Goal: Task Accomplishment & Management: Complete application form

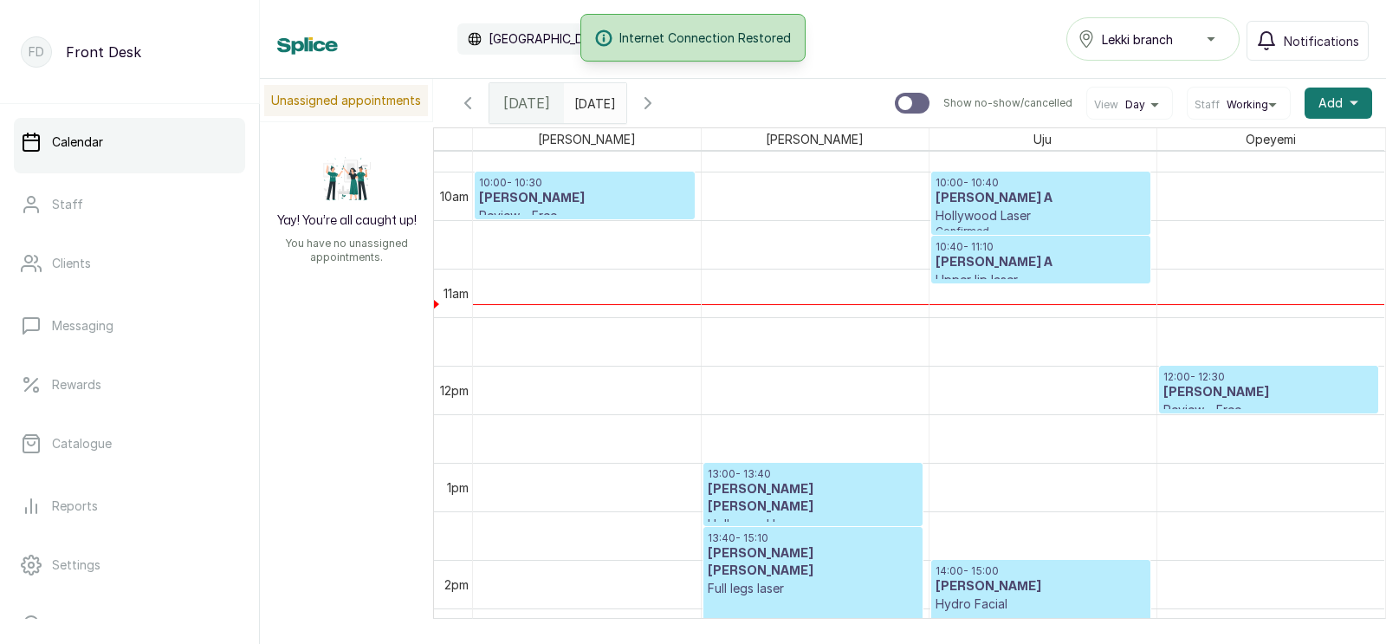
click at [1010, 240] on p "10:40 - 11:10" at bounding box center [1041, 247] width 211 height 14
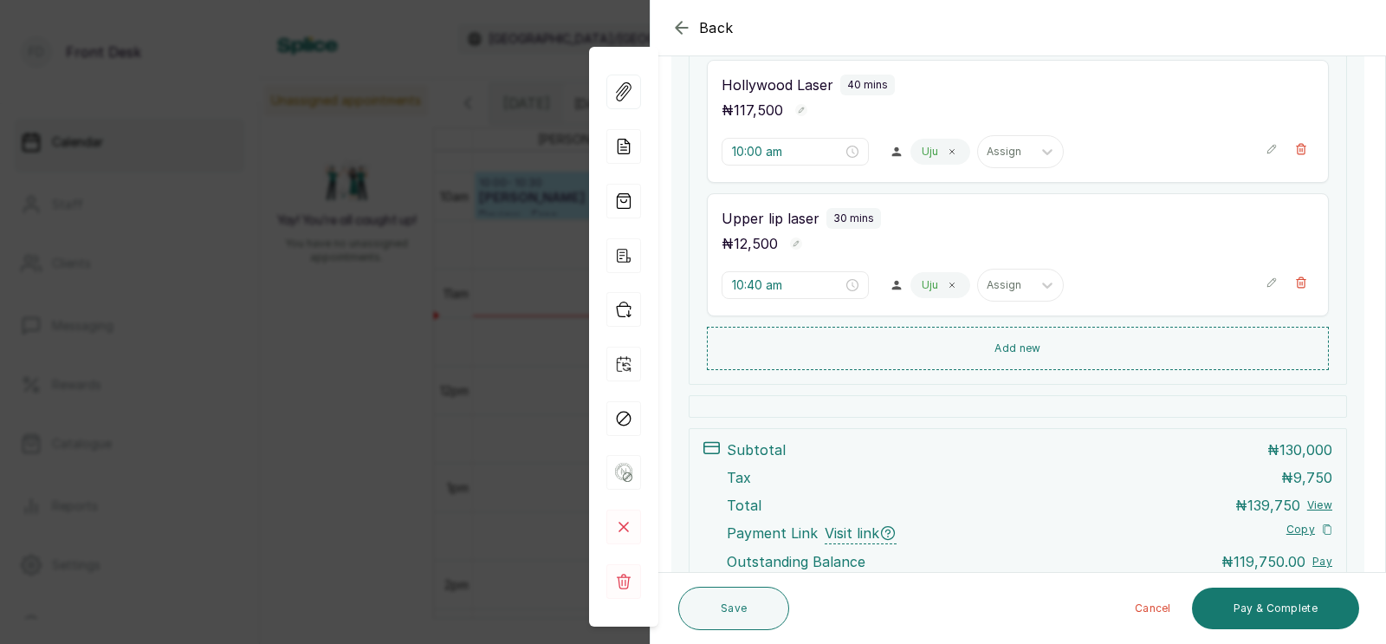
scroll to position [382, 0]
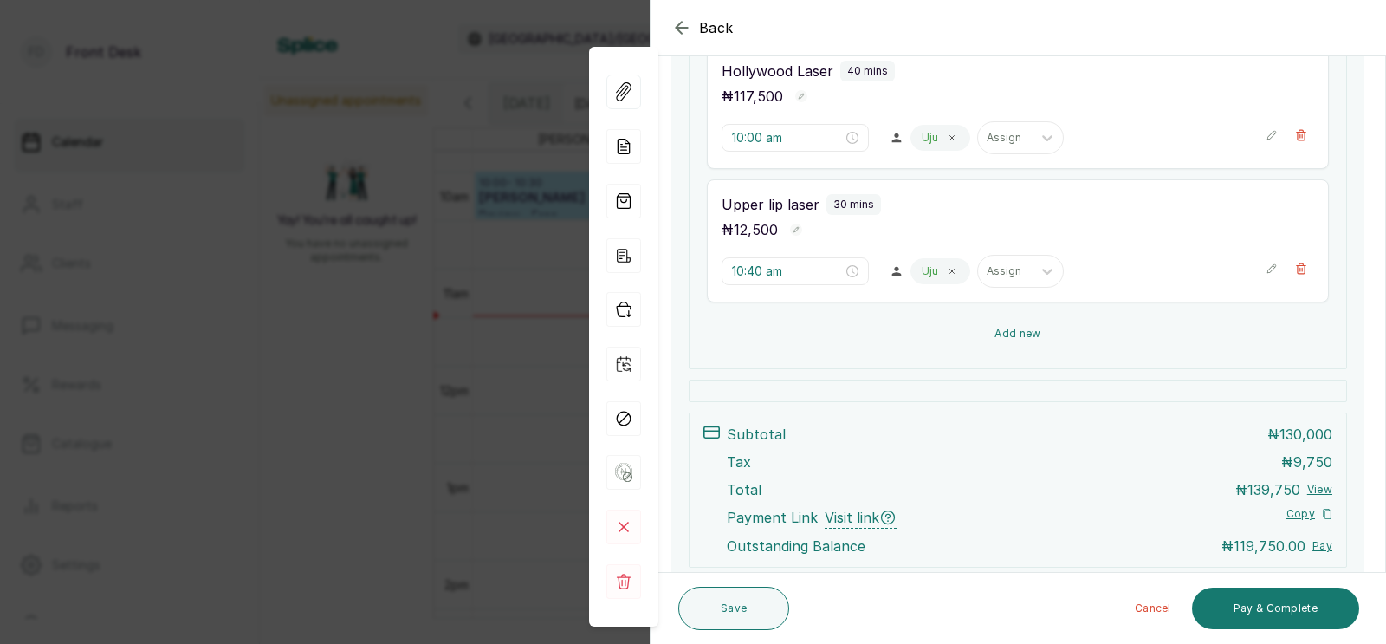
click at [1017, 335] on button "Add new" at bounding box center [1018, 334] width 622 height 42
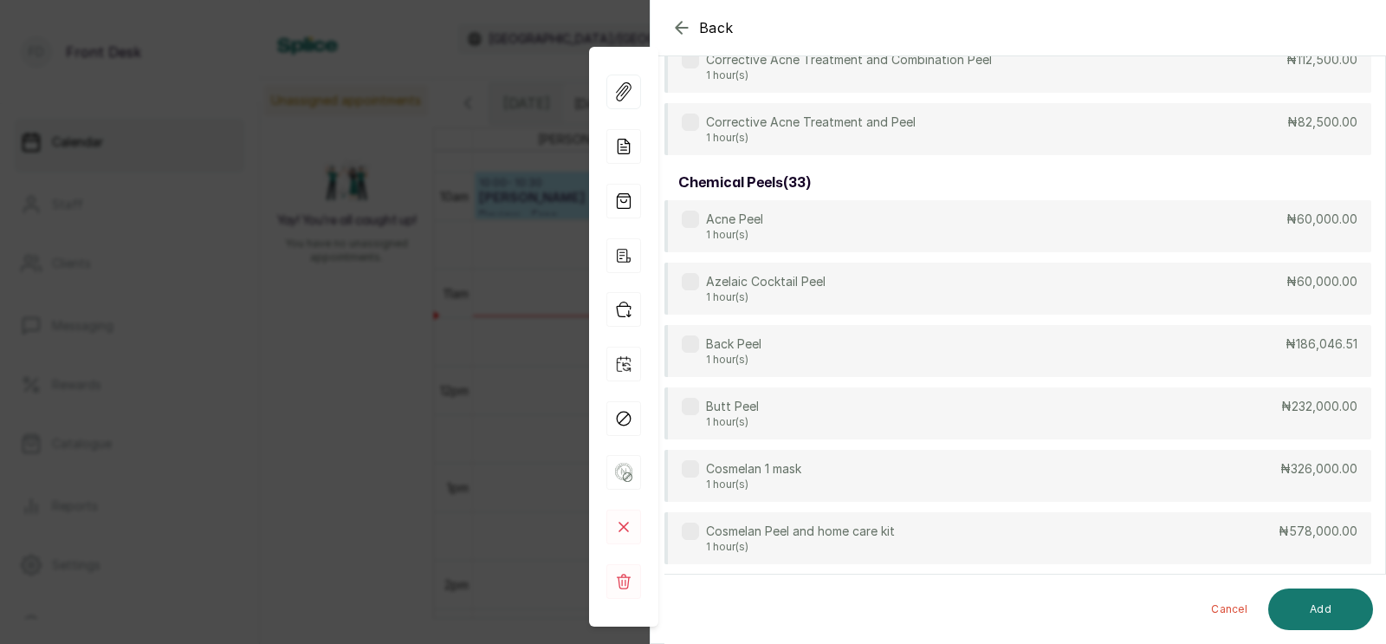
scroll to position [3, 0]
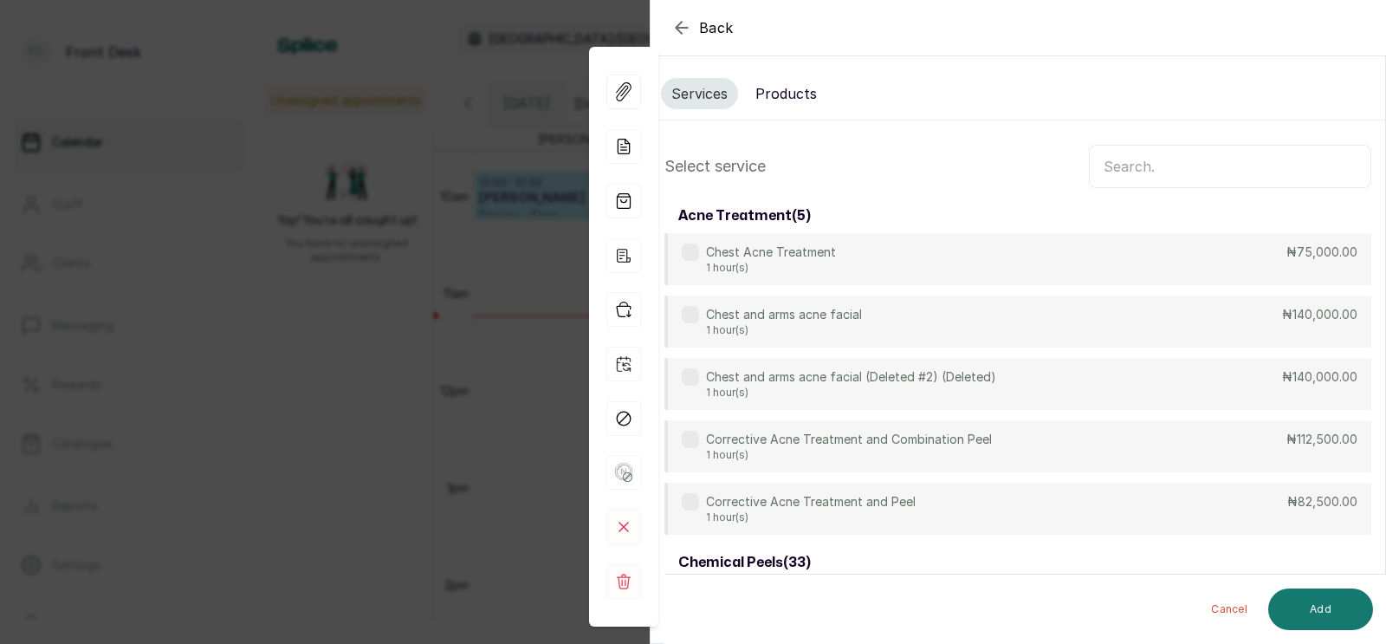
click at [1157, 164] on input "text" at bounding box center [1230, 166] width 282 height 43
type input "KNUCK"
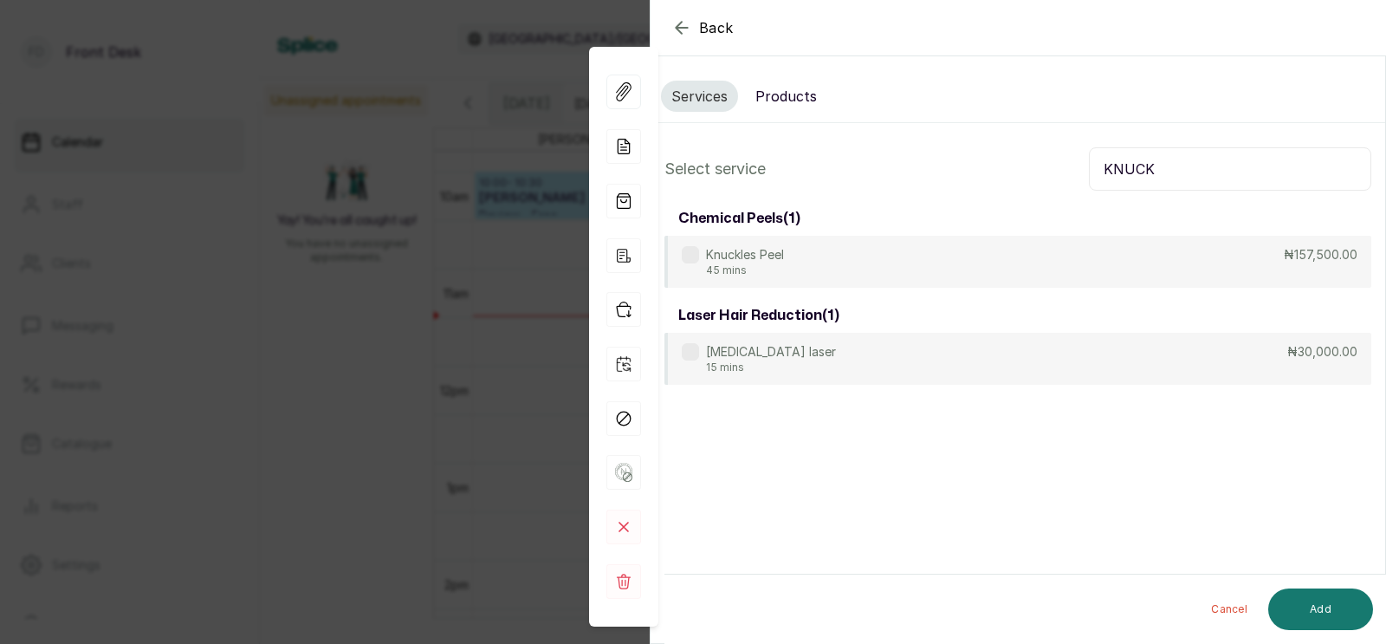
scroll to position [0, 0]
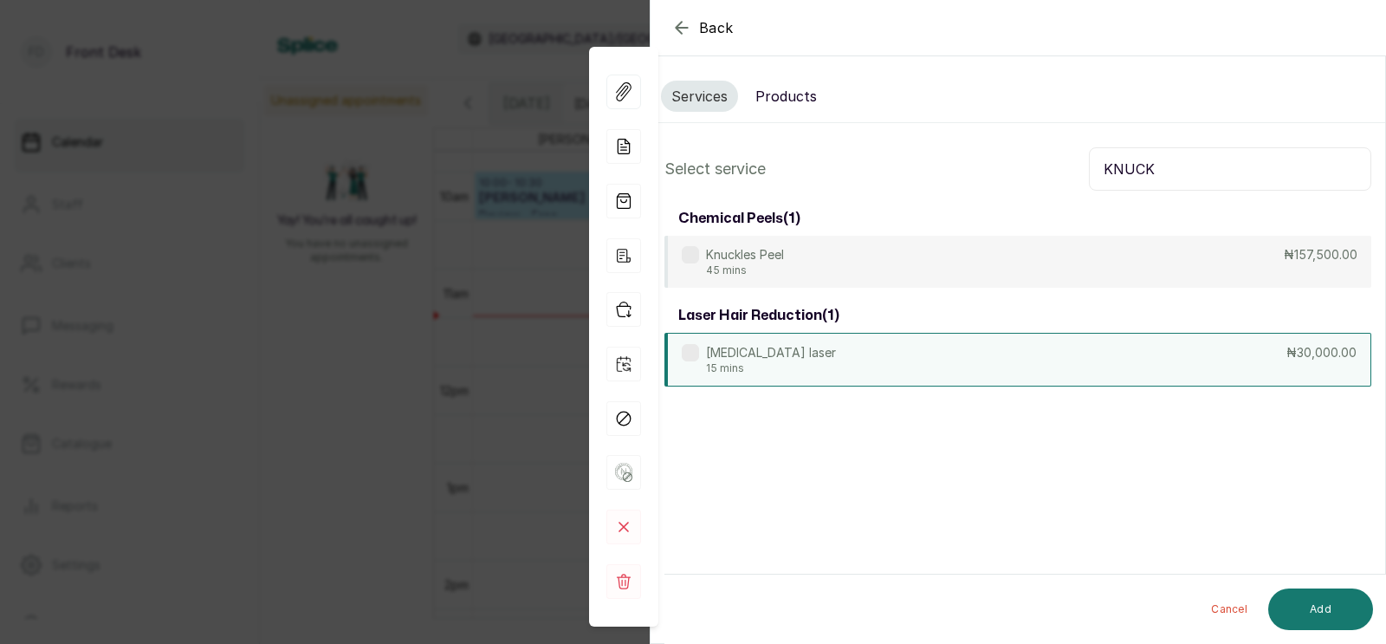
click at [863, 363] on div "Knuckle laser 15 mins ₦30,000.00" at bounding box center [1017, 360] width 707 height 54
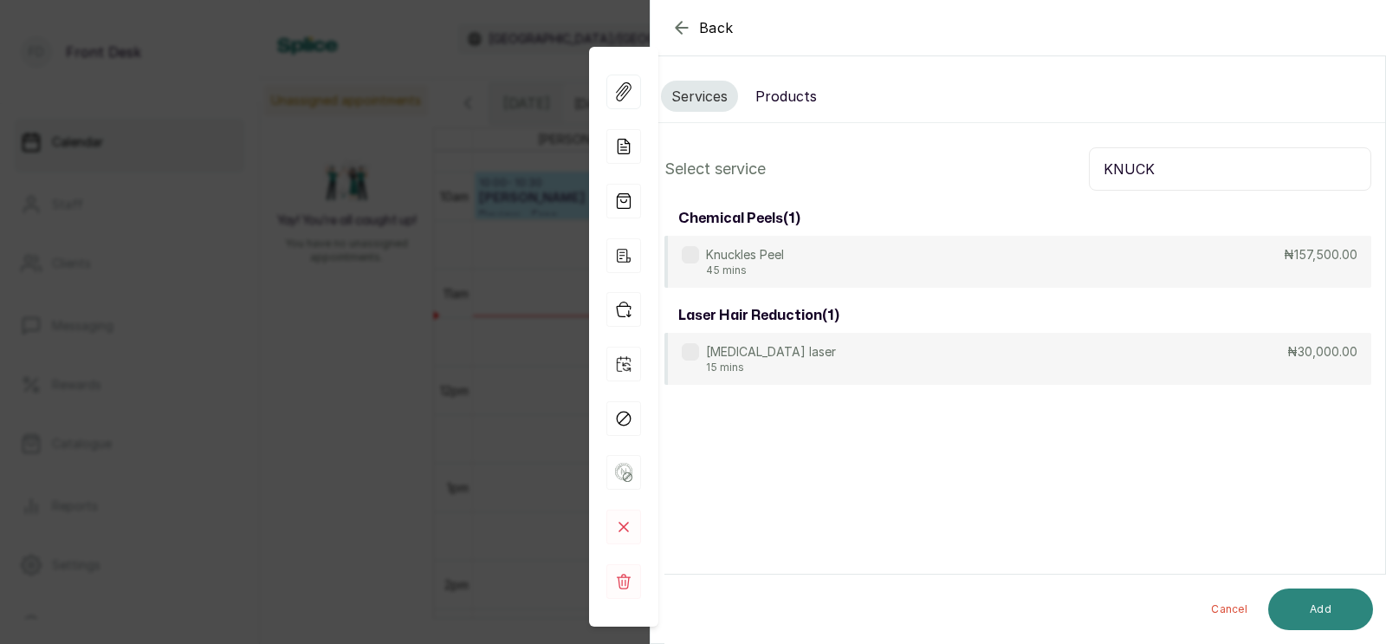
click at [1324, 612] on button "Add" at bounding box center [1320, 609] width 105 height 42
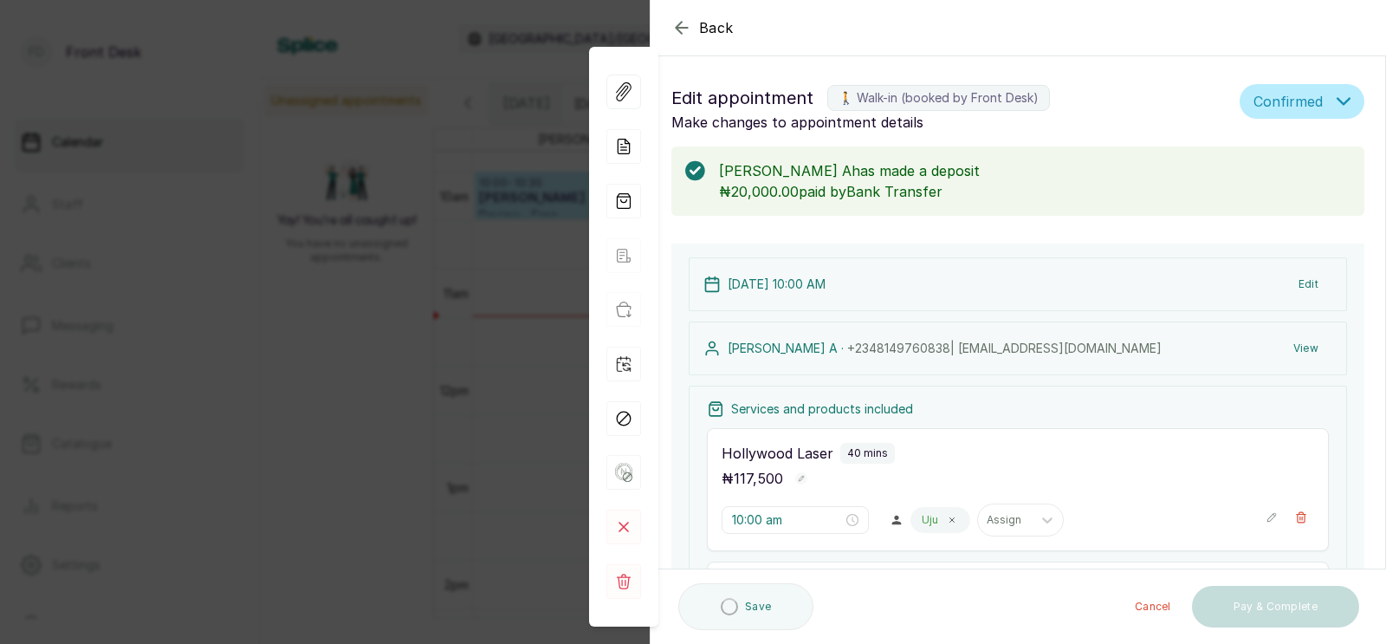
type input "11:10 am"
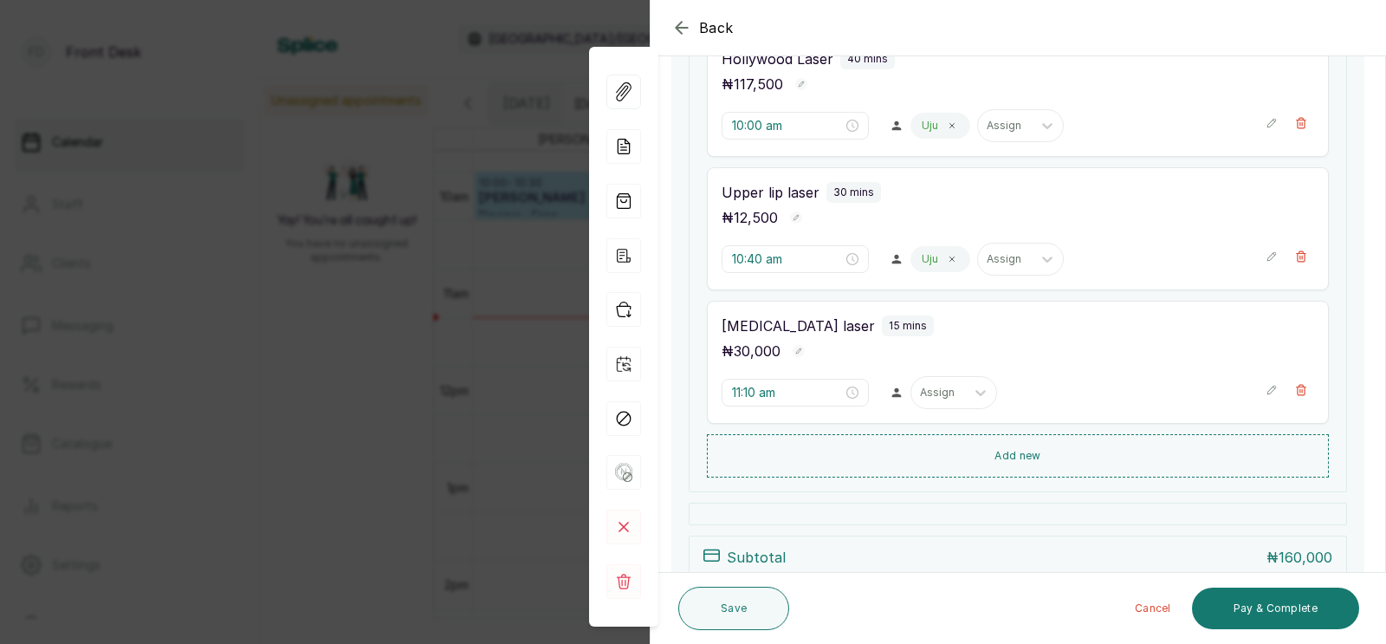
scroll to position [413, 0]
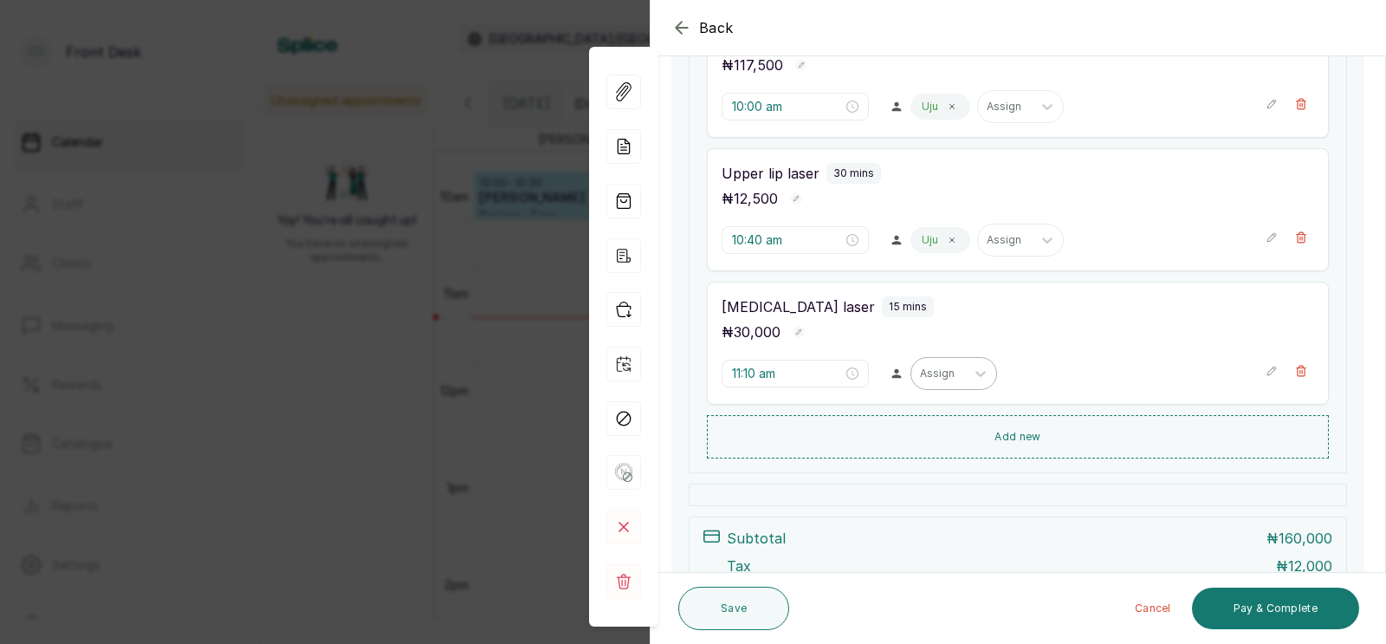
click at [920, 378] on div at bounding box center [938, 374] width 36 height 16
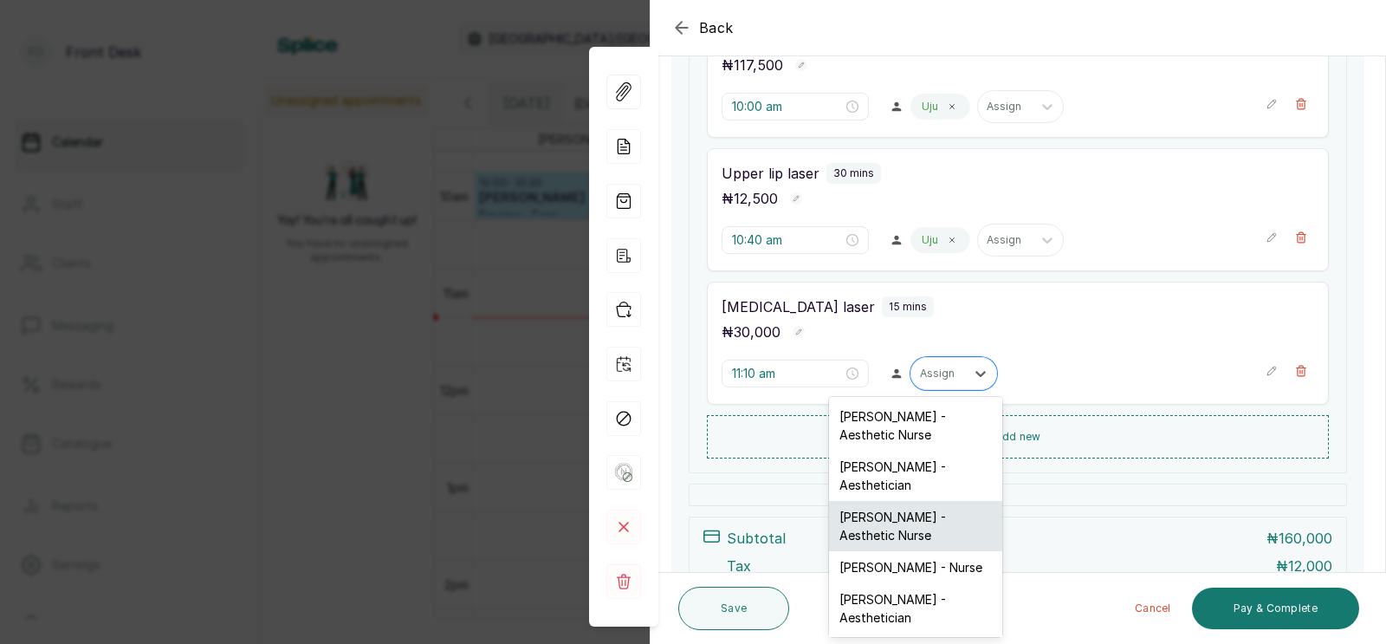
click at [890, 514] on div "[PERSON_NAME] - Aesthetic Nurse" at bounding box center [915, 526] width 173 height 50
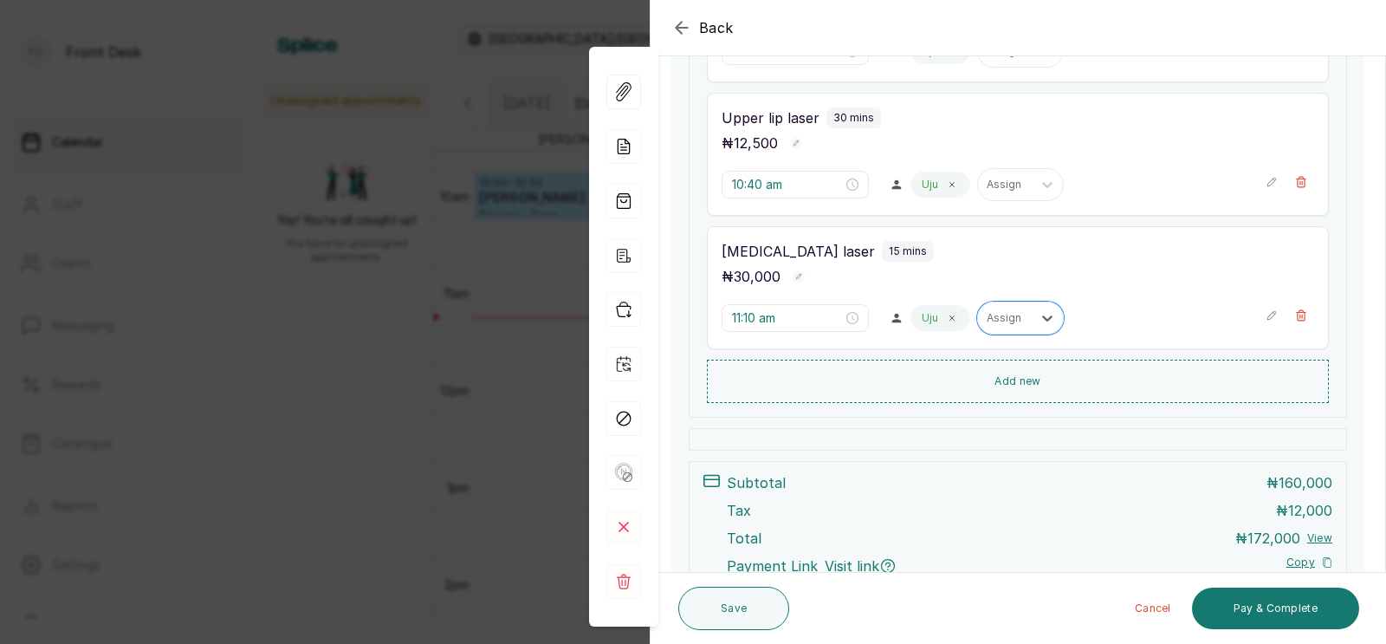
scroll to position [622, 0]
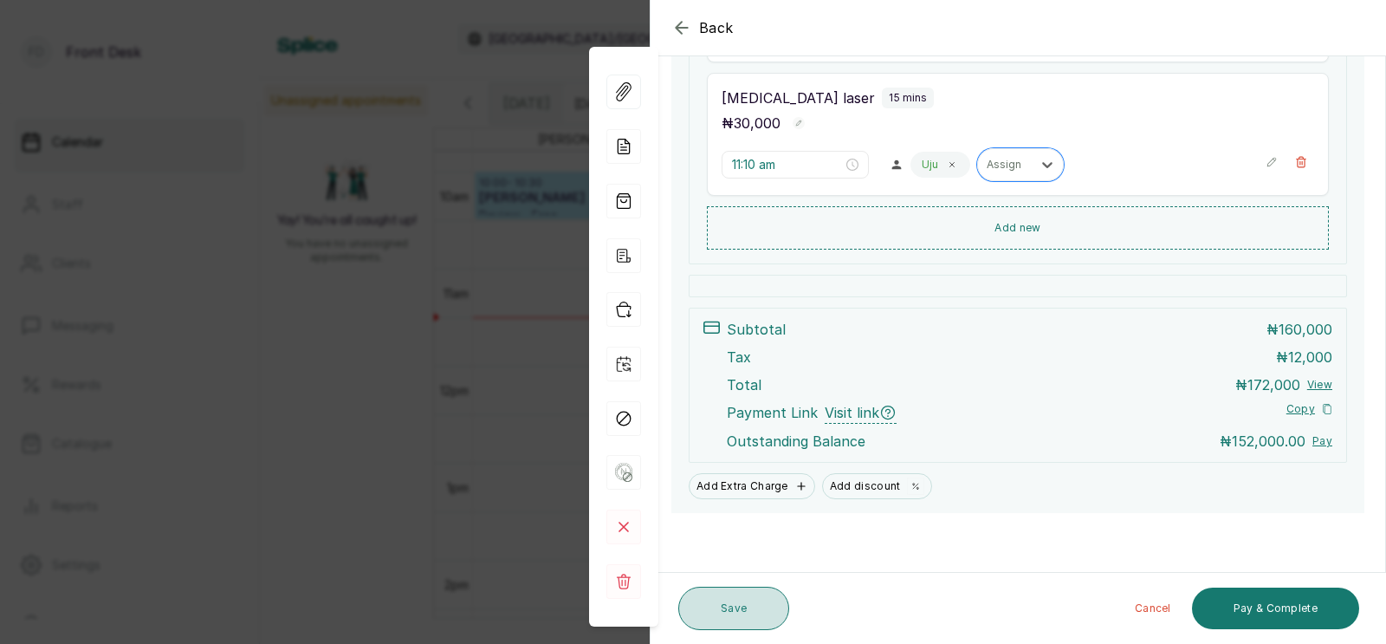
click at [730, 606] on button "Save" at bounding box center [733, 607] width 111 height 43
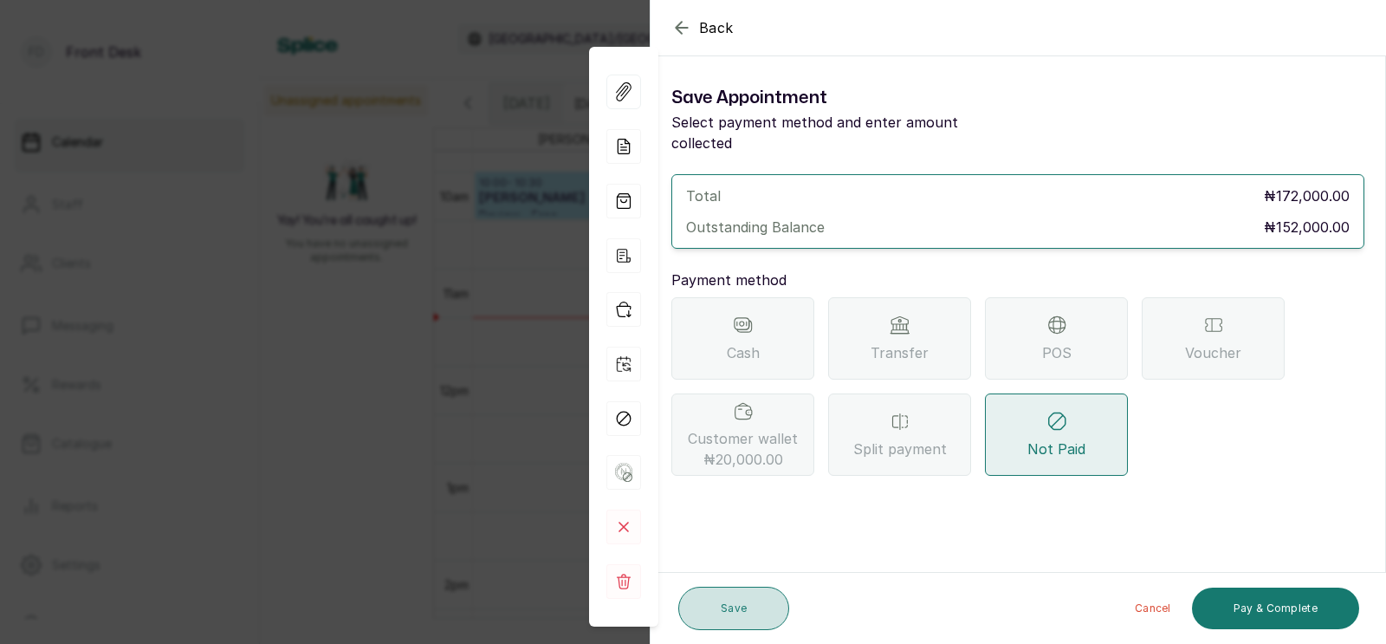
scroll to position [0, 0]
click at [682, 24] on icon "button" at bounding box center [681, 27] width 21 height 21
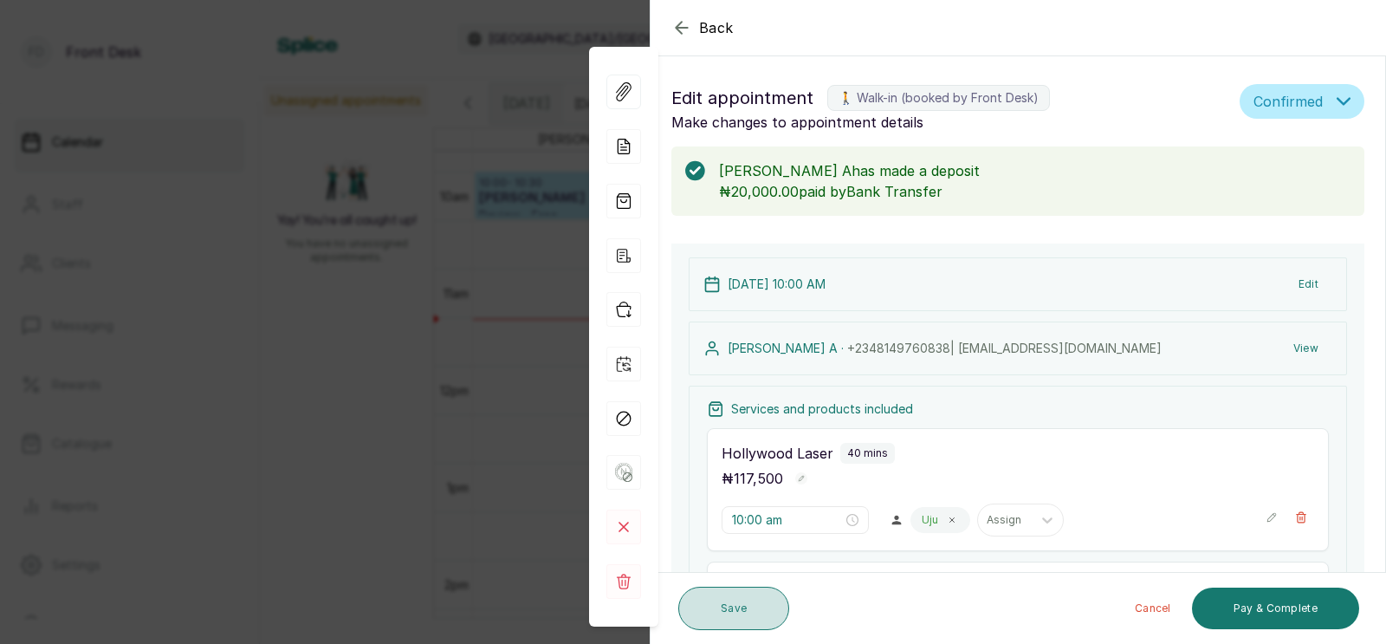
click at [740, 604] on button "Save" at bounding box center [733, 607] width 111 height 43
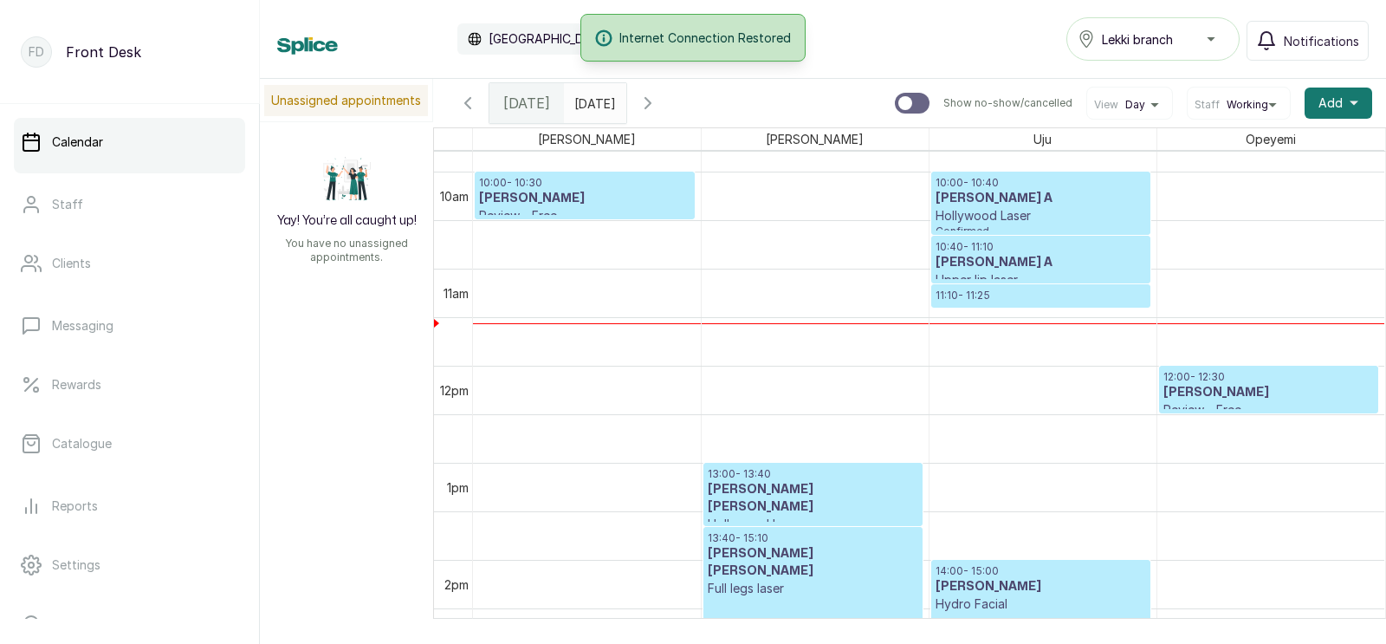
click at [1037, 232] on div at bounding box center [1040, 233] width 217 height 7
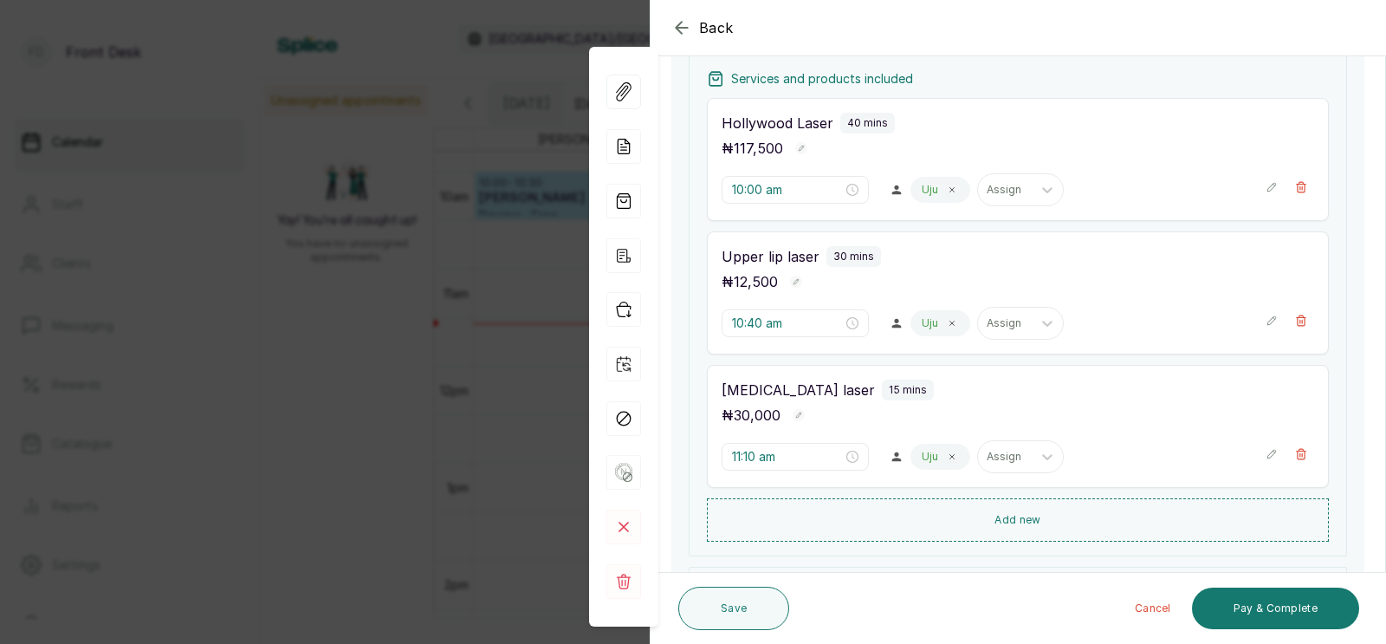
scroll to position [381, 0]
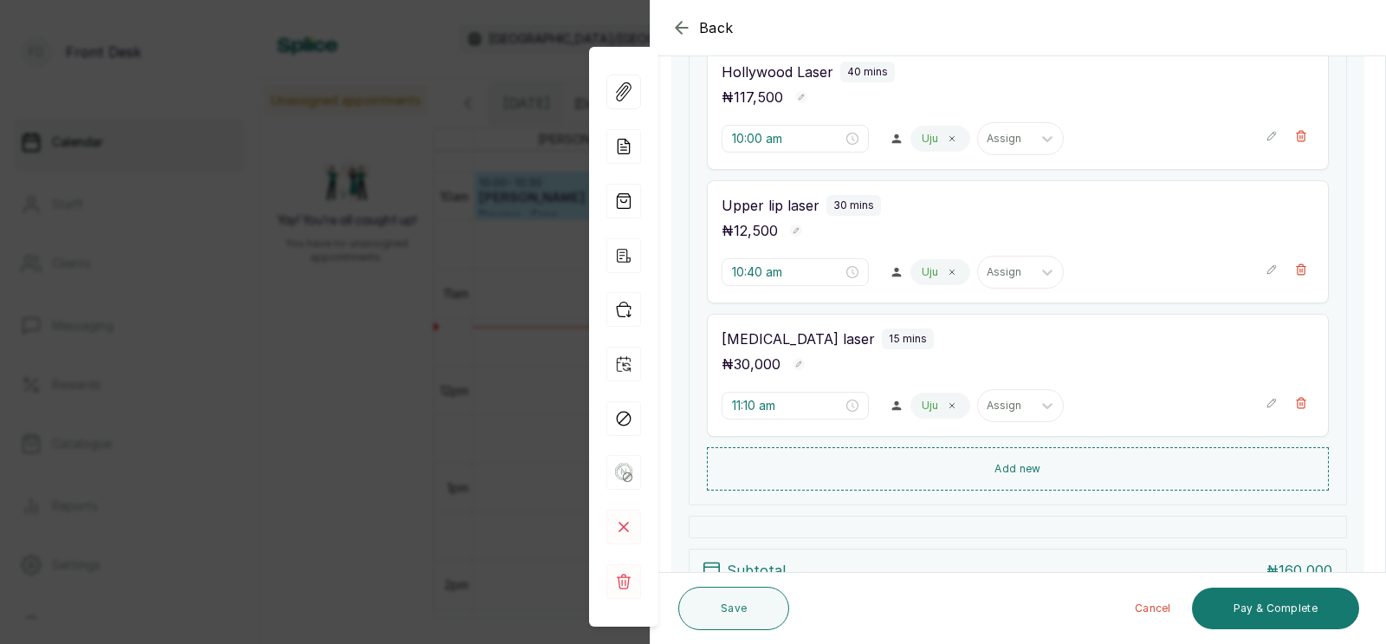
click at [402, 220] on div "Back Appointment Details Edit appointment 🚶 Walk-in (booked by Front Desk) Make…" at bounding box center [693, 322] width 1386 height 644
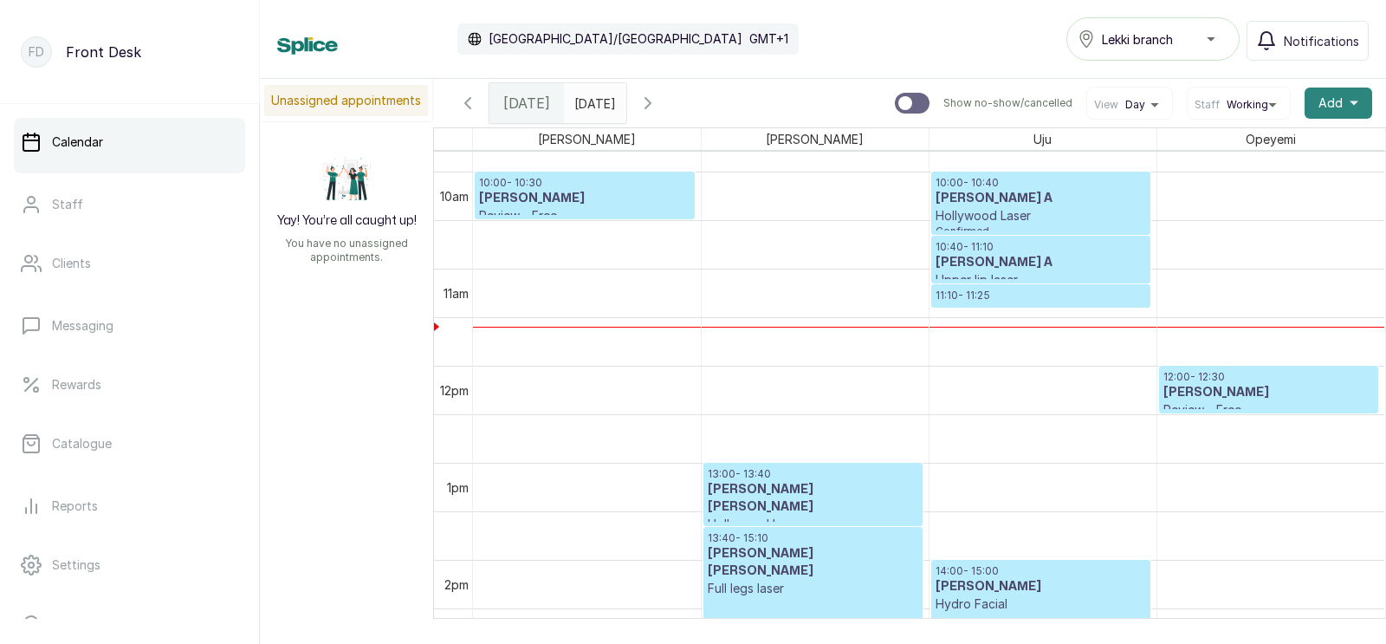
click at [1334, 95] on span "Add" at bounding box center [1330, 102] width 24 height 17
click at [593, 100] on input "text" at bounding box center [579, 98] width 28 height 29
type input "dd/MM/yyyy"
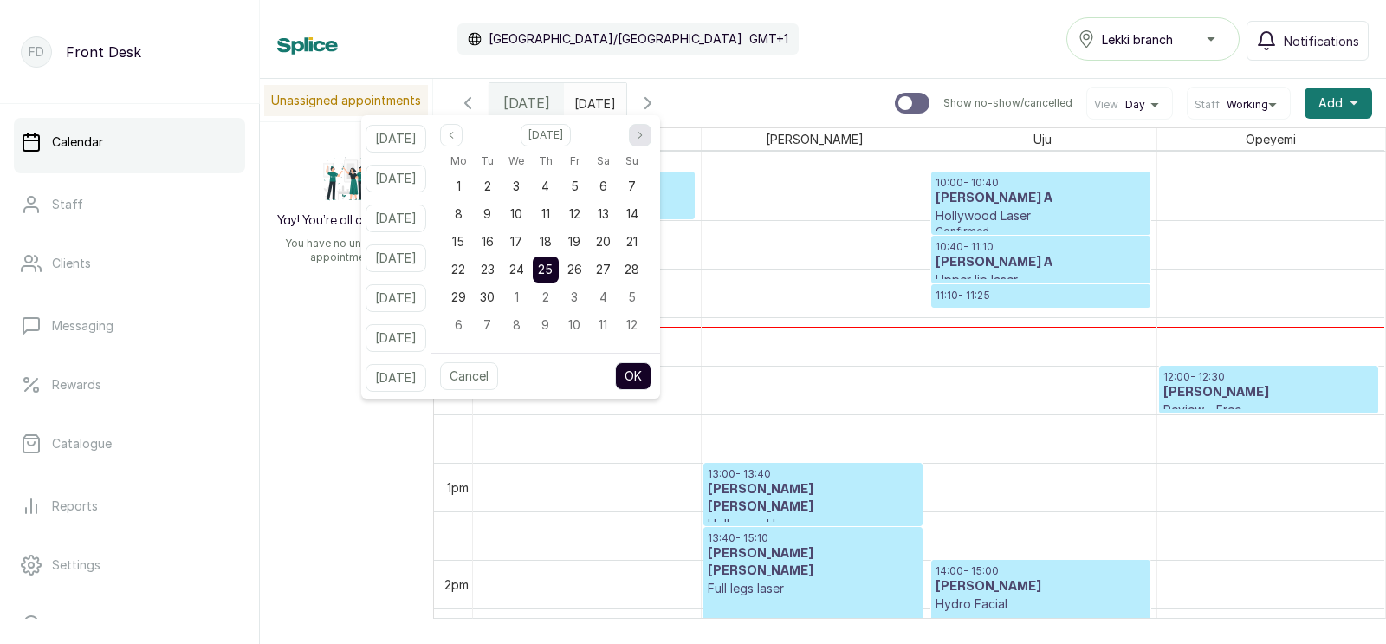
click at [645, 137] on icon "page next" at bounding box center [640, 135] width 10 height 10
click at [645, 134] on icon "page next" at bounding box center [640, 135] width 10 height 10
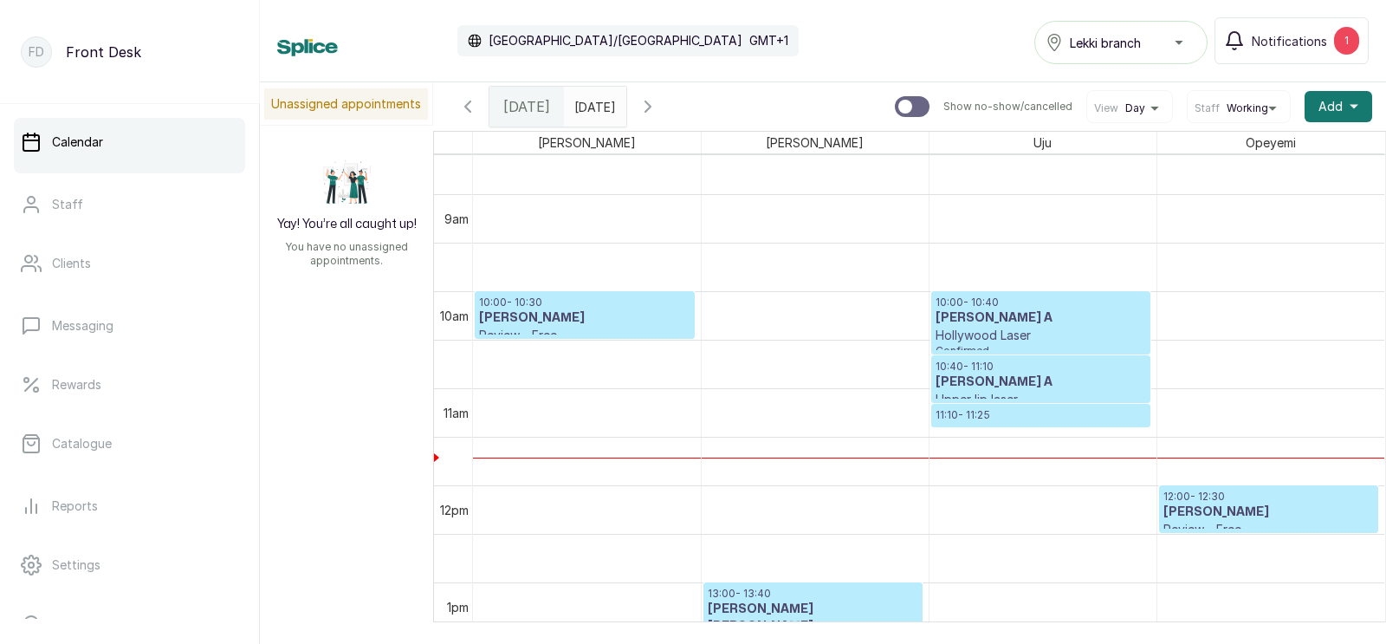
scroll to position [911, 0]
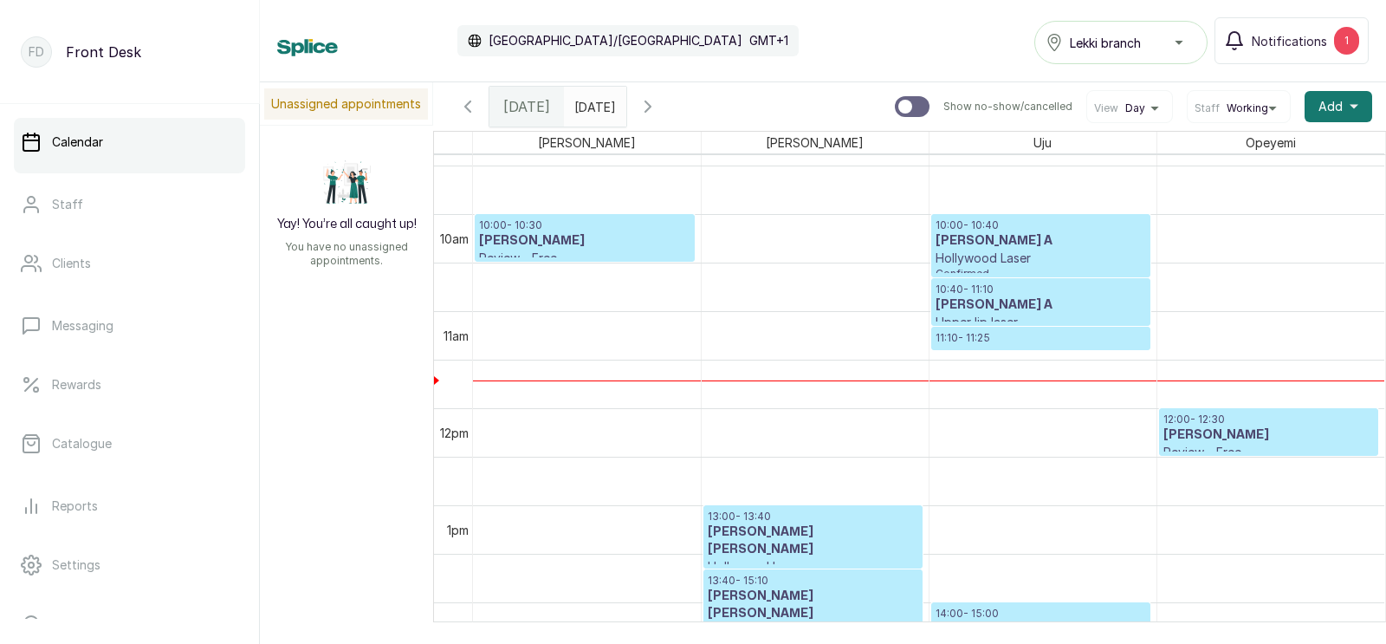
click at [1014, 306] on h3 "[PERSON_NAME] A" at bounding box center [1041, 304] width 211 height 17
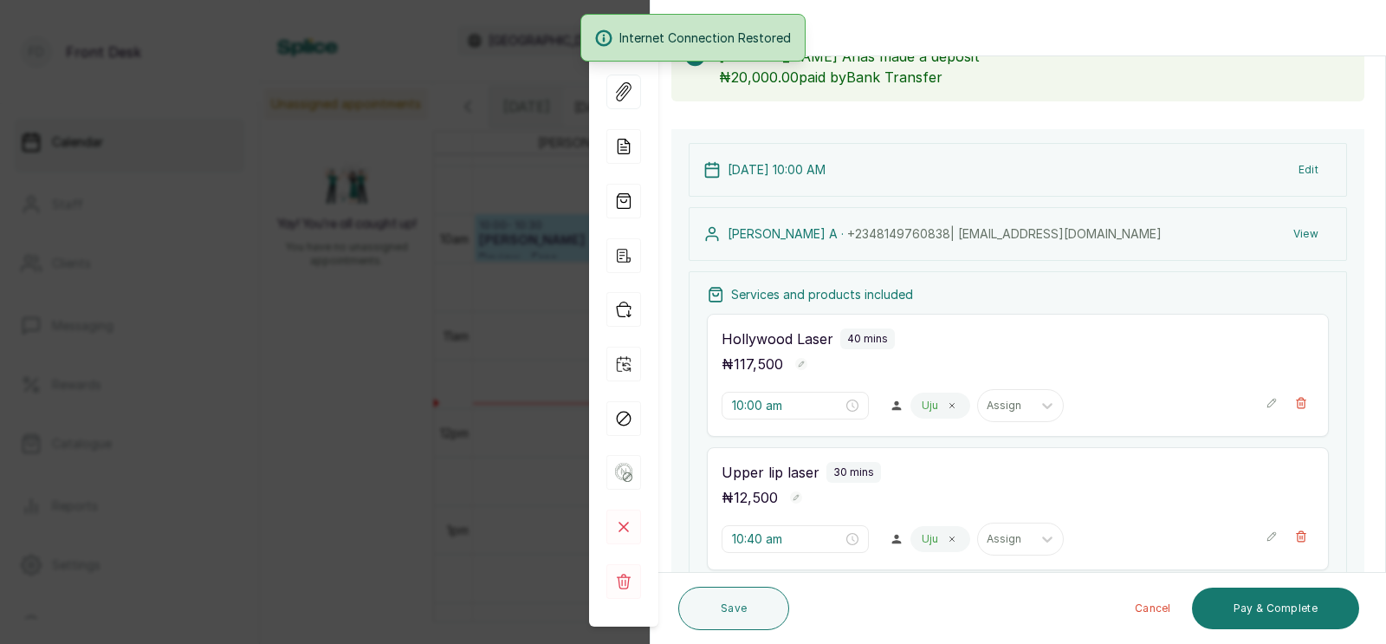
scroll to position [140, 0]
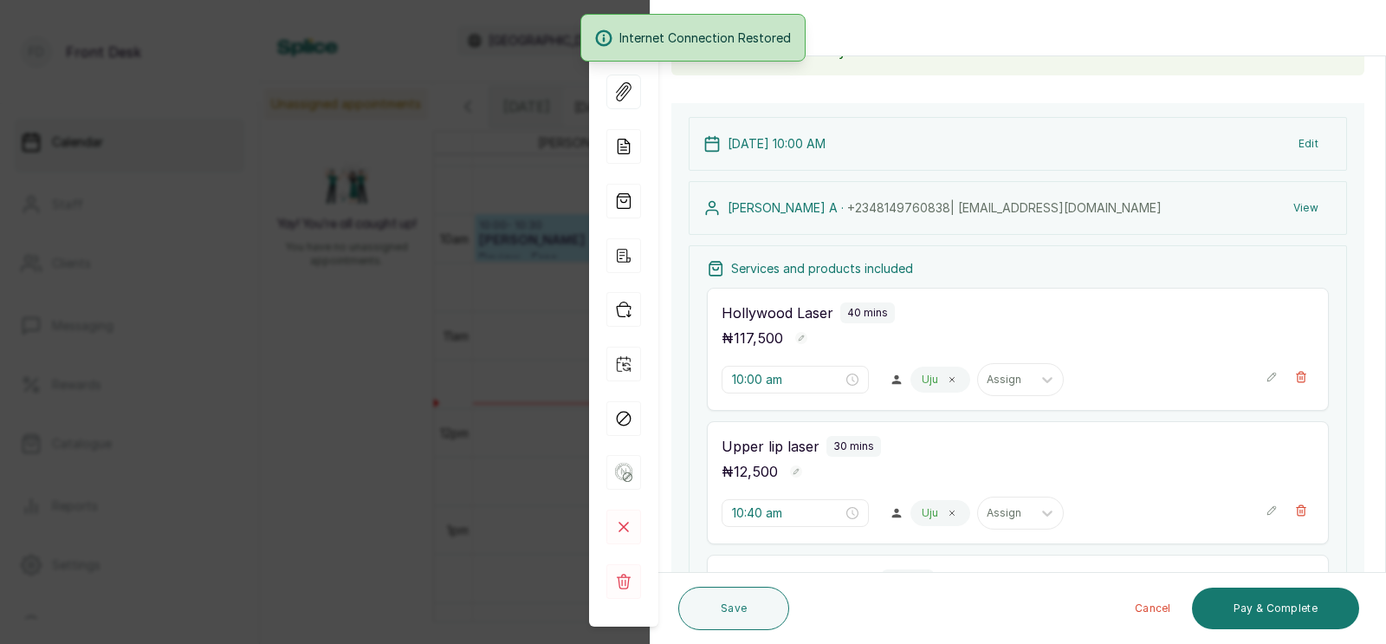
click at [453, 257] on div "Back Appointment Details Edit appointment 🚶 Walk-in (booked by Front Desk) Make…" at bounding box center [693, 322] width 1386 height 644
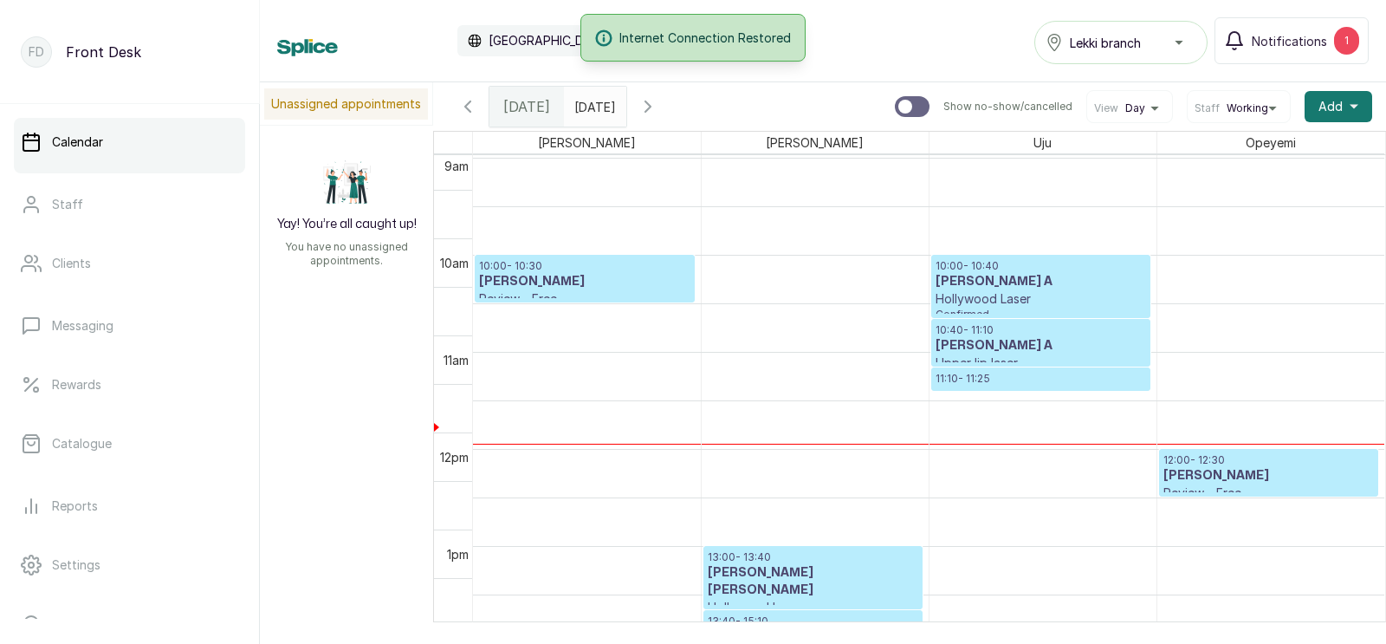
scroll to position [871, 0]
click at [573, 283] on h3 "[PERSON_NAME]" at bounding box center [584, 281] width 211 height 17
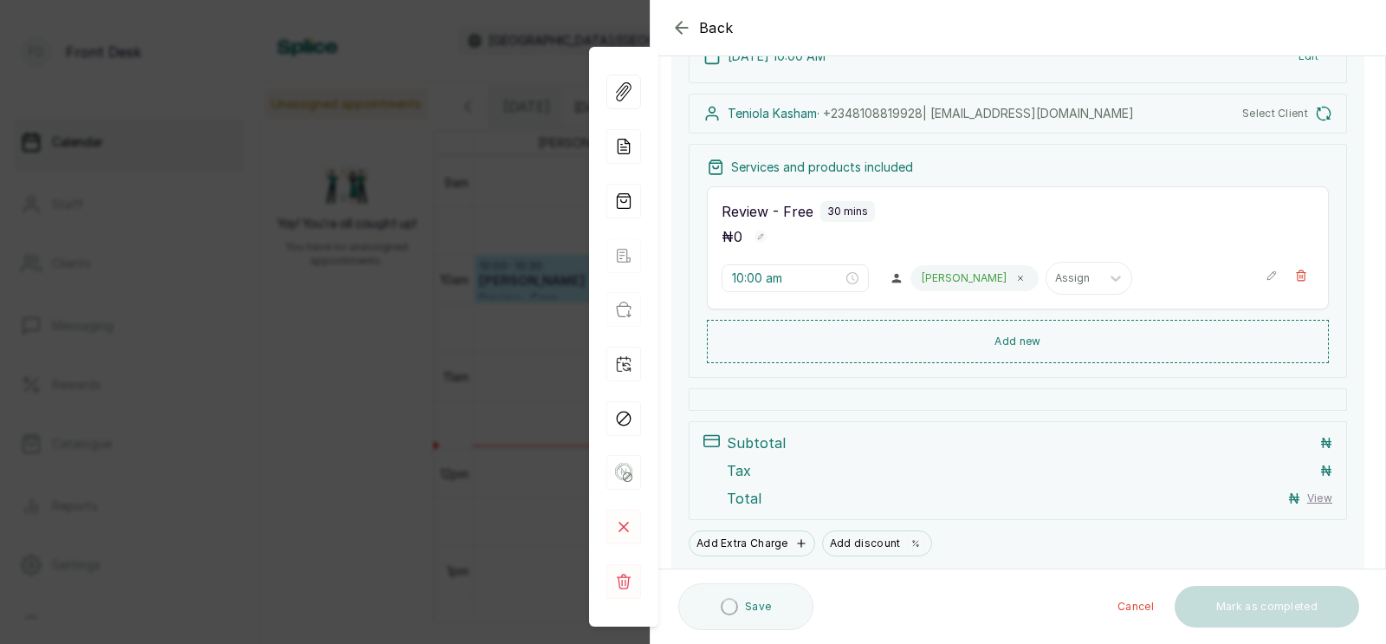
scroll to position [192, 0]
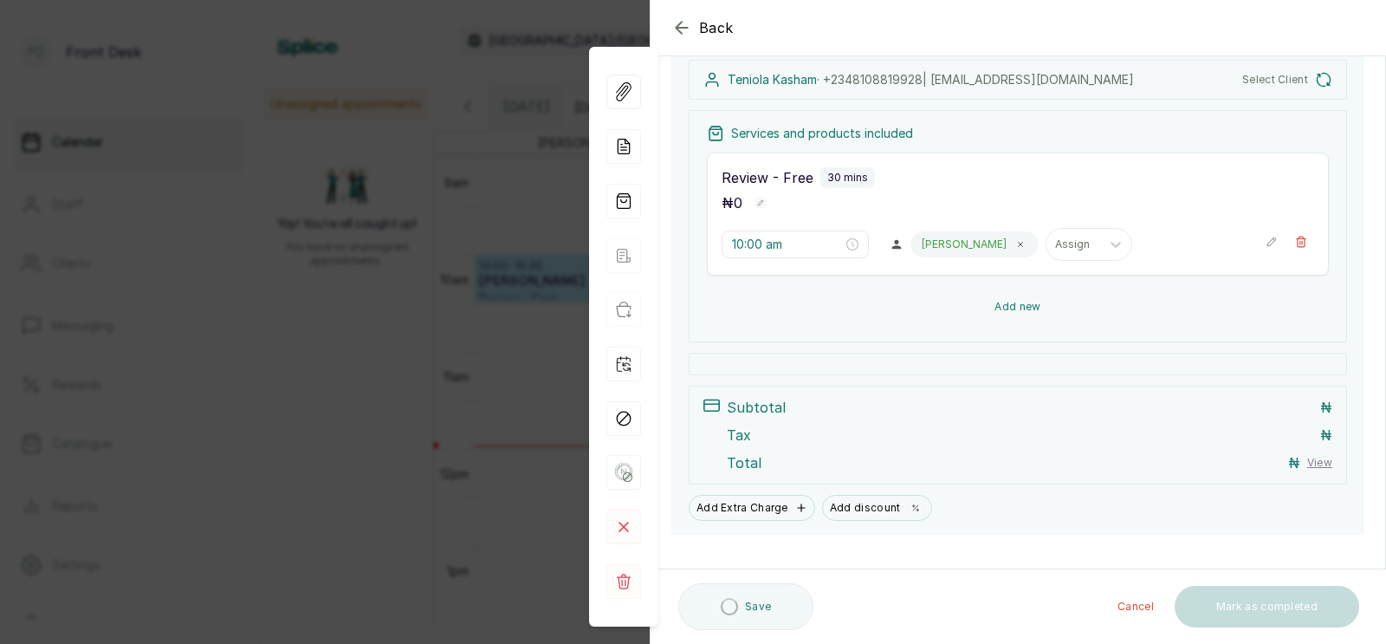
click at [1014, 303] on button "Add new" at bounding box center [1018, 307] width 622 height 42
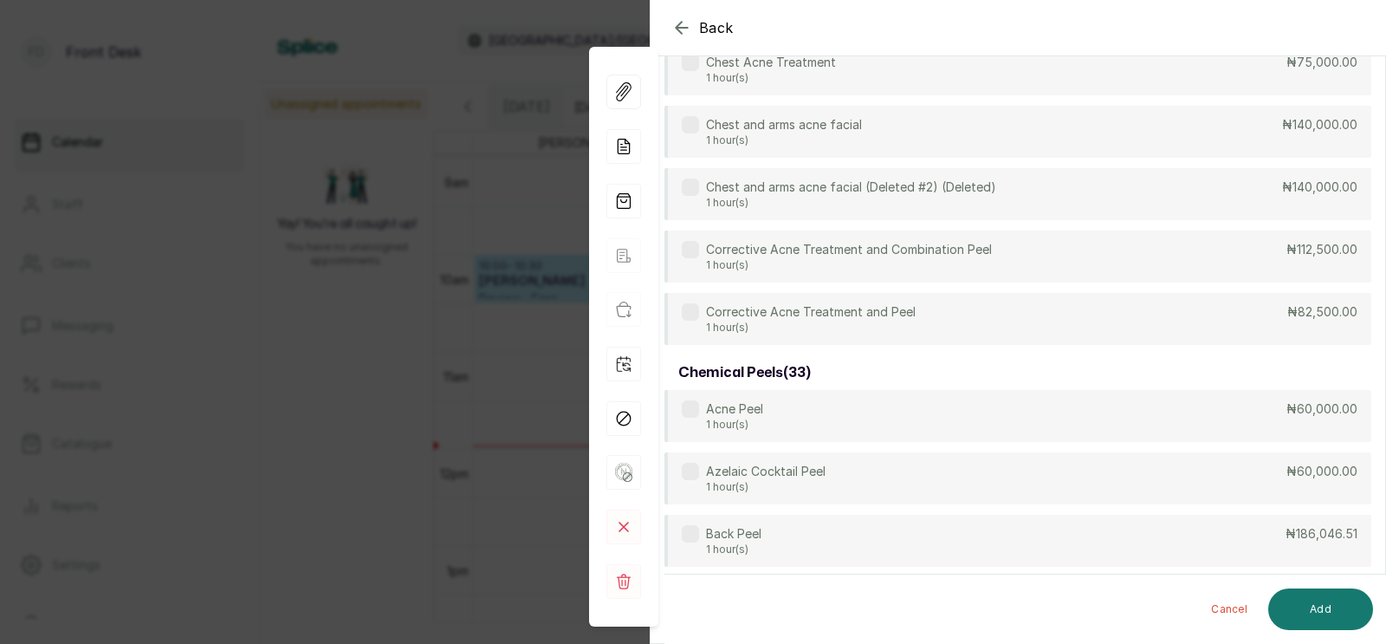
scroll to position [0, 0]
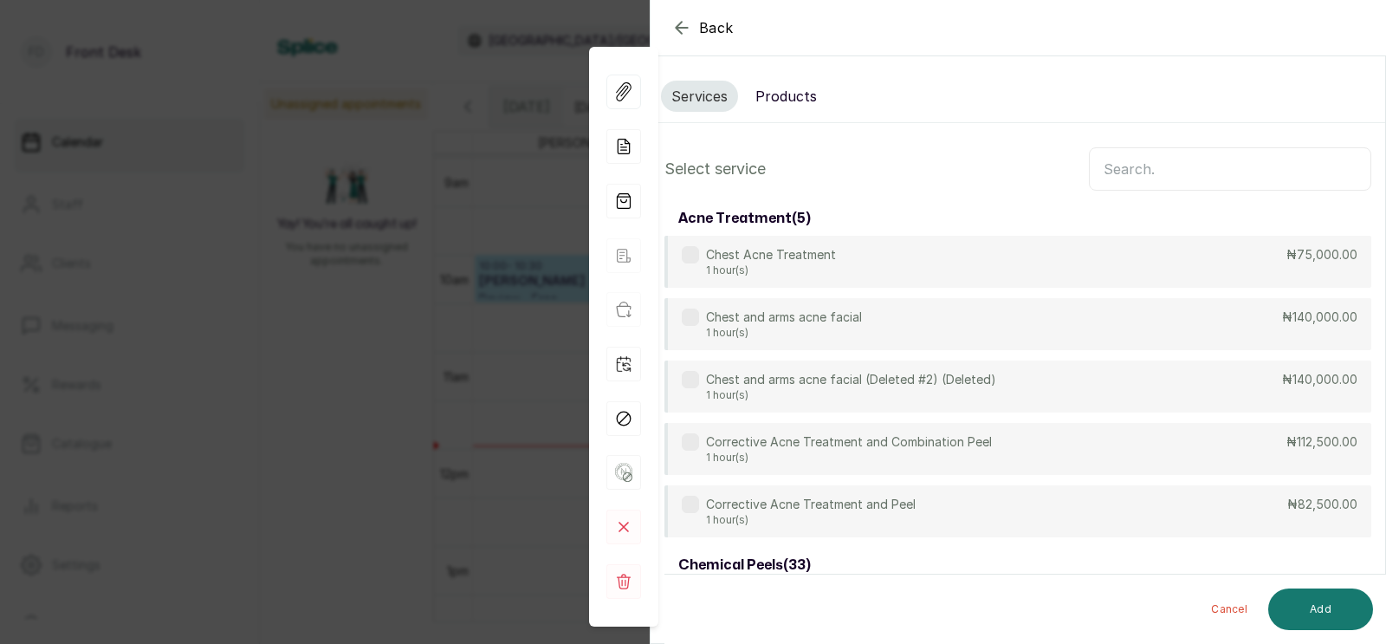
click at [1132, 165] on input "text" at bounding box center [1230, 168] width 282 height 43
click at [1118, 171] on input "text" at bounding box center [1230, 168] width 282 height 43
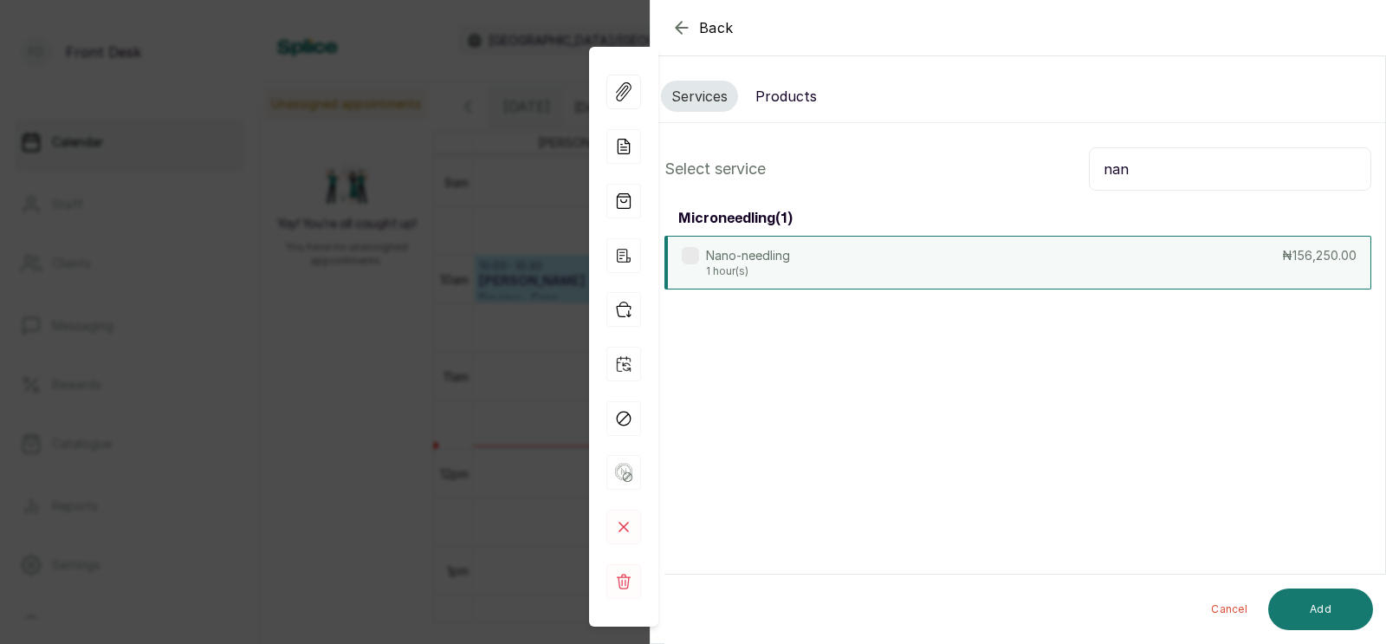
click at [846, 274] on div "Nano-needling 1 hour(s) ₦156,250.00" at bounding box center [1017, 263] width 707 height 54
click at [1140, 171] on input "nan" at bounding box center [1230, 168] width 282 height 43
type input "n"
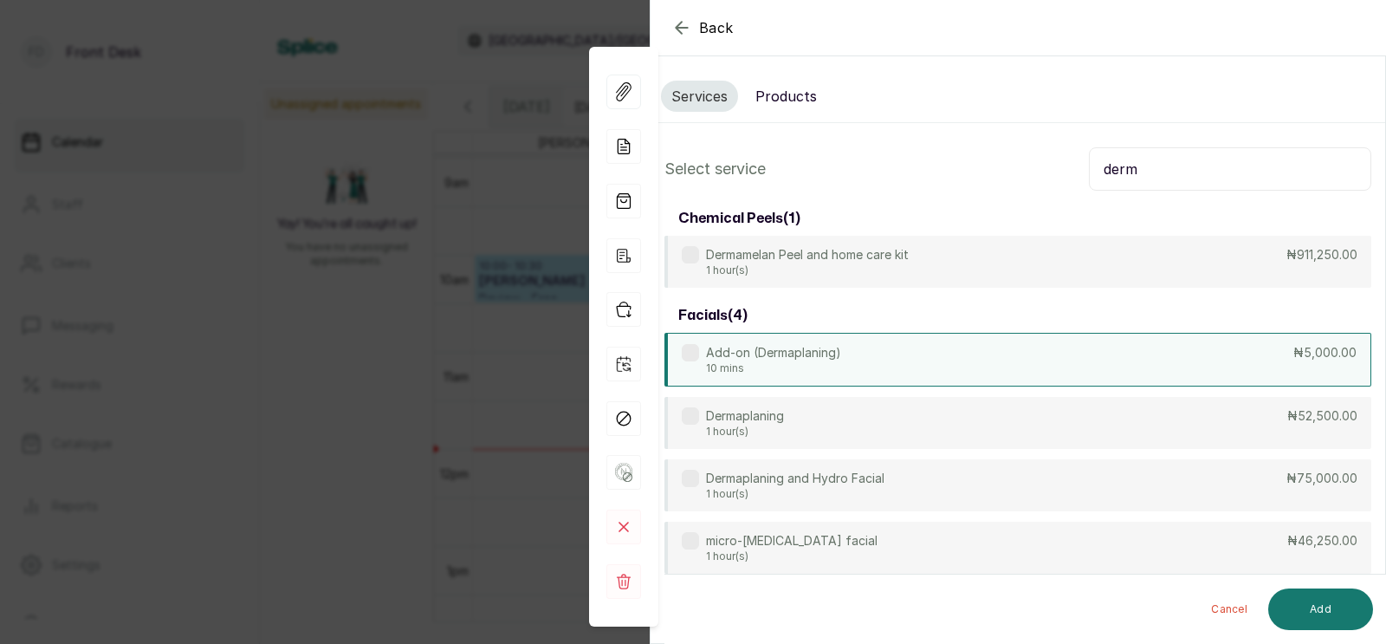
type input "derm"
click at [869, 361] on div "Add-on (Dermaplaning) 10 mins ₦5,000.00" at bounding box center [1017, 360] width 707 height 54
click at [1312, 607] on button "Add" at bounding box center [1320, 609] width 105 height 42
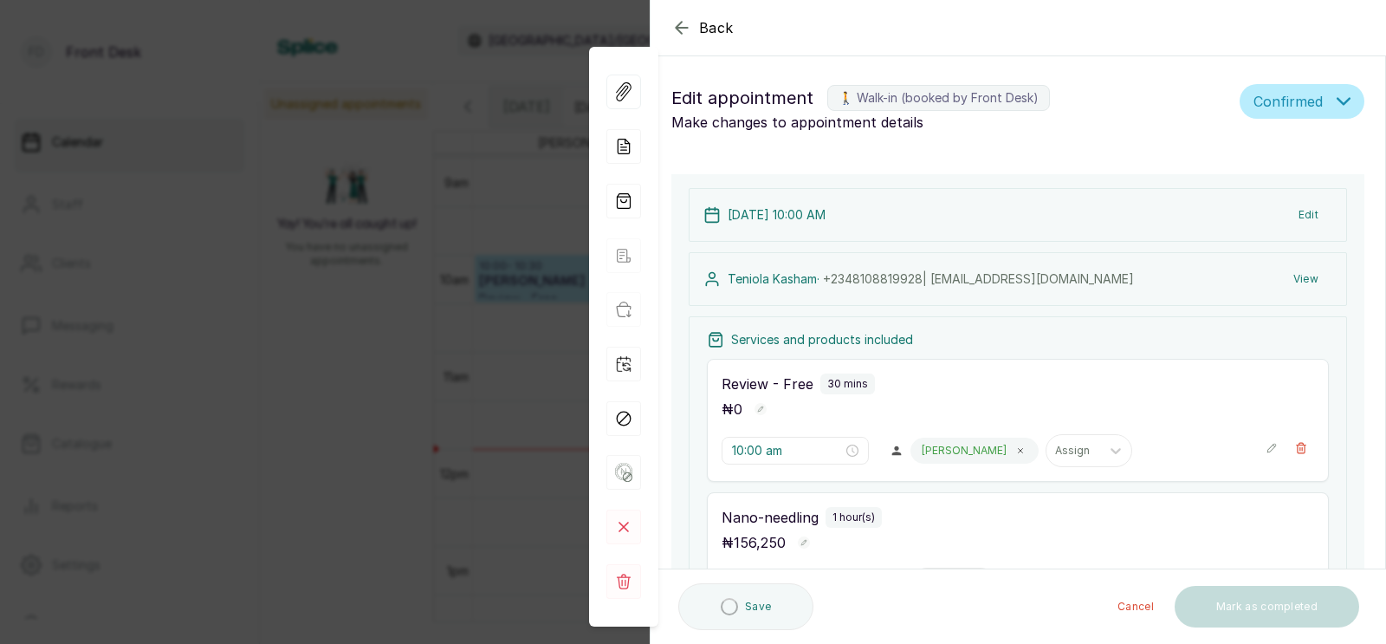
type input "10:30 am"
type input "11:30 am"
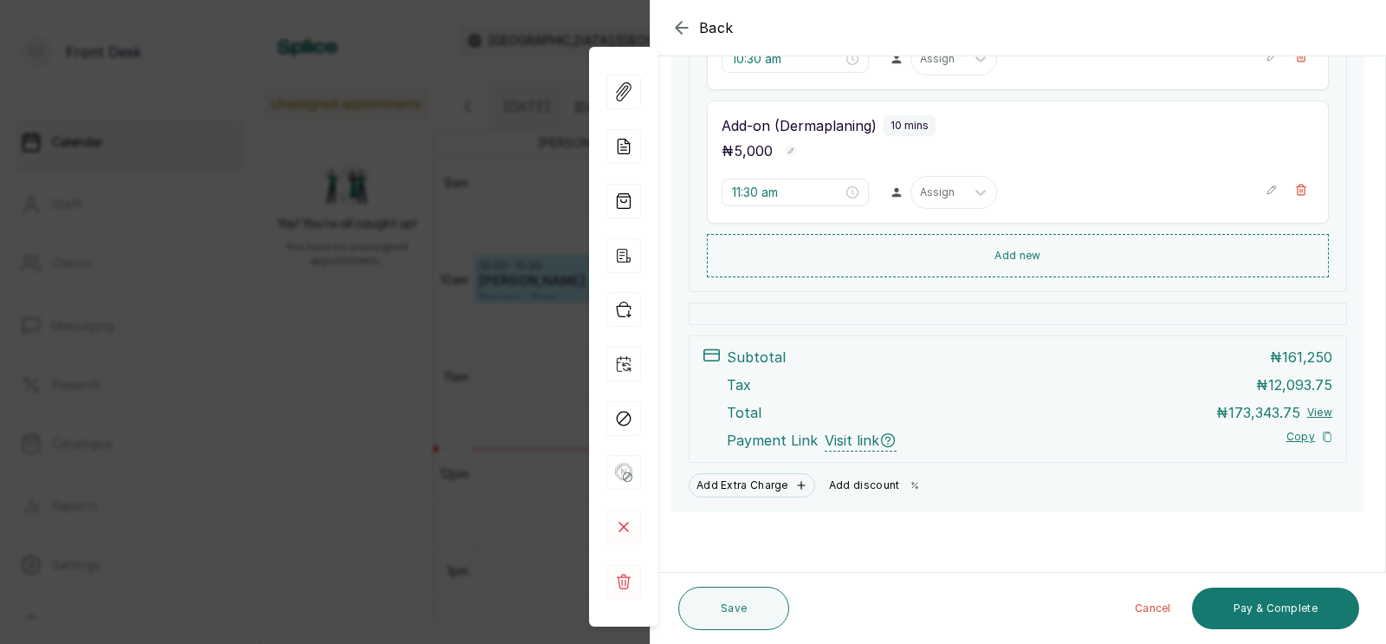
scroll to position [526, 0]
click at [866, 483] on button "Add discount" at bounding box center [876, 485] width 109 height 24
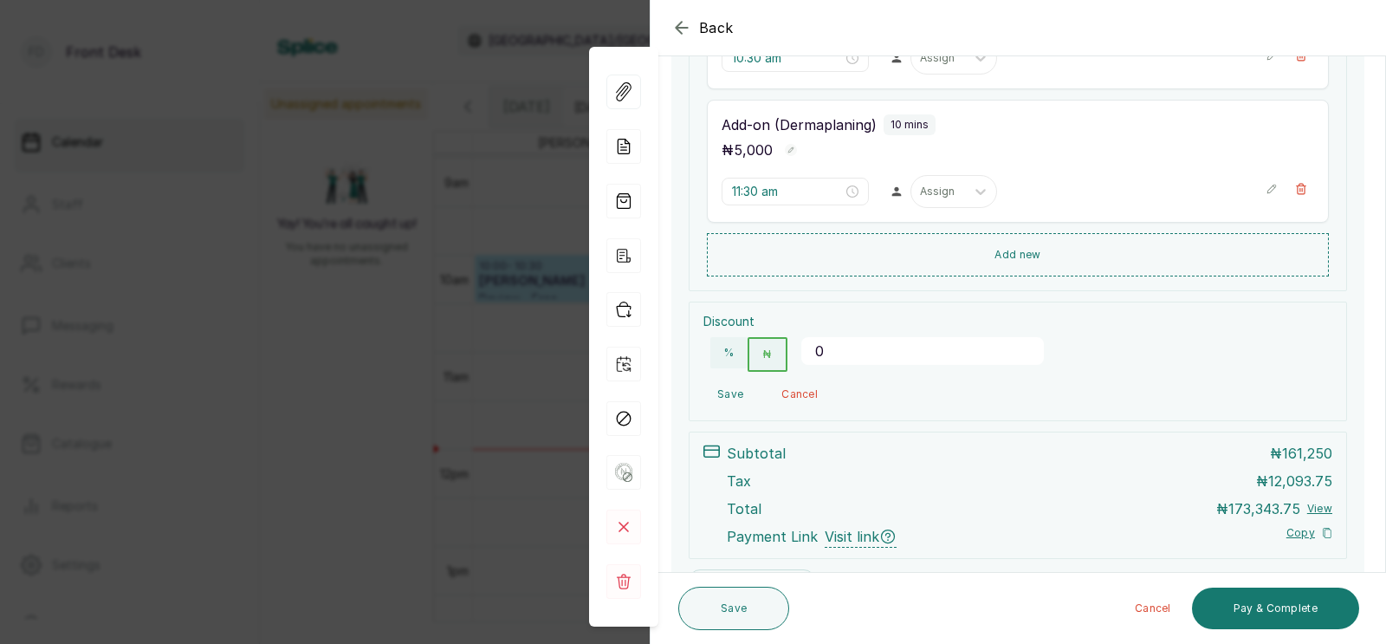
click at [860, 352] on input "0" at bounding box center [922, 351] width 243 height 28
type input "5000"
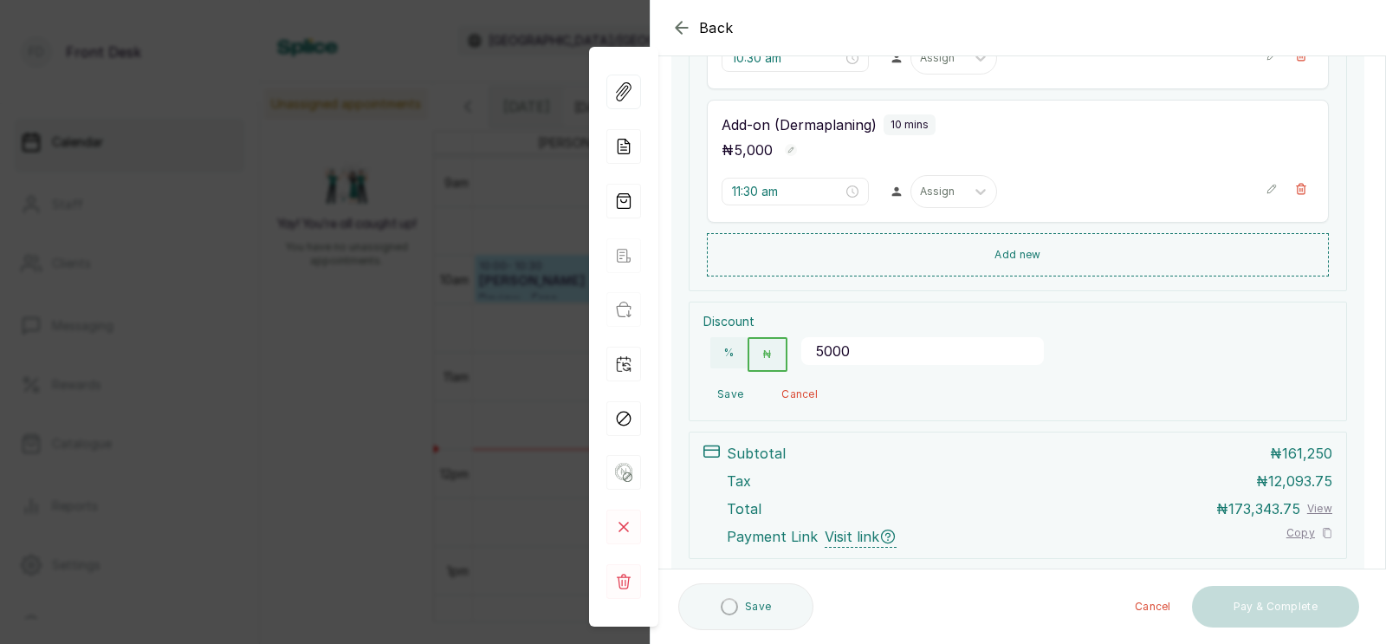
click at [734, 392] on button "Save" at bounding box center [730, 394] width 54 height 31
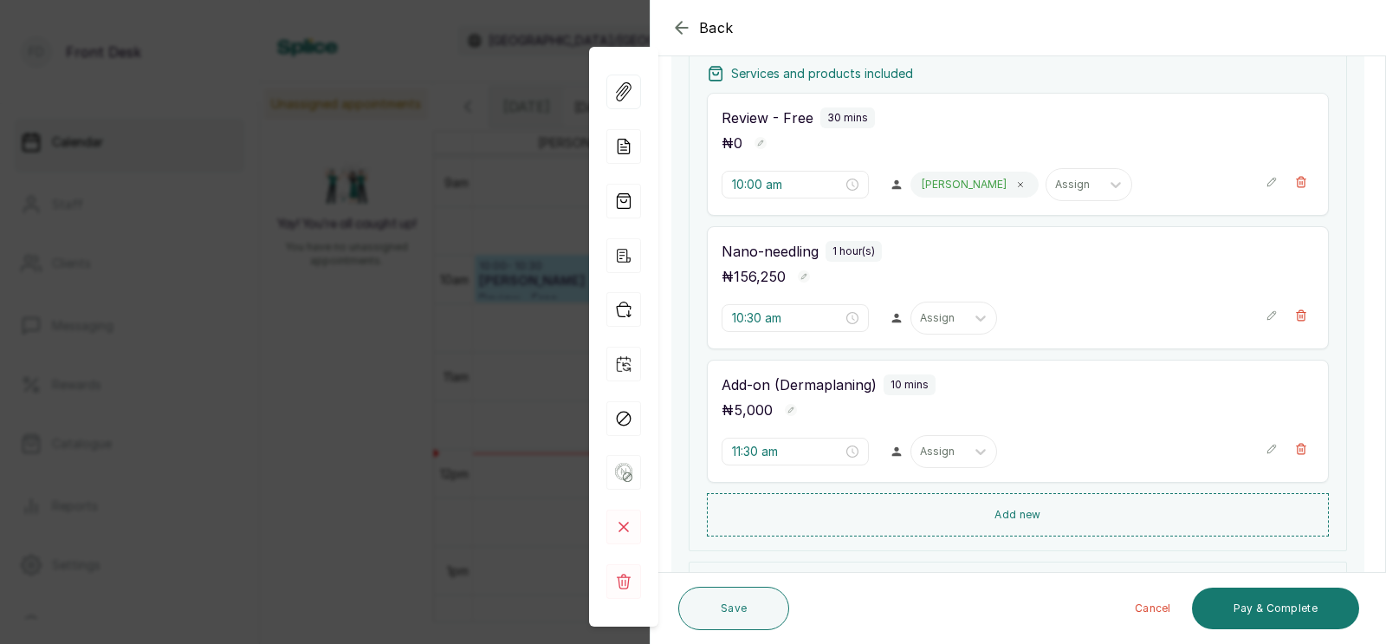
scroll to position [256, 0]
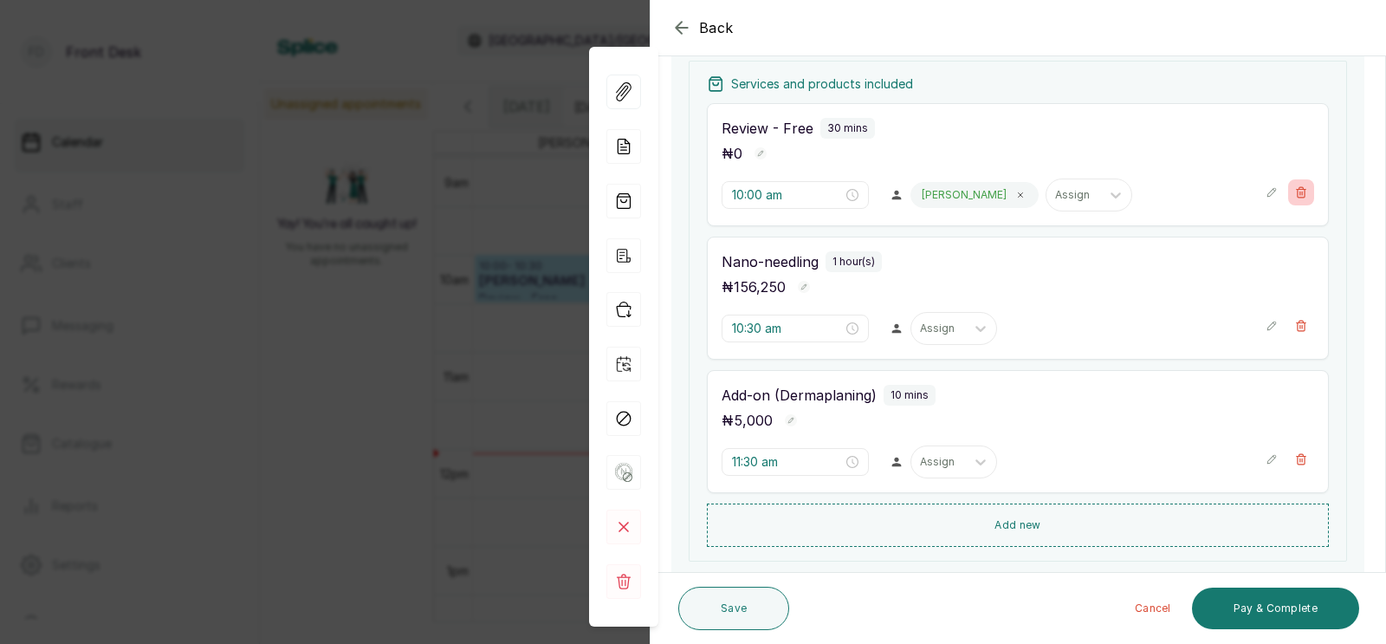
click at [1297, 186] on icon "button" at bounding box center [1301, 192] width 12 height 12
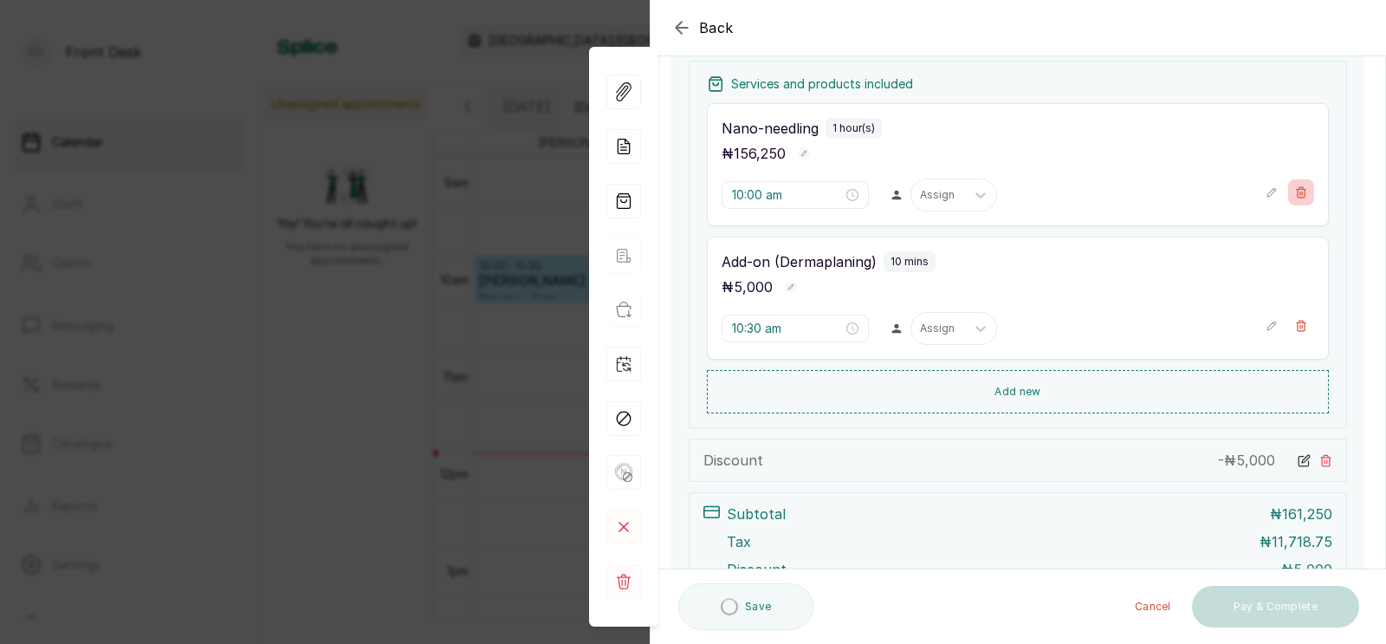
type input "10:30 am"
type input "11:30 am"
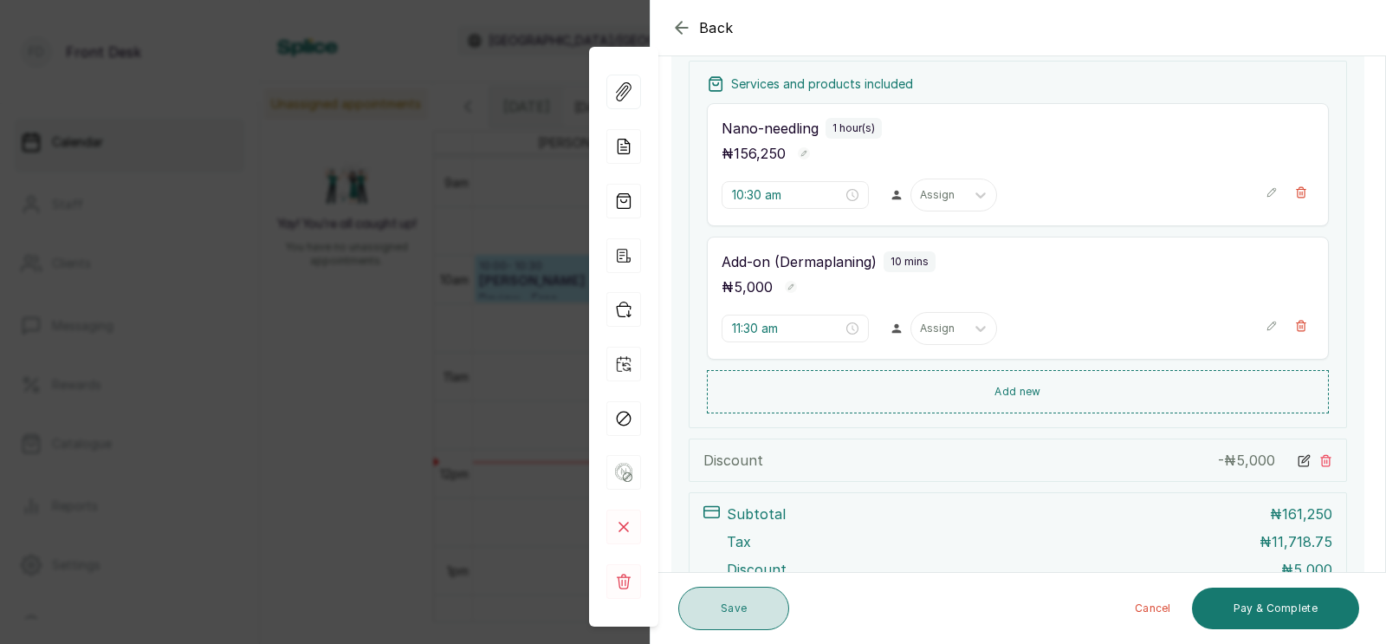
click at [740, 603] on button "Save" at bounding box center [733, 607] width 111 height 43
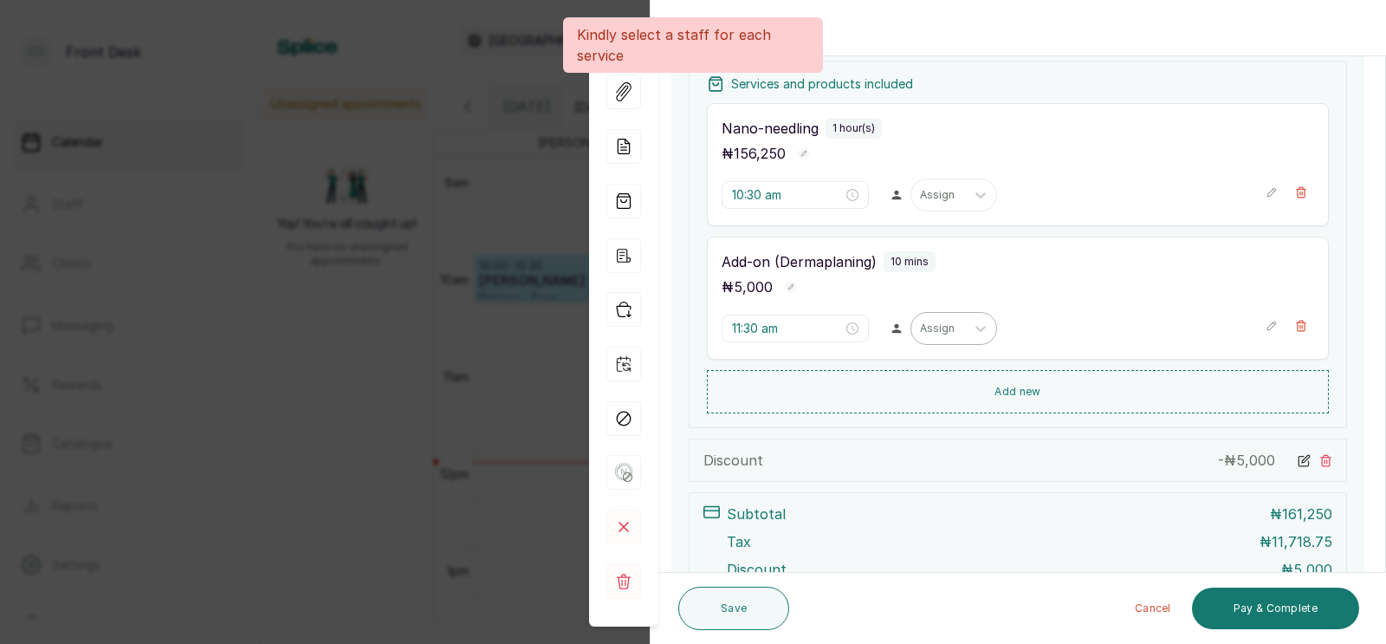
click at [920, 332] on div at bounding box center [938, 329] width 36 height 16
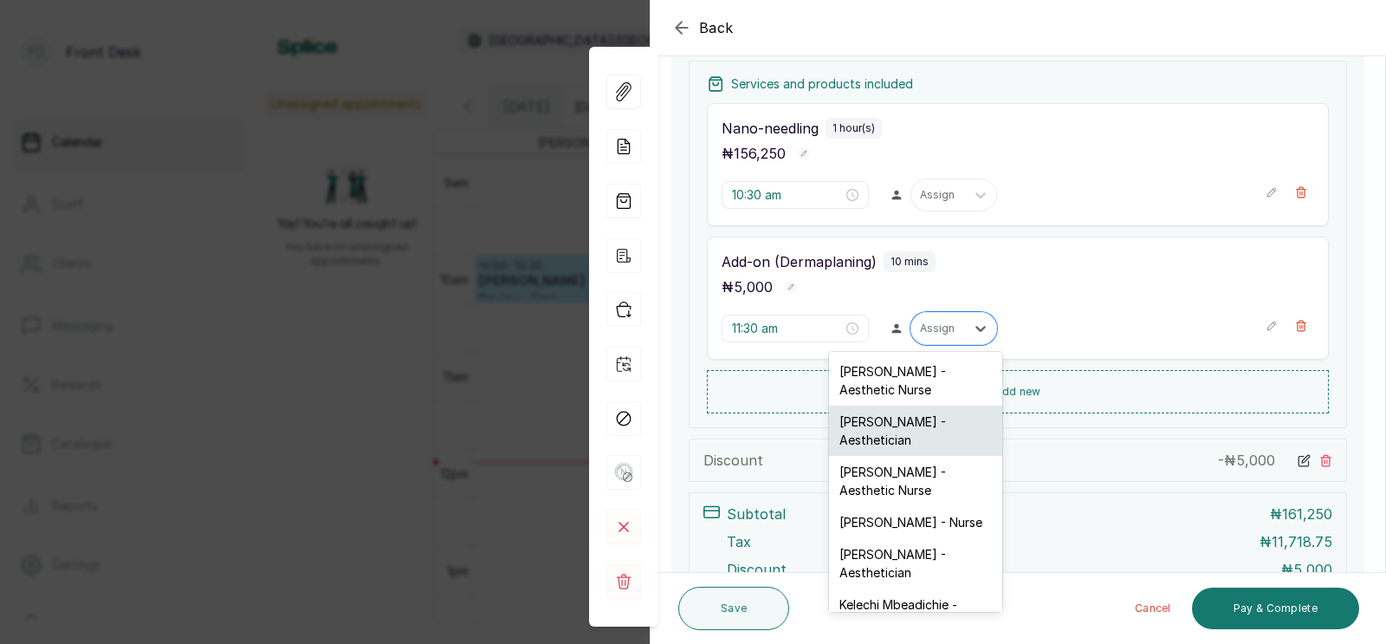
click at [887, 429] on div "[PERSON_NAME] - Aesthetician" at bounding box center [915, 430] width 173 height 50
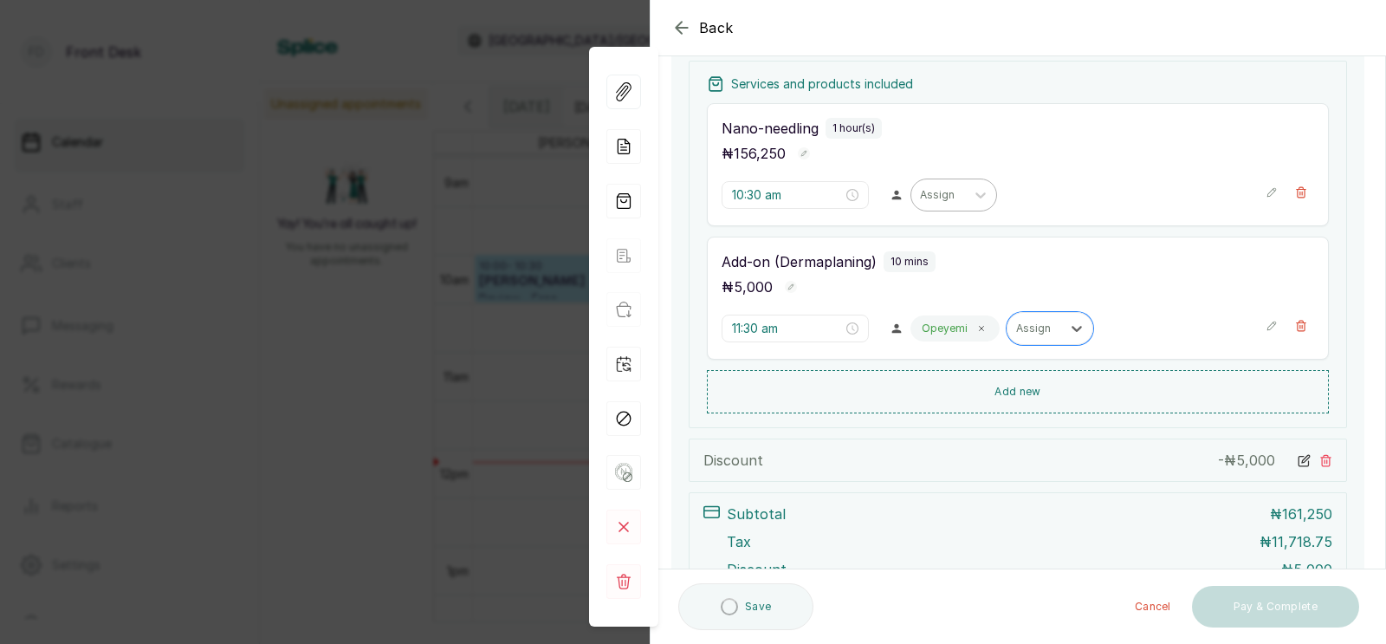
click at [920, 202] on div at bounding box center [938, 195] width 36 height 16
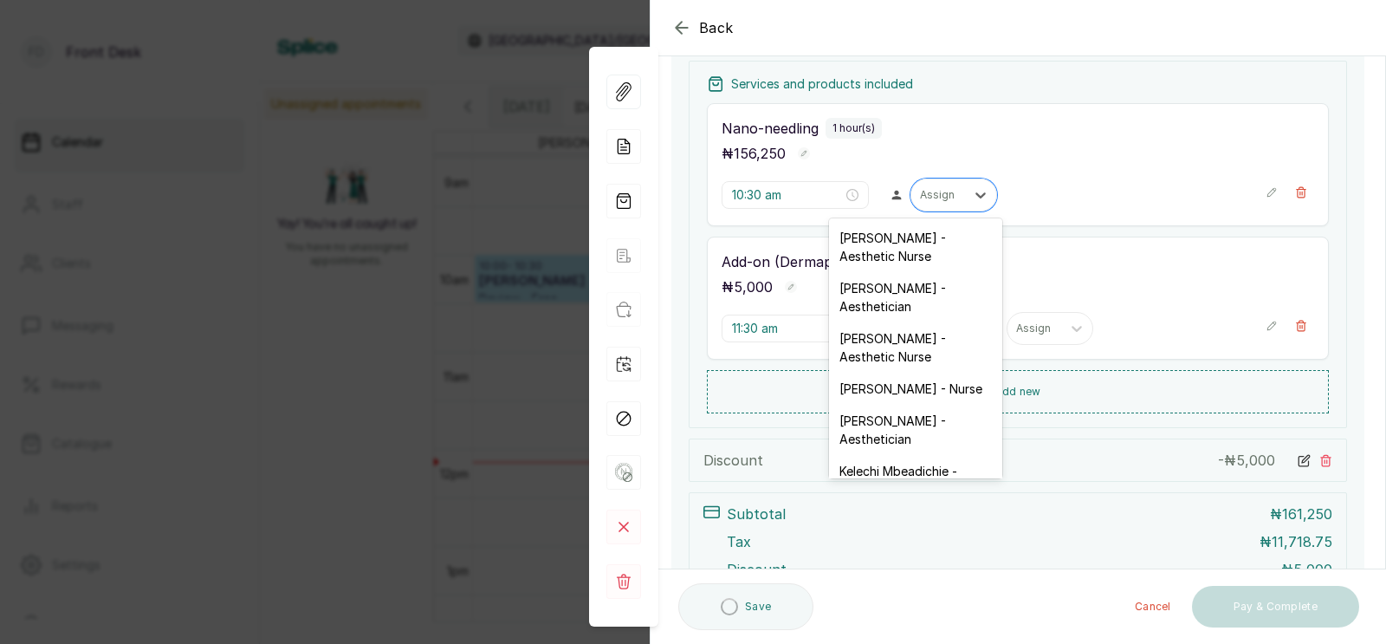
click at [890, 289] on div "[PERSON_NAME] - Aesthetician" at bounding box center [915, 297] width 173 height 50
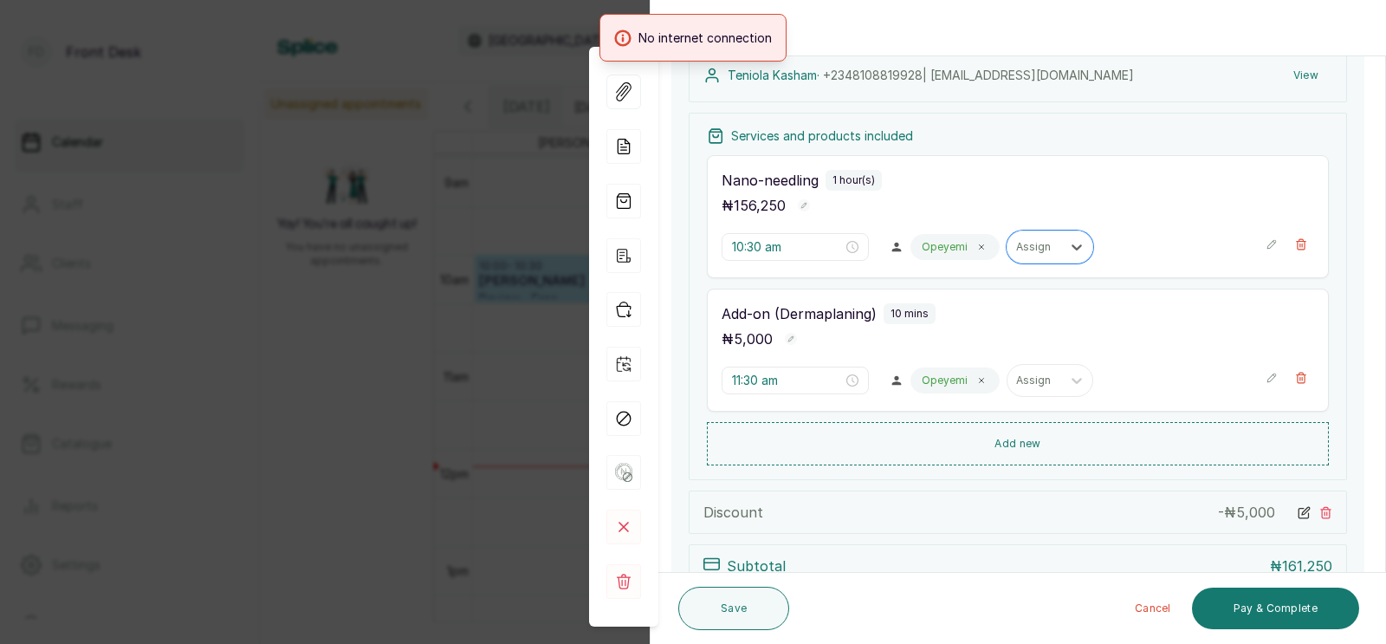
scroll to position [223, 0]
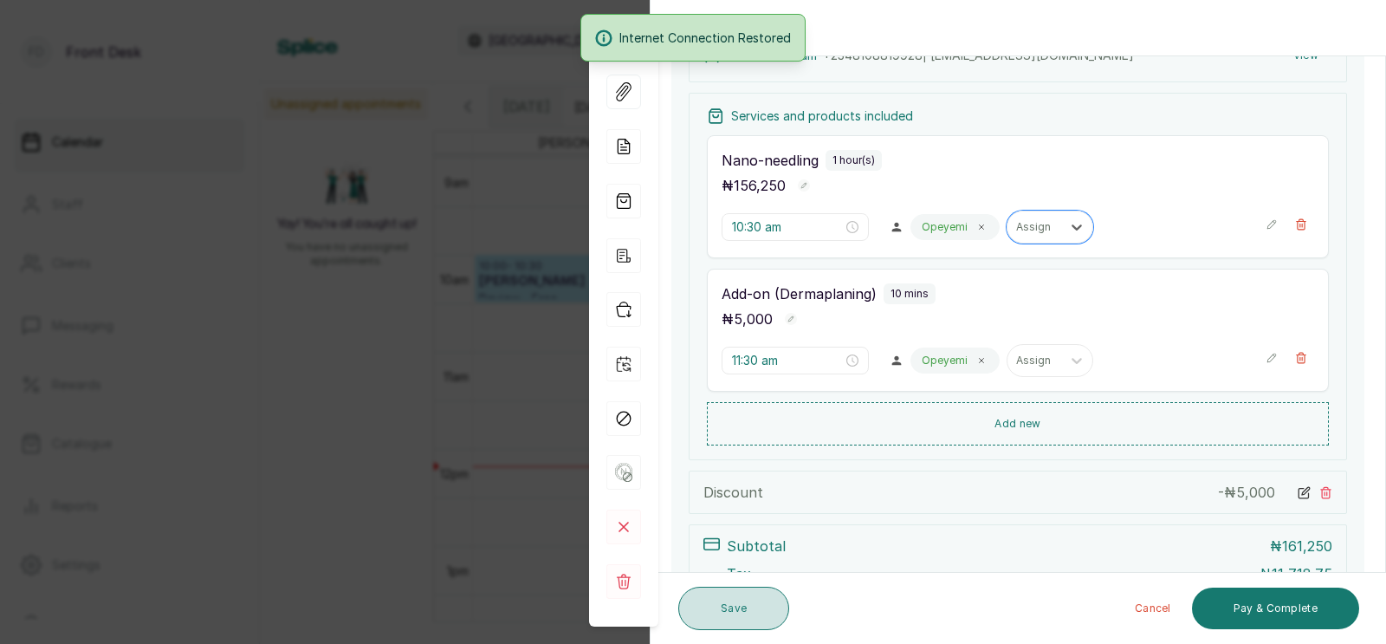
click at [740, 617] on button "Save" at bounding box center [733, 607] width 111 height 43
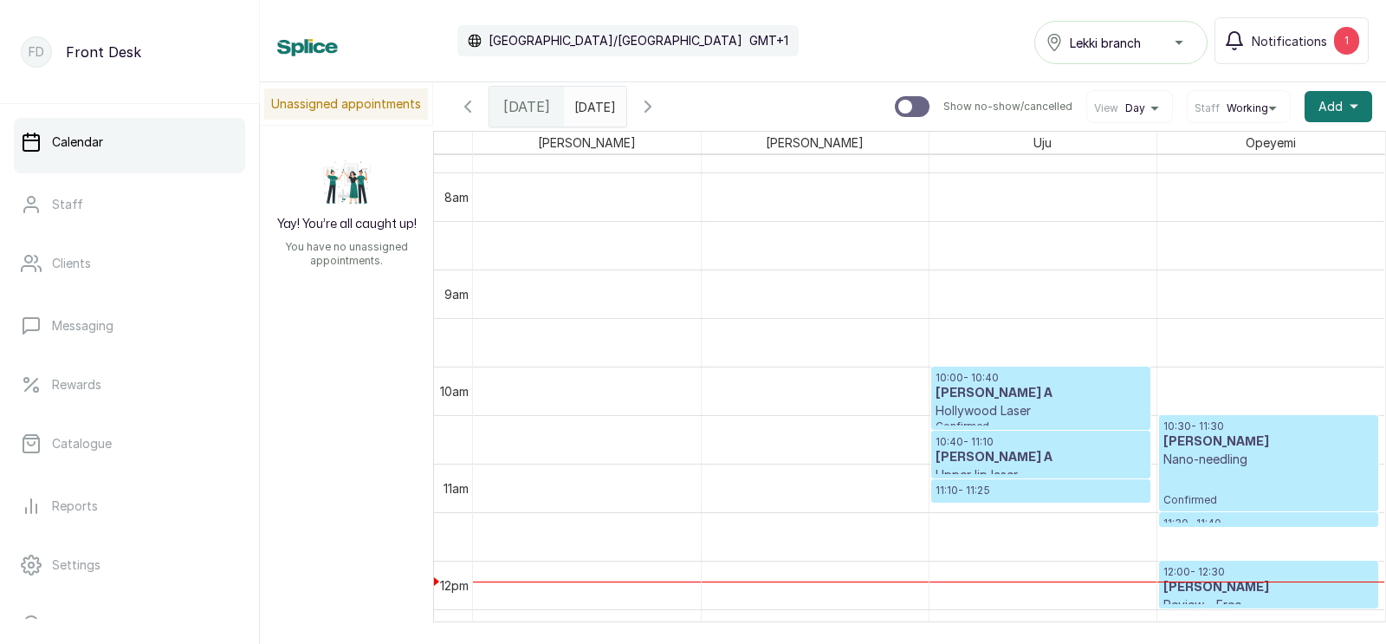
scroll to position [722, 0]
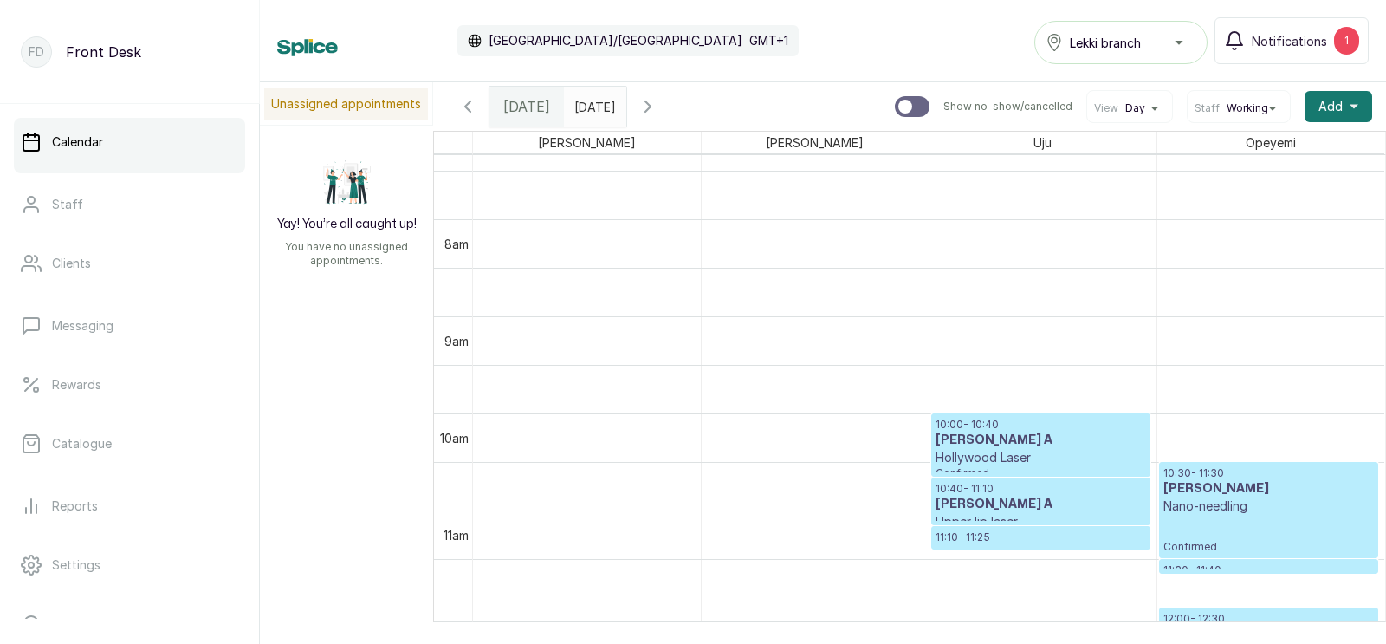
click at [1208, 502] on p "Nano-needling" at bounding box center [1268, 505] width 211 height 17
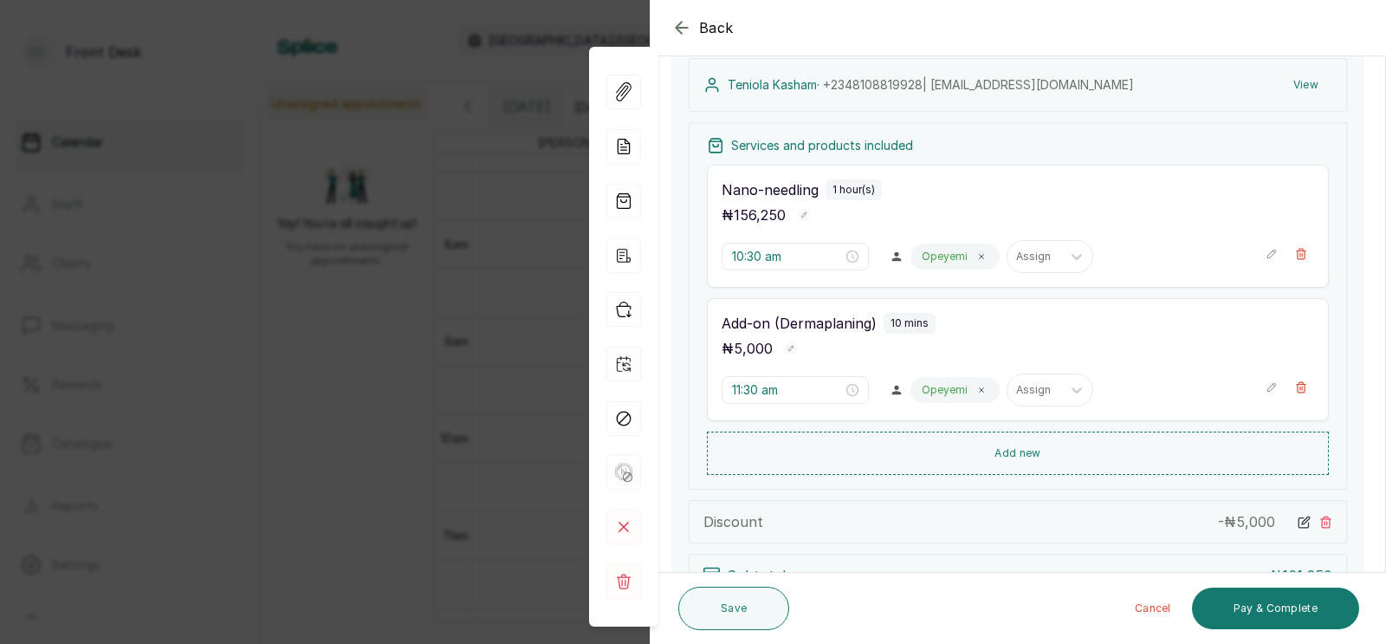
scroll to position [178, 0]
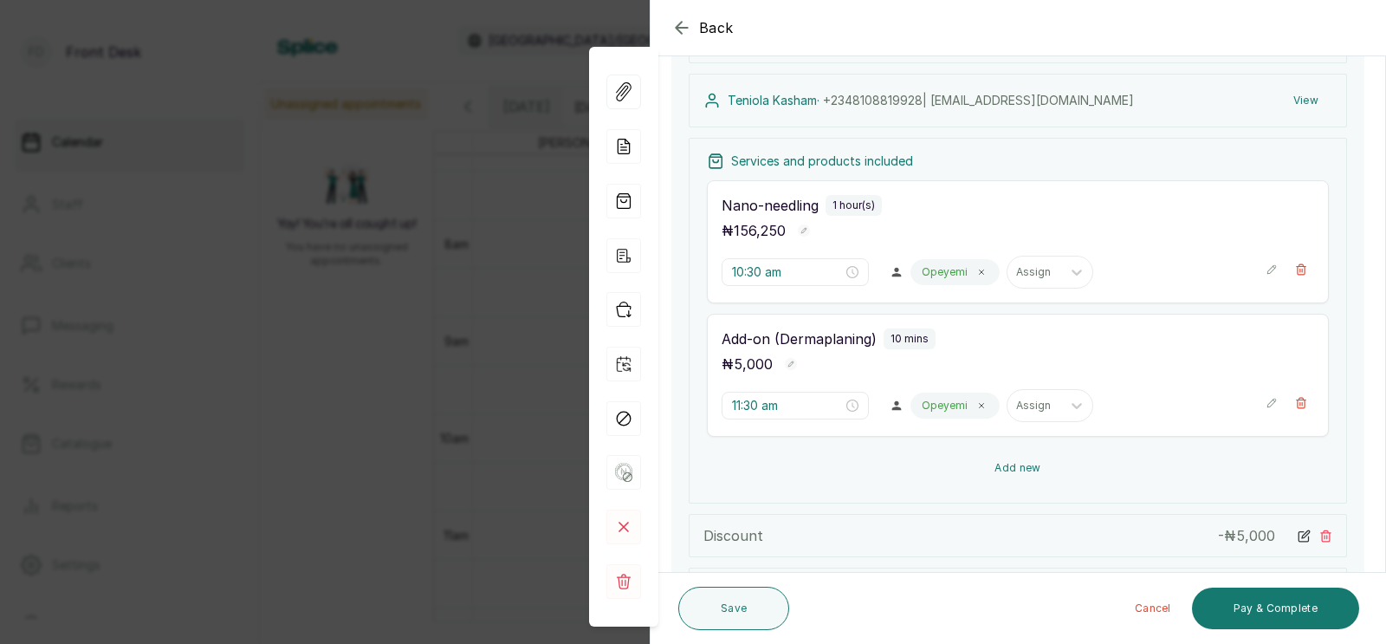
click at [1011, 467] on button "Add new" at bounding box center [1018, 468] width 622 height 42
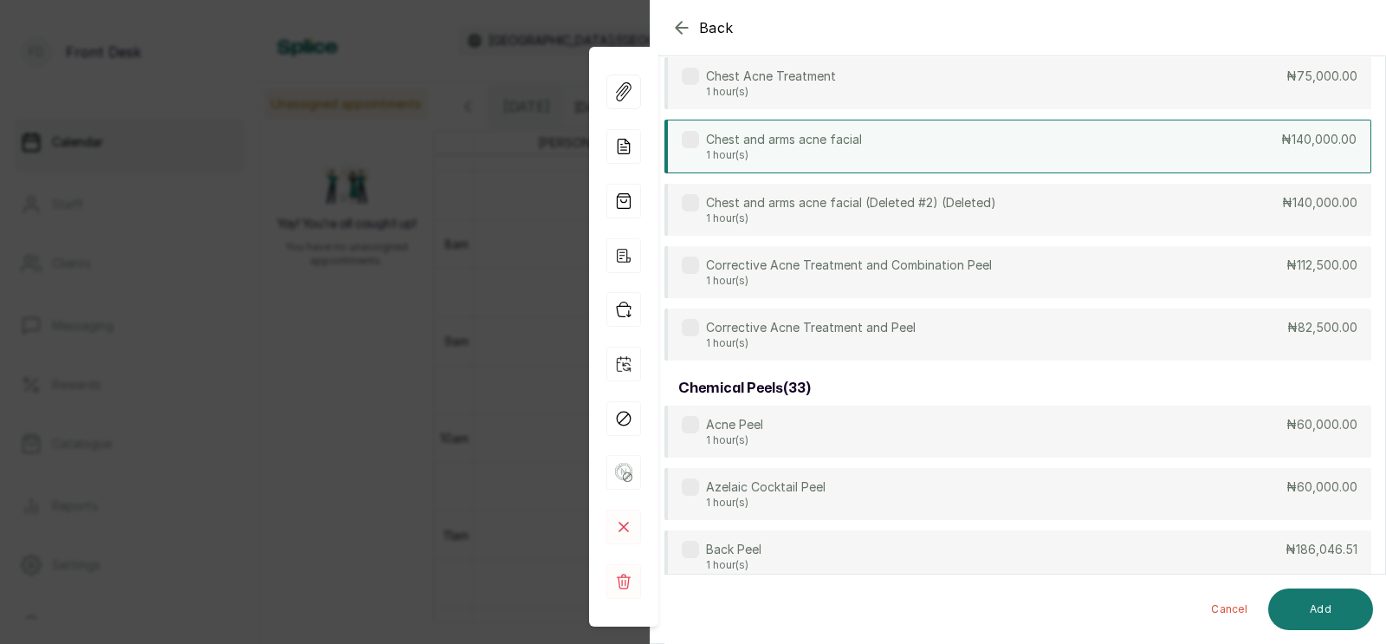
scroll to position [0, 0]
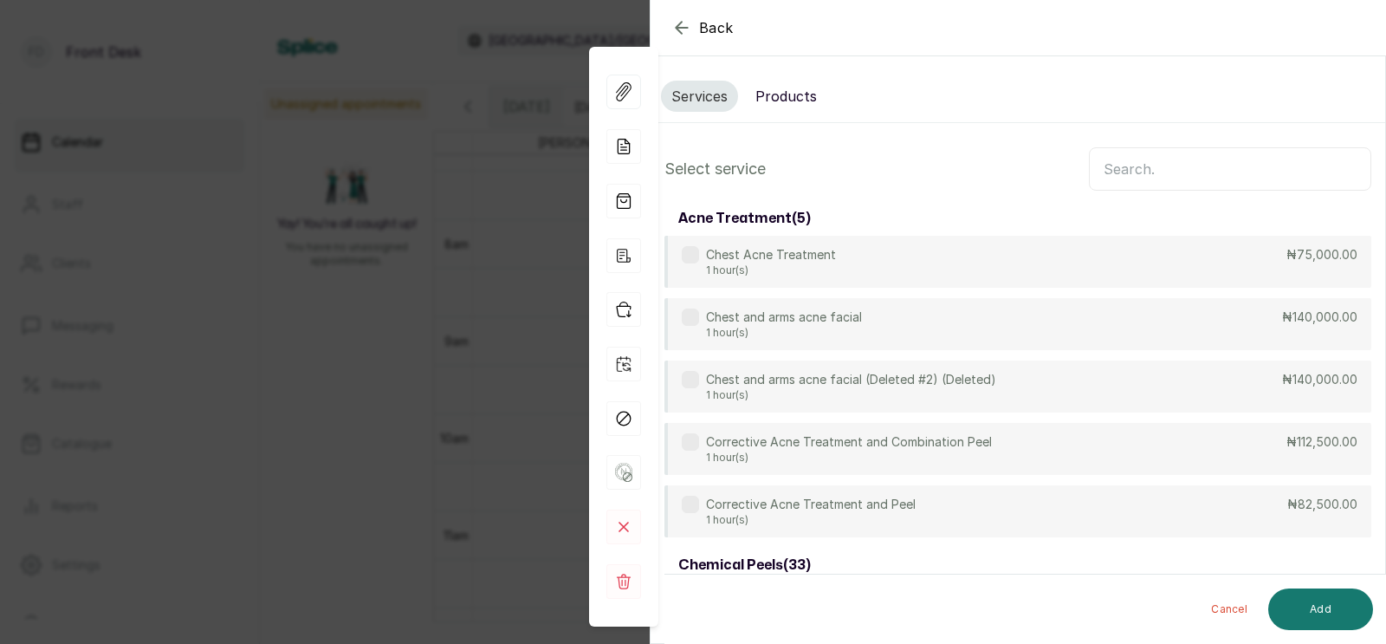
click at [1163, 167] on input "text" at bounding box center [1230, 168] width 282 height 43
click at [799, 100] on button "Products" at bounding box center [786, 96] width 82 height 31
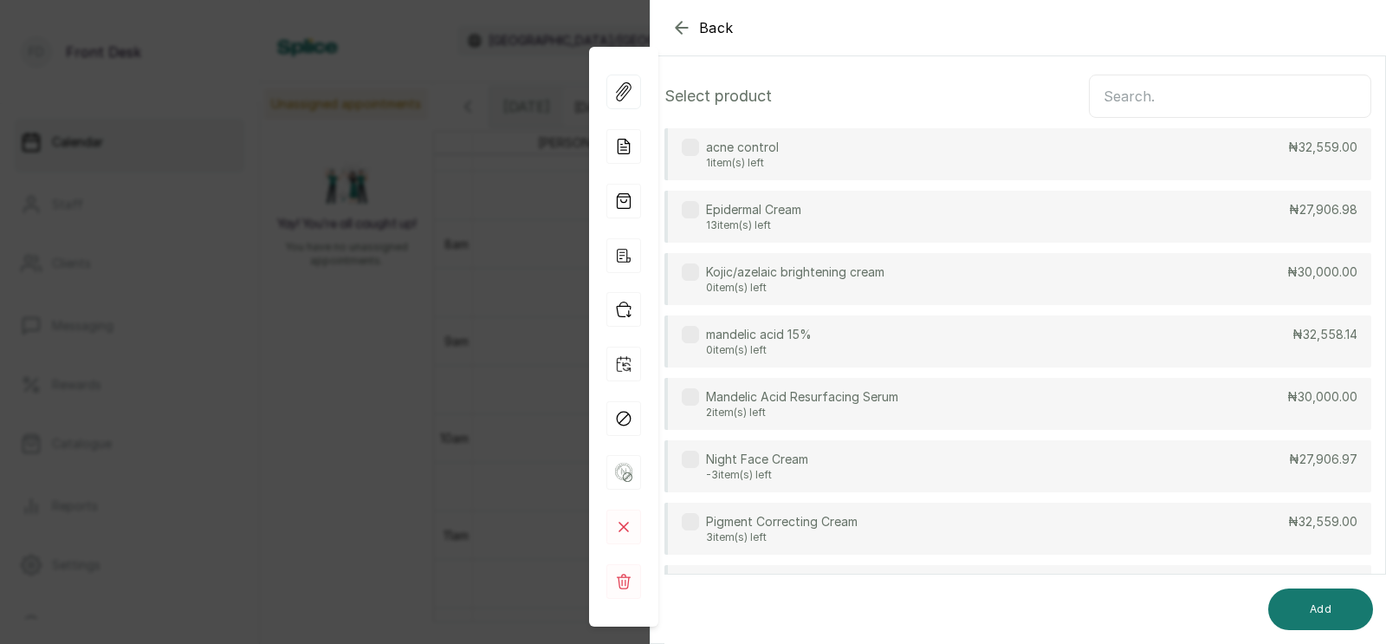
scroll to position [165, 0]
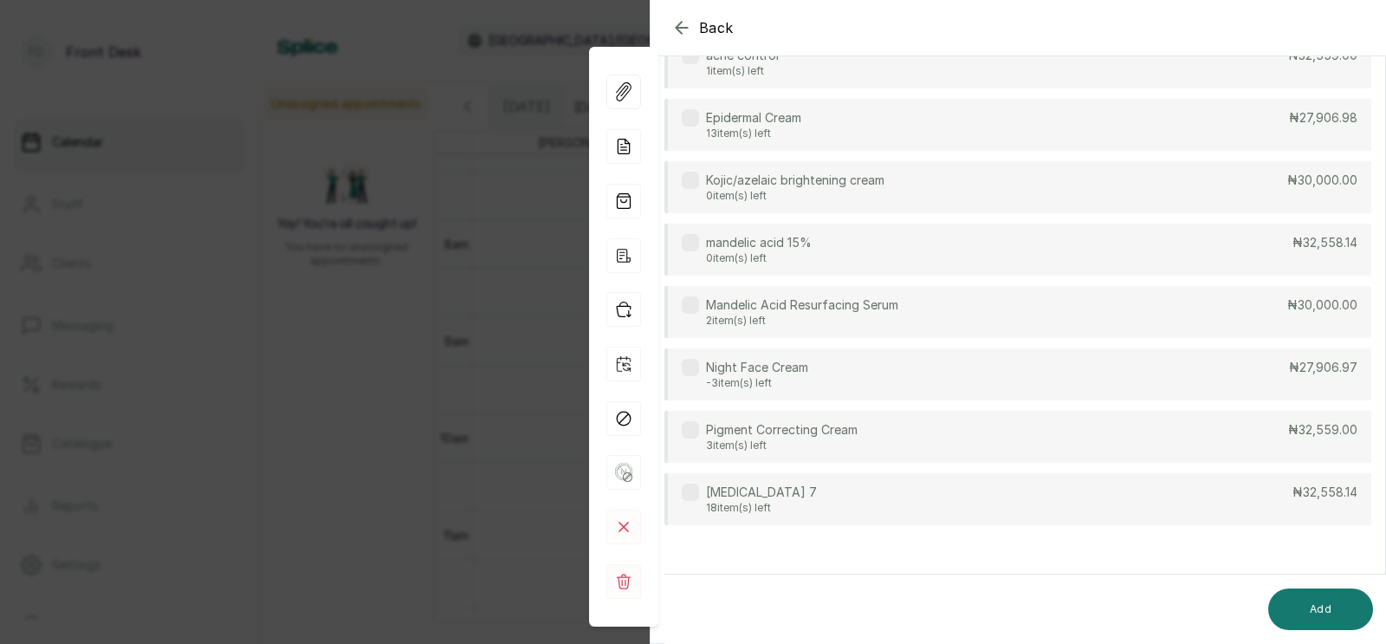
click at [870, 496] on div "[MEDICAL_DATA] 7 18 item(s) left ₦32,558.14" at bounding box center [1017, 499] width 707 height 52
click at [1317, 607] on button "Add" at bounding box center [1320, 609] width 105 height 42
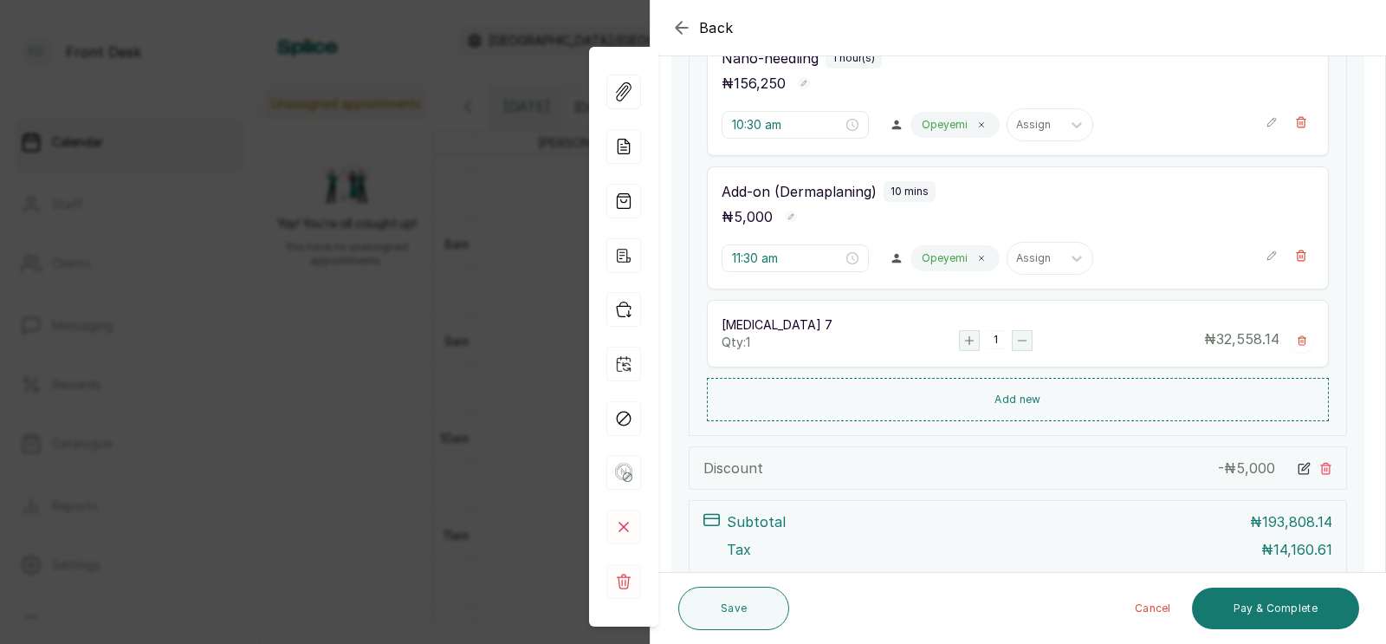
scroll to position [301, 0]
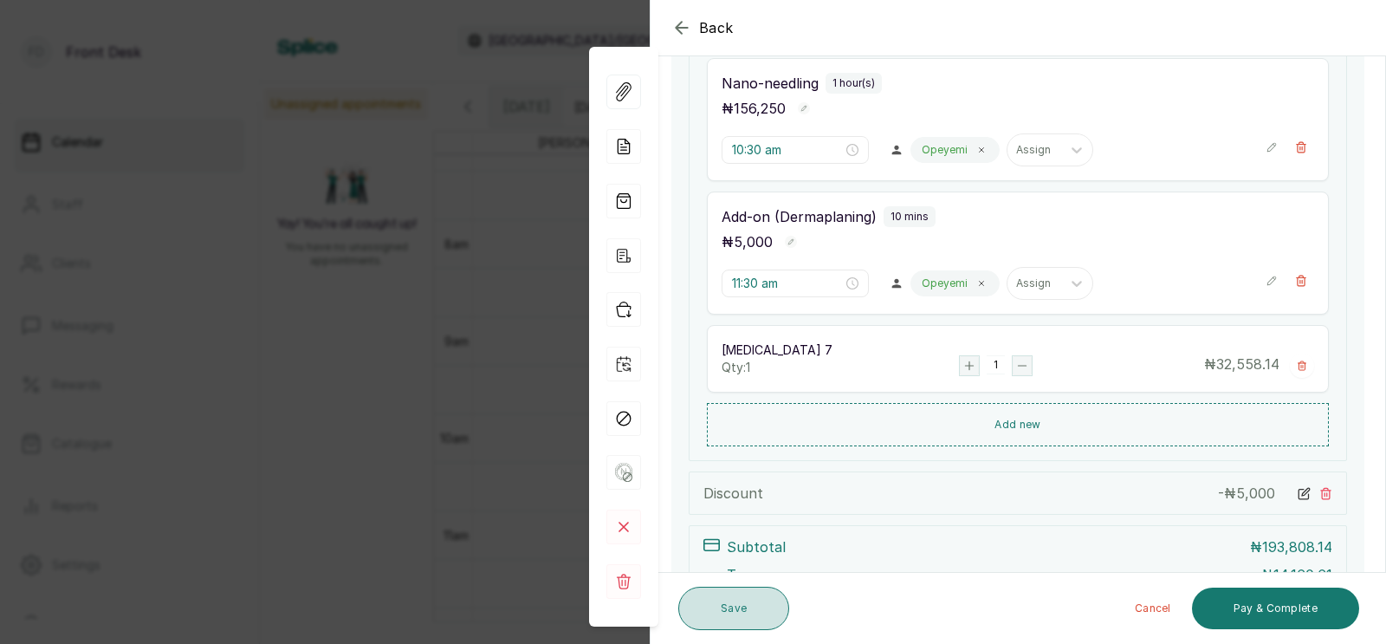
click at [748, 601] on button "Save" at bounding box center [733, 607] width 111 height 43
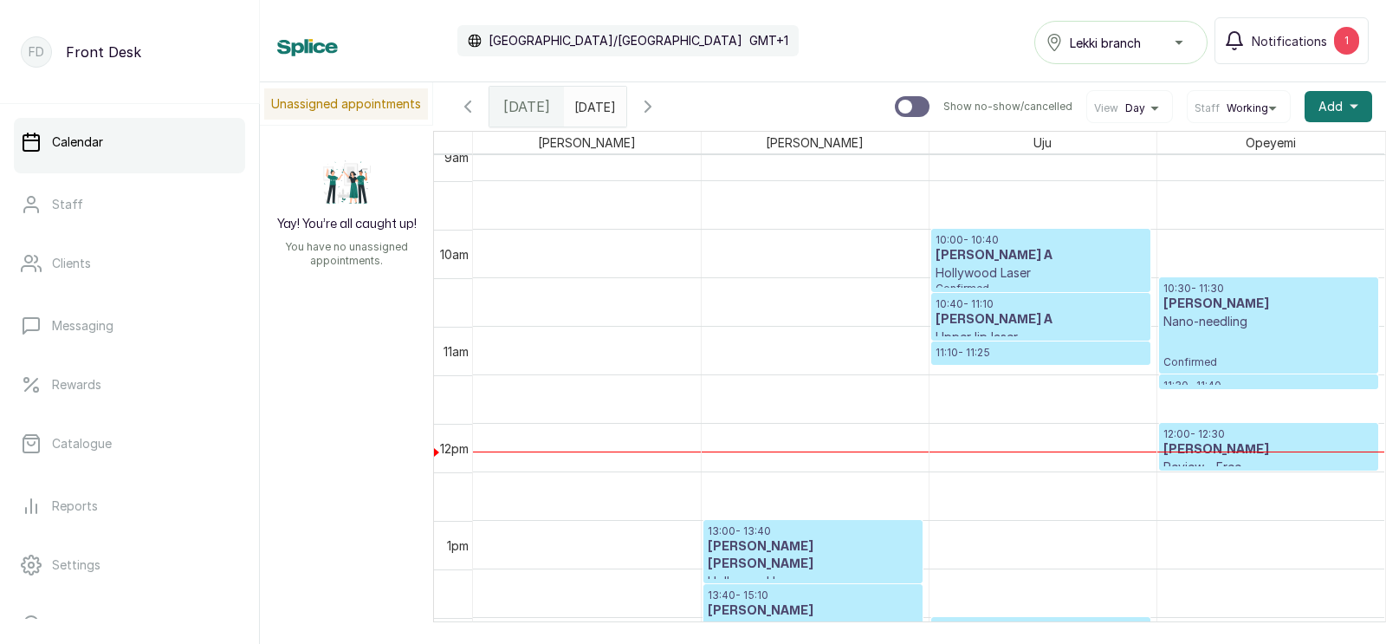
scroll to position [852, 0]
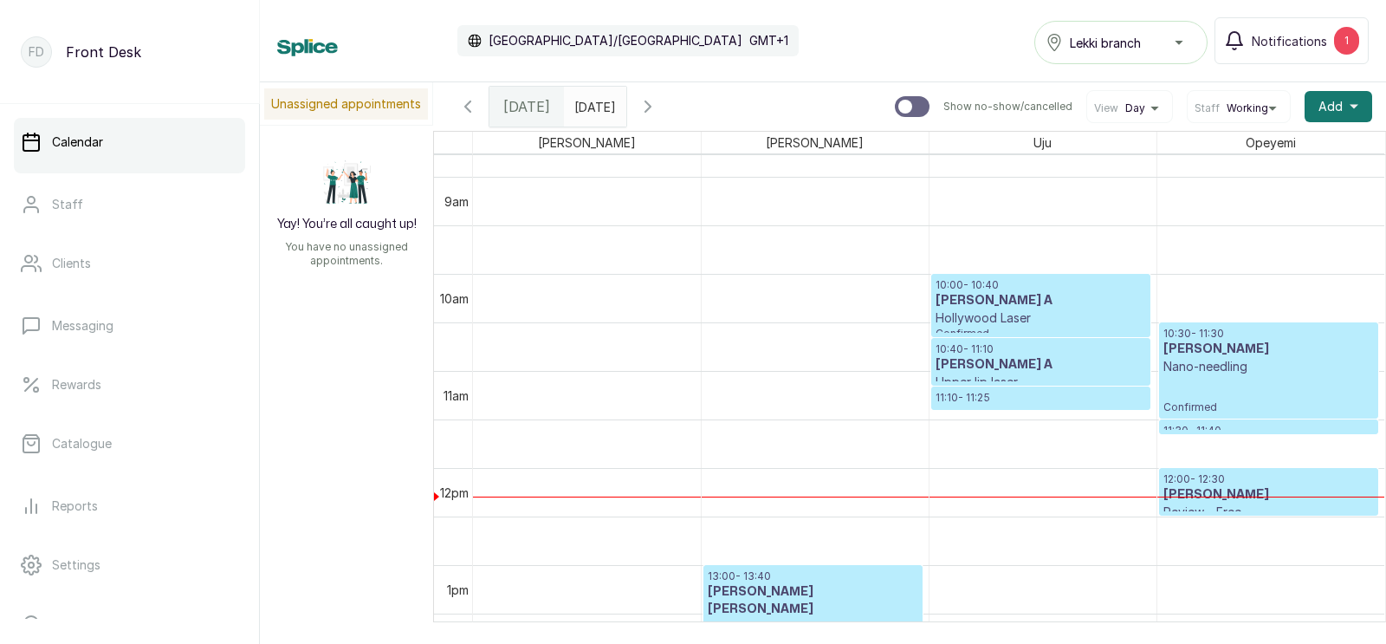
click at [1280, 366] on p "Nano-needling" at bounding box center [1268, 366] width 211 height 17
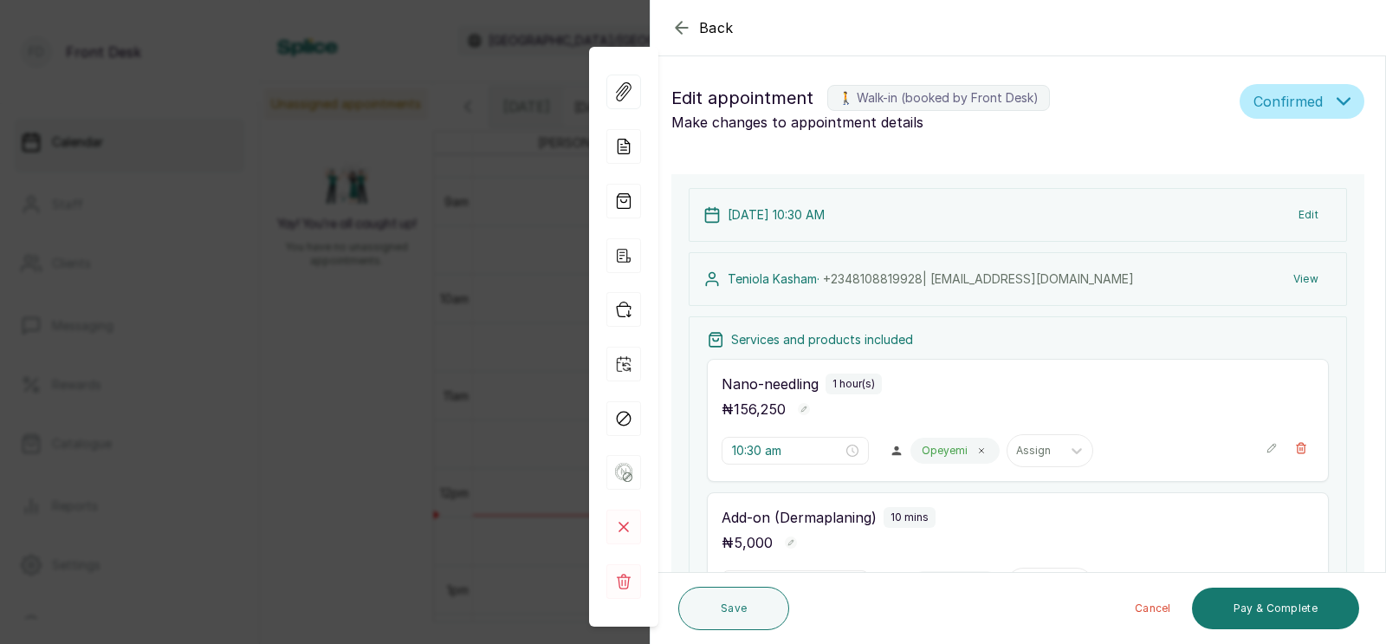
click at [405, 301] on div "Back Appointment Details Edit appointment 🚶 Walk-in (booked by Front Desk) Make…" at bounding box center [693, 322] width 1386 height 644
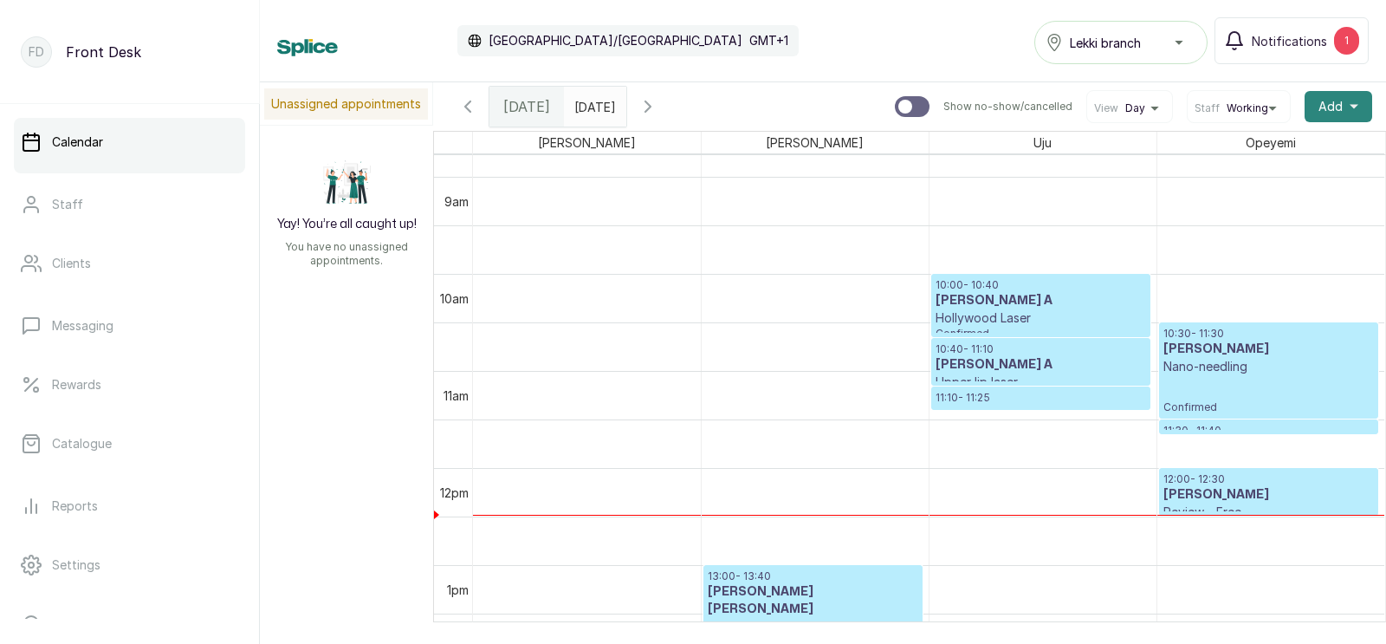
click at [1323, 99] on span "Add" at bounding box center [1330, 106] width 24 height 17
click at [1241, 150] on span "Add Appointment" at bounding box center [1275, 153] width 166 height 21
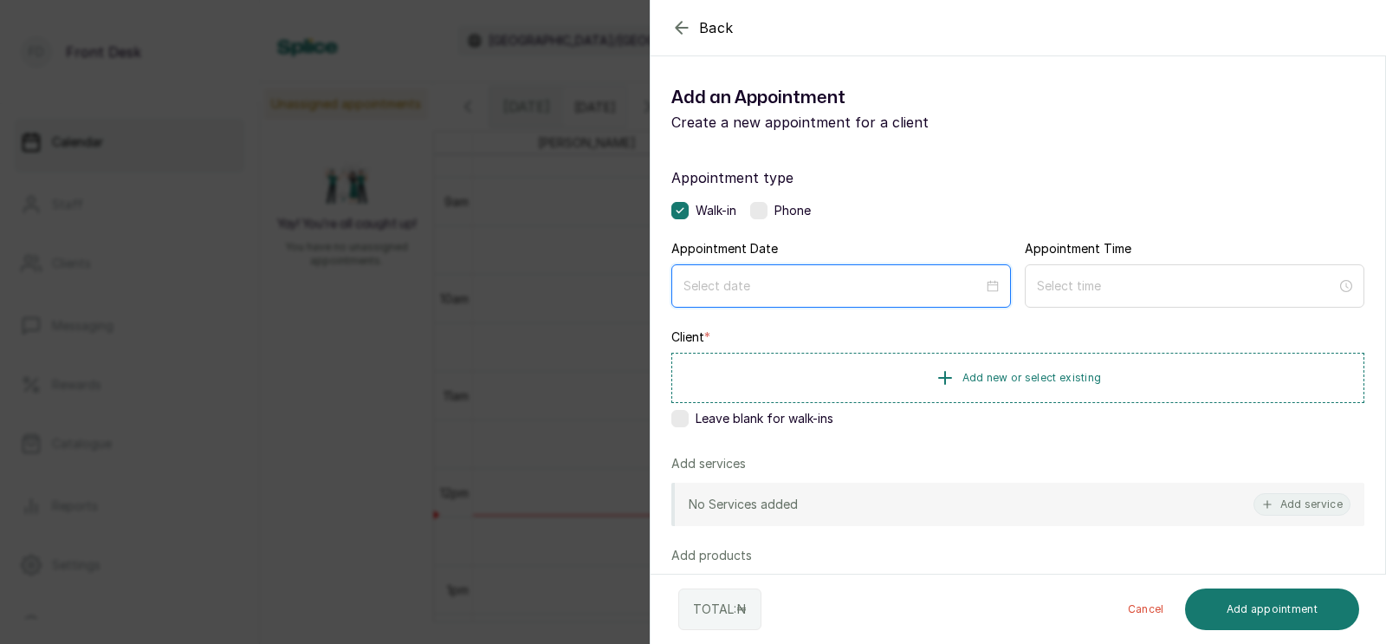
click at [953, 278] on input at bounding box center [833, 285] width 300 height 19
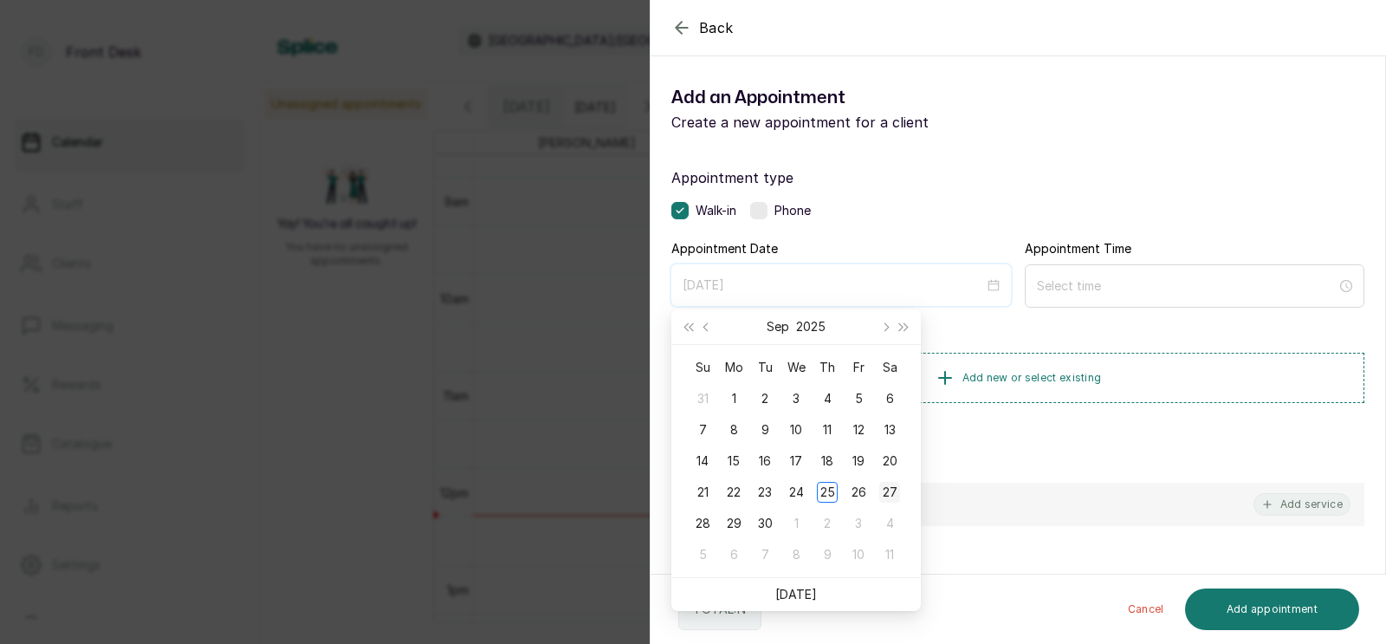
type input "[DATE]"
click at [891, 479] on td "27" at bounding box center [889, 491] width 31 height 31
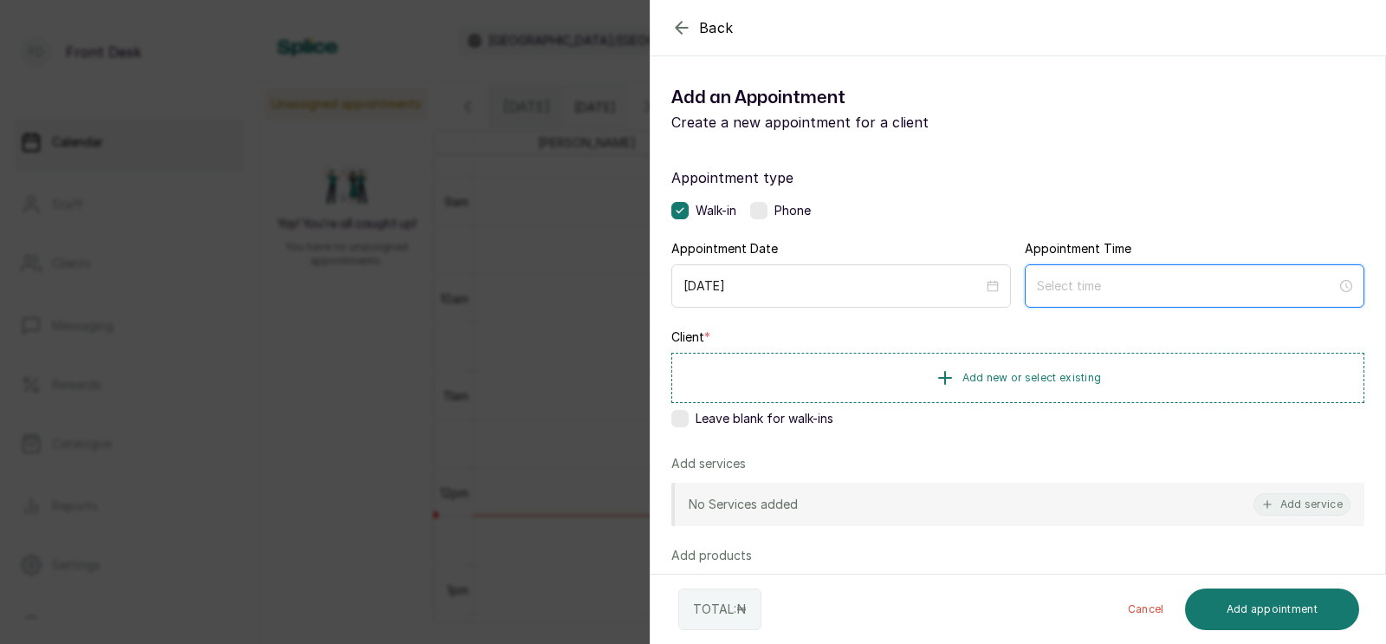
click at [1099, 279] on input at bounding box center [1187, 285] width 300 height 19
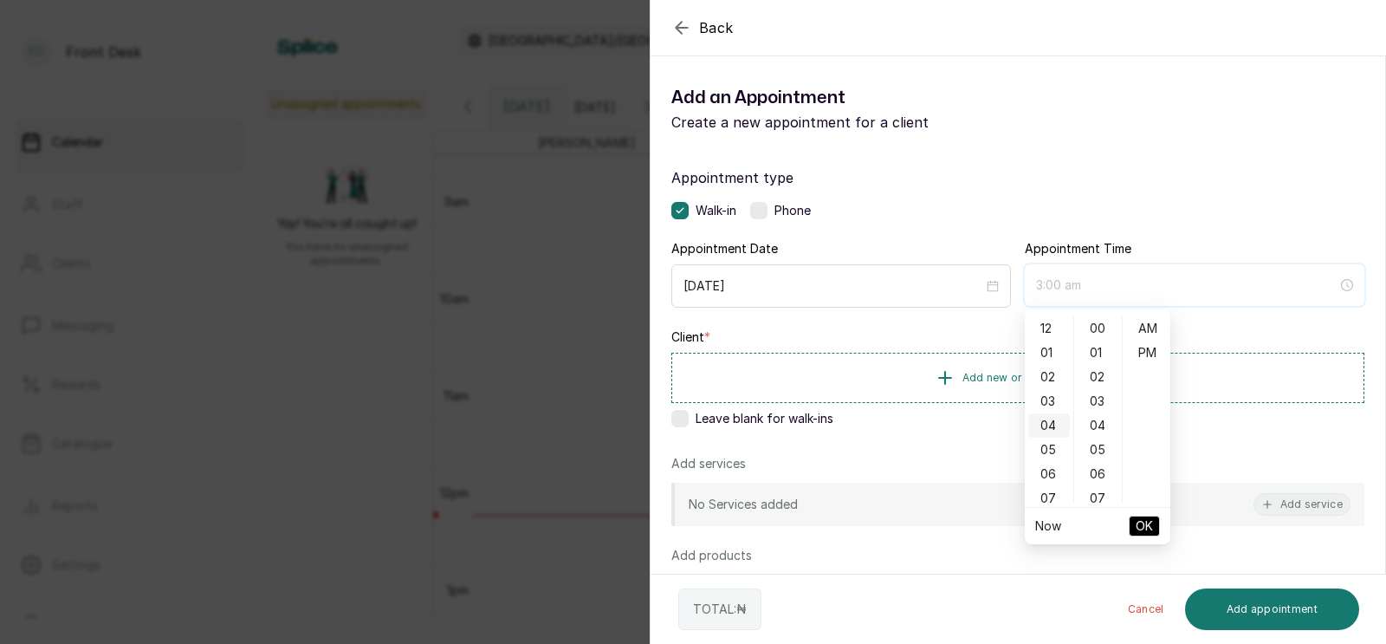
type input "4:00 am"
click at [1043, 338] on div "11" at bounding box center [1049, 329] width 42 height 24
type input "11:00 am"
click at [1141, 528] on span "OK" at bounding box center [1144, 525] width 17 height 33
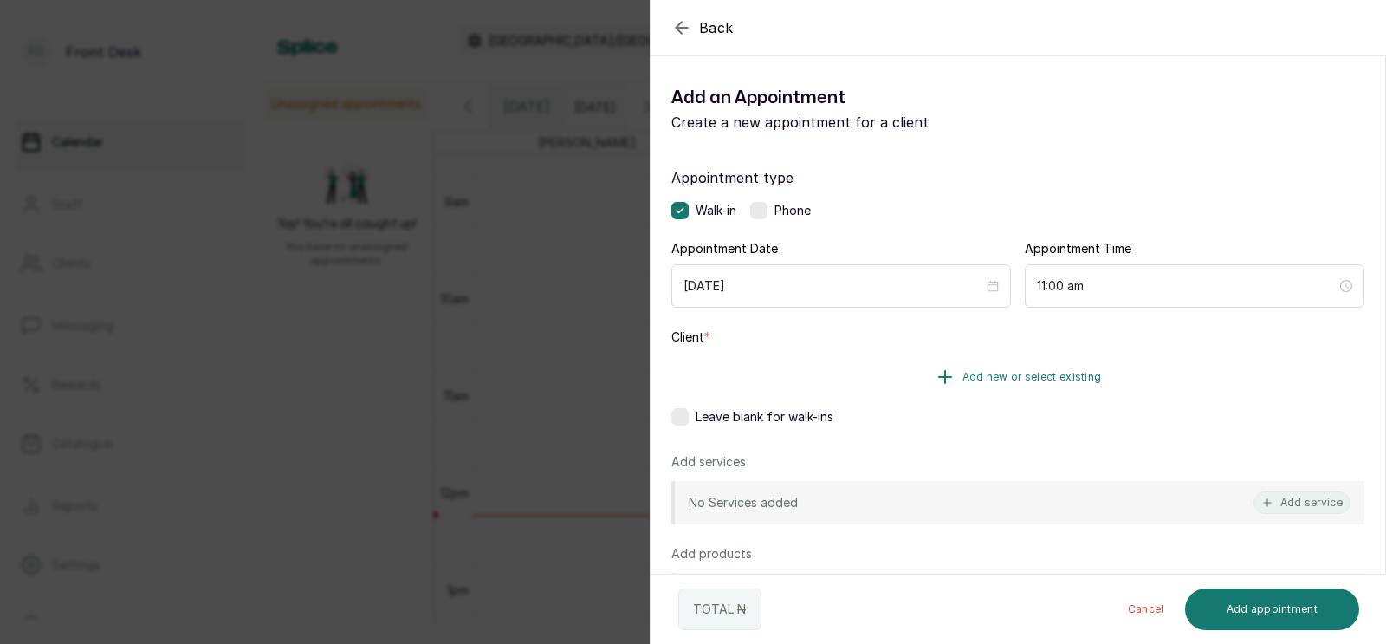
click at [1043, 381] on span "Add new or select existing" at bounding box center [1031, 377] width 139 height 14
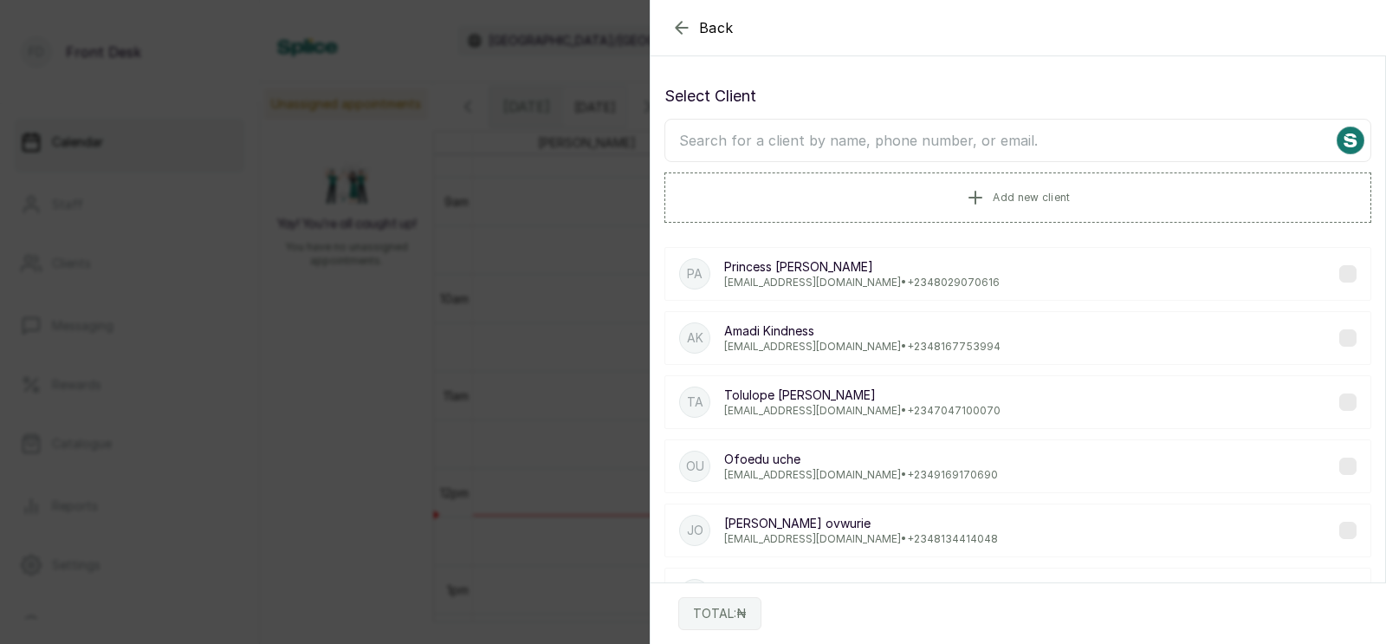
click at [993, 154] on input "text" at bounding box center [1017, 140] width 707 height 43
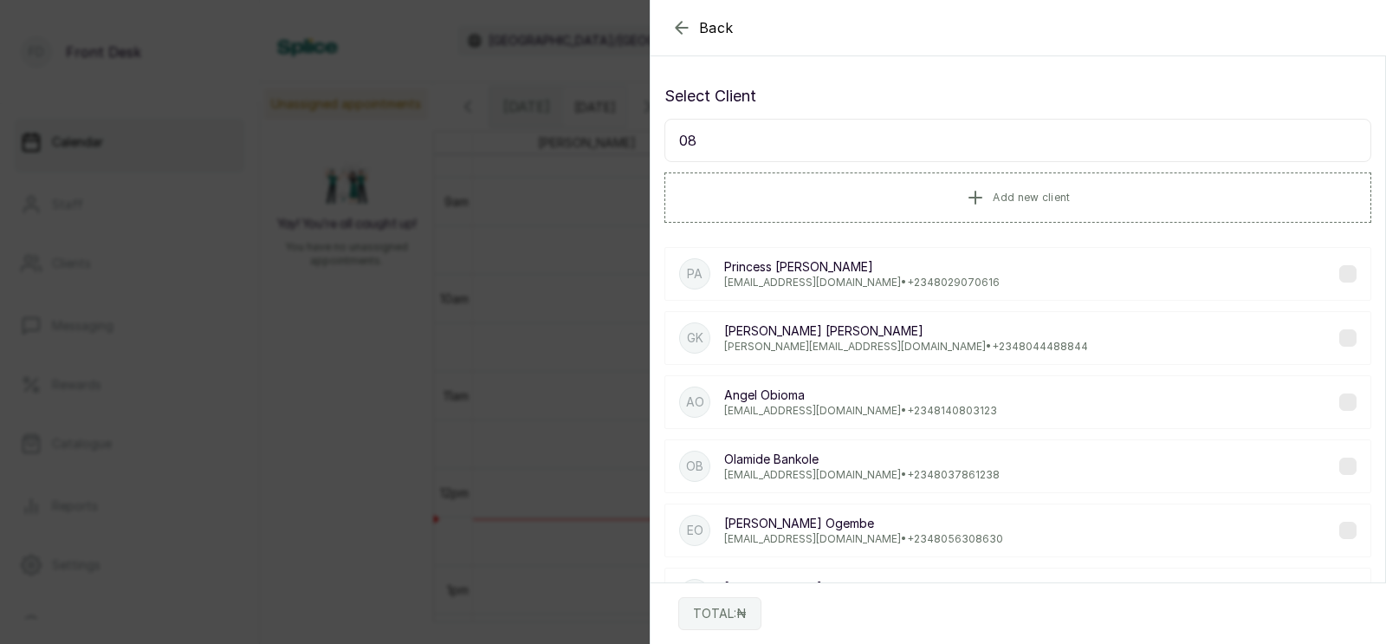
type input "0"
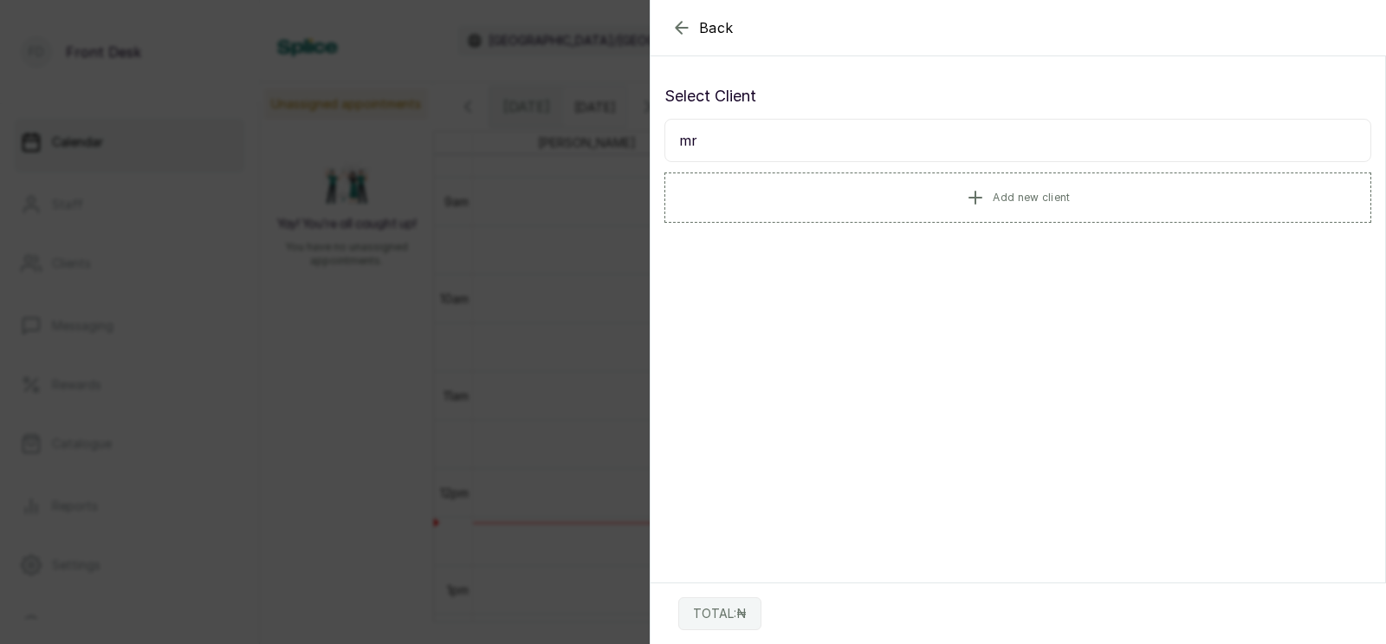
type input "m"
click at [732, 27] on span "Back" at bounding box center [716, 27] width 35 height 21
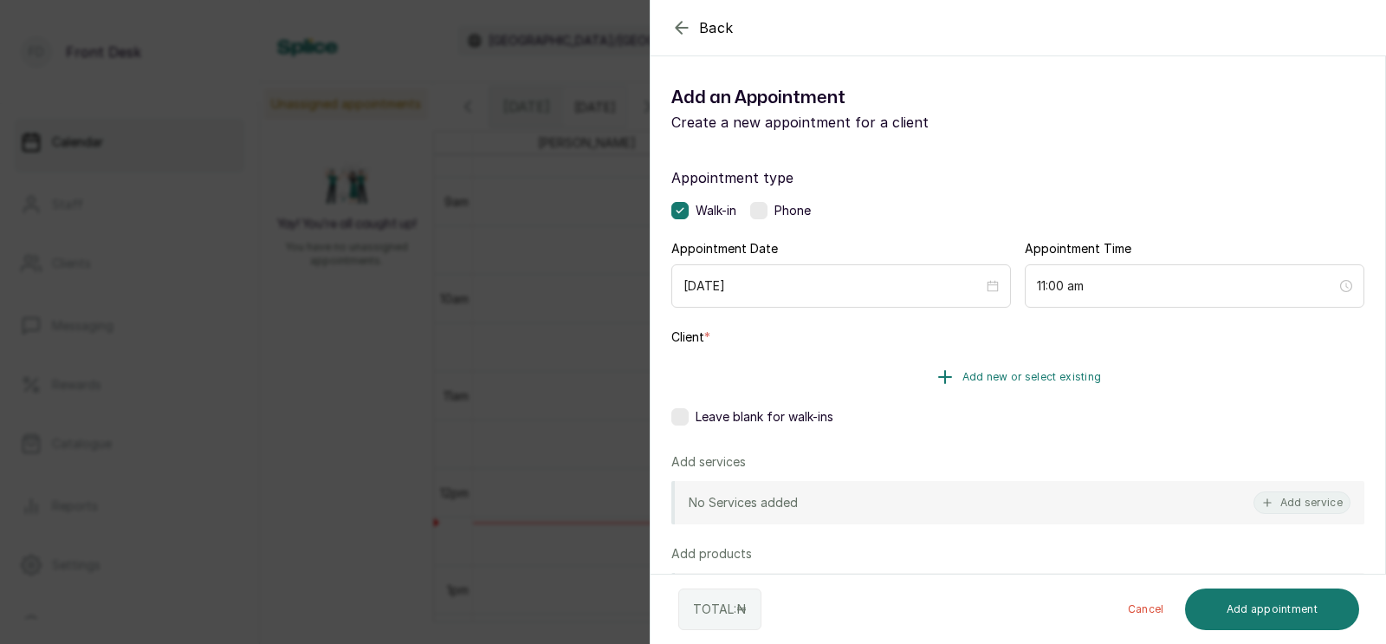
click at [989, 372] on span "Add new or select existing" at bounding box center [1031, 377] width 139 height 14
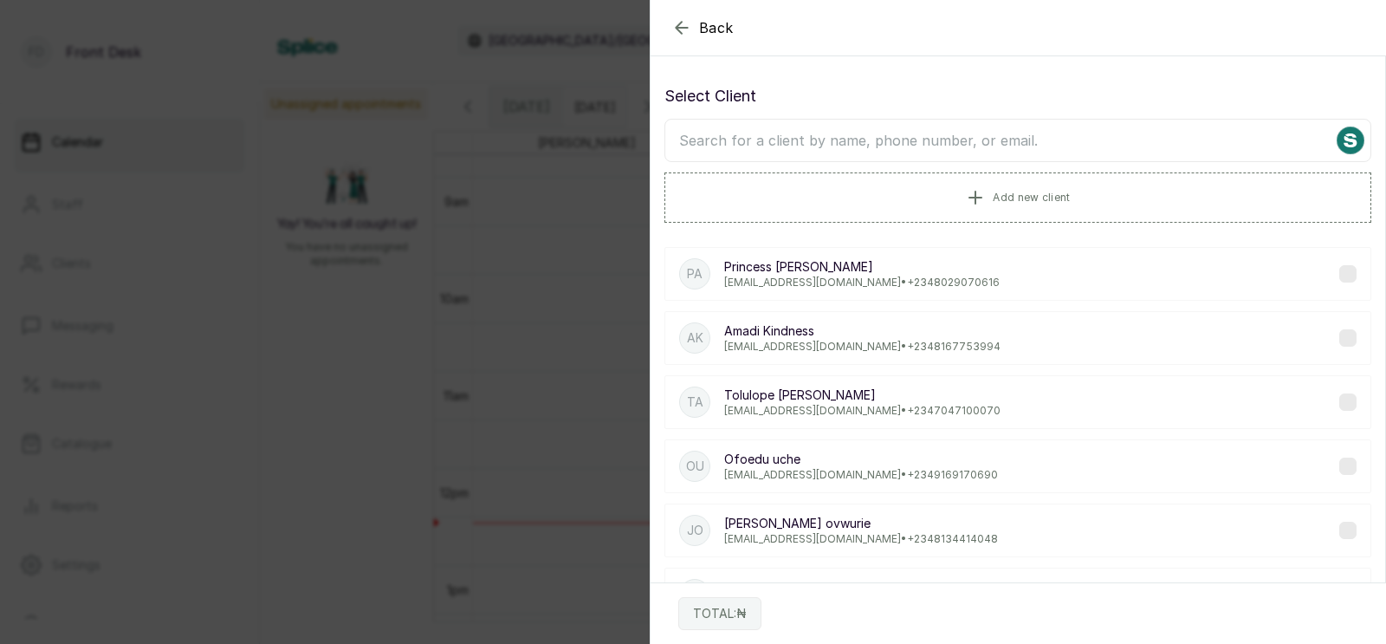
click at [923, 145] on input "text" at bounding box center [1017, 140] width 707 height 43
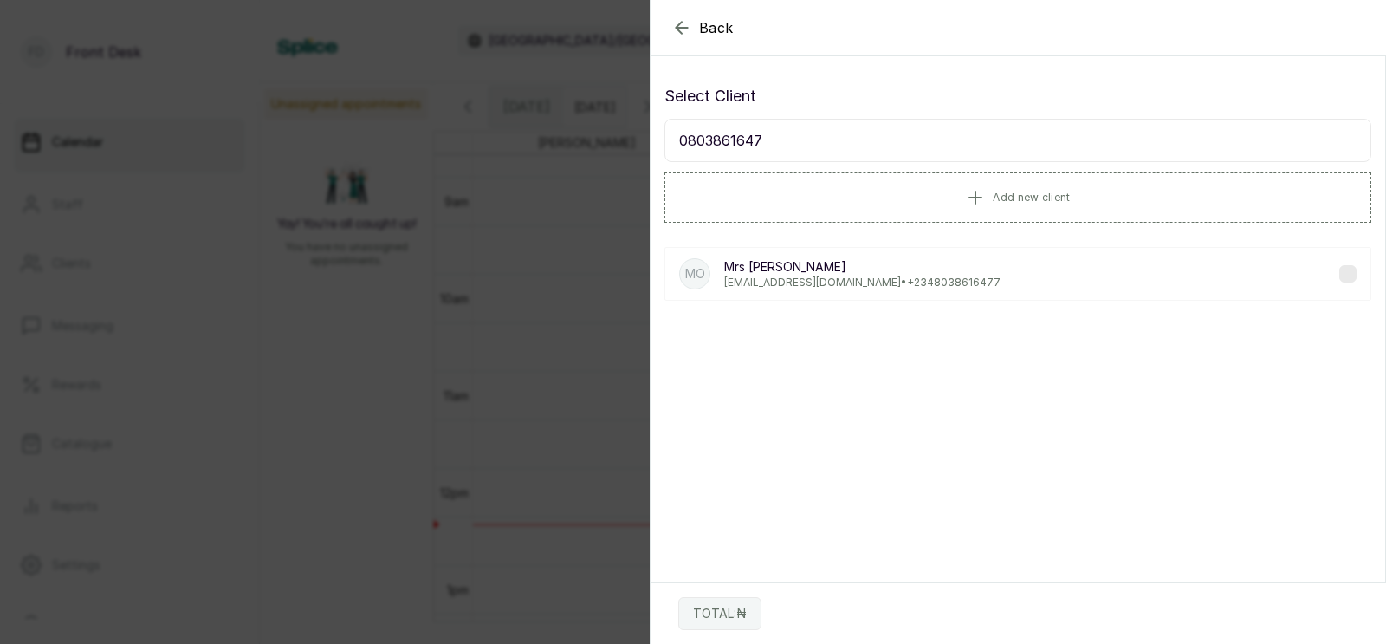
type input "08038616477"
click at [806, 276] on p "[EMAIL_ADDRESS][DOMAIN_NAME] • [PHONE_NUMBER]" at bounding box center [862, 282] width 276 height 14
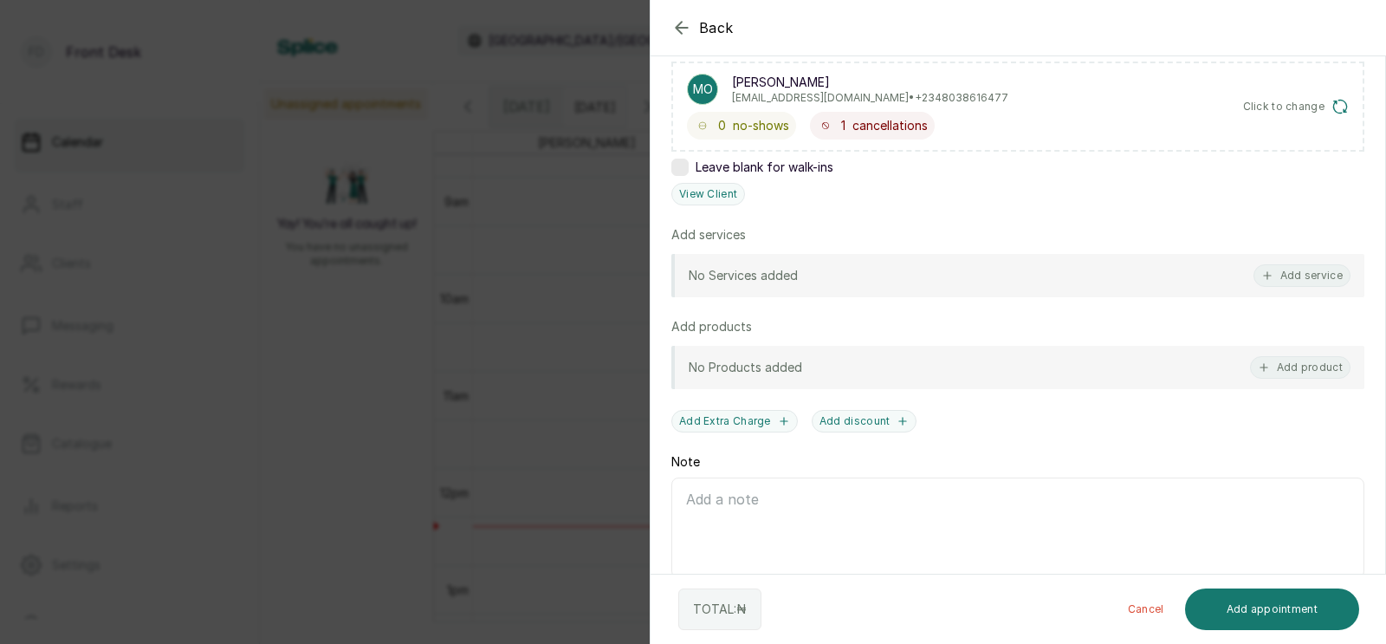
scroll to position [297, 0]
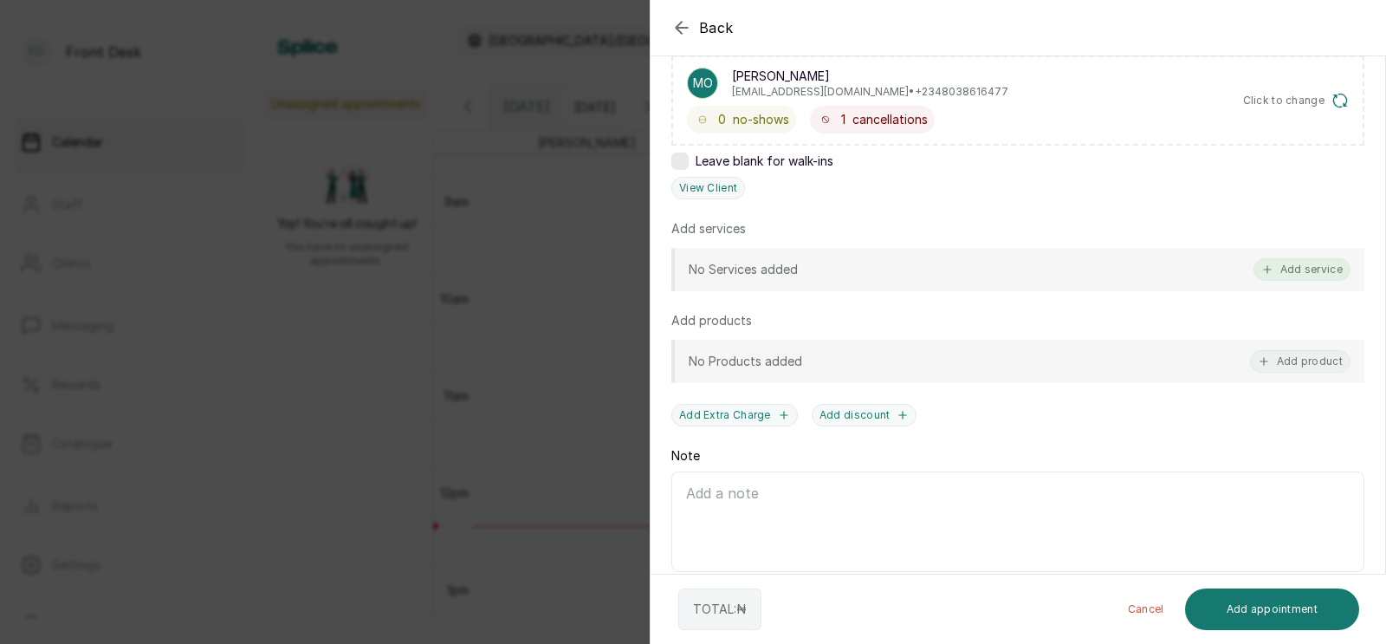
click at [1283, 265] on button "Add service" at bounding box center [1302, 269] width 97 height 23
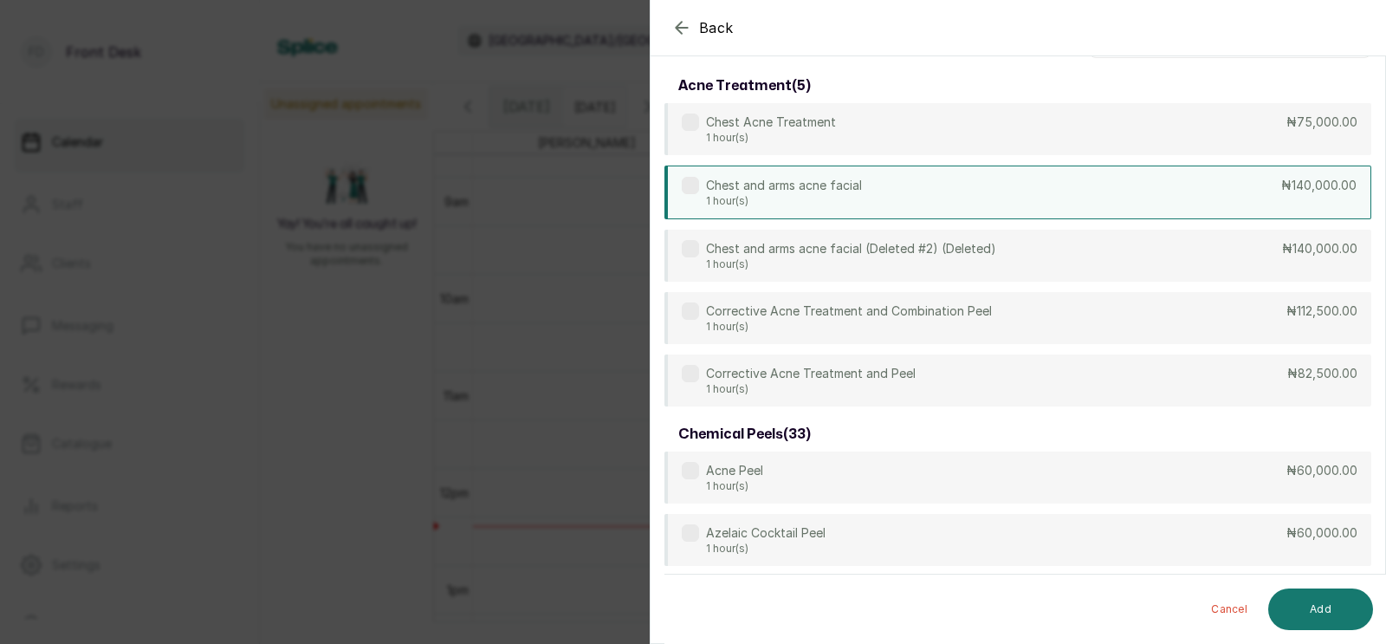
scroll to position [0, 0]
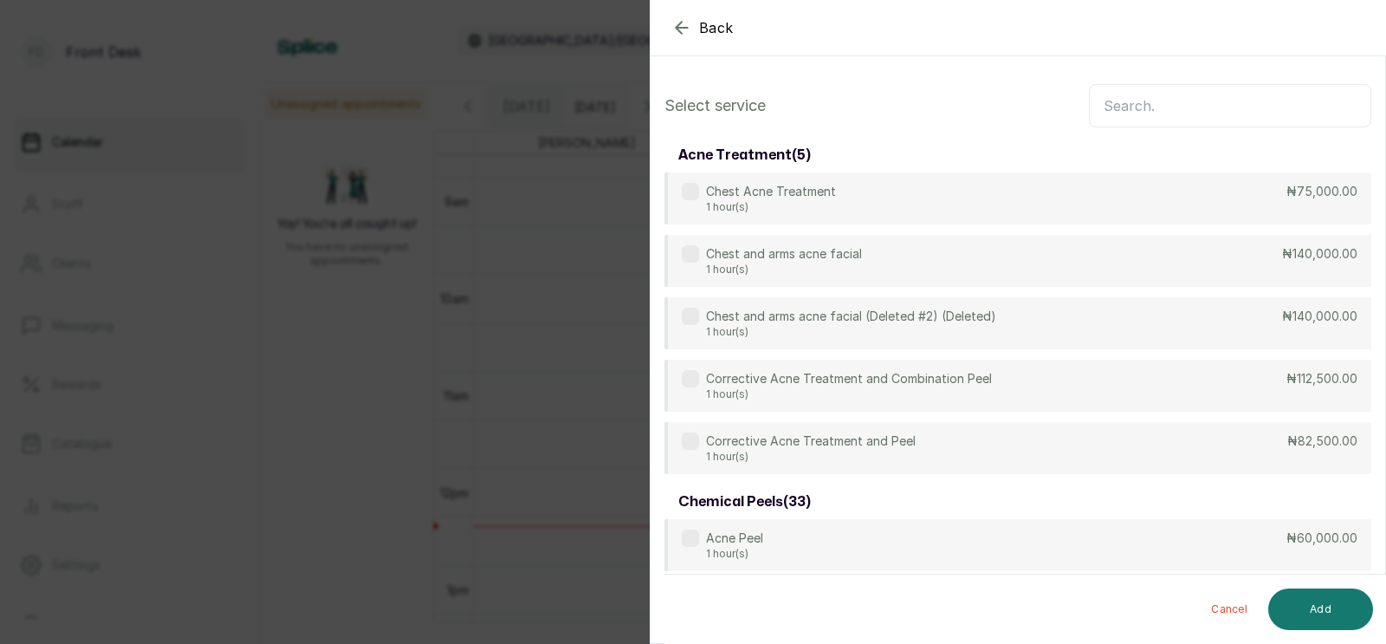
click at [1221, 101] on input "text" at bounding box center [1230, 105] width 282 height 43
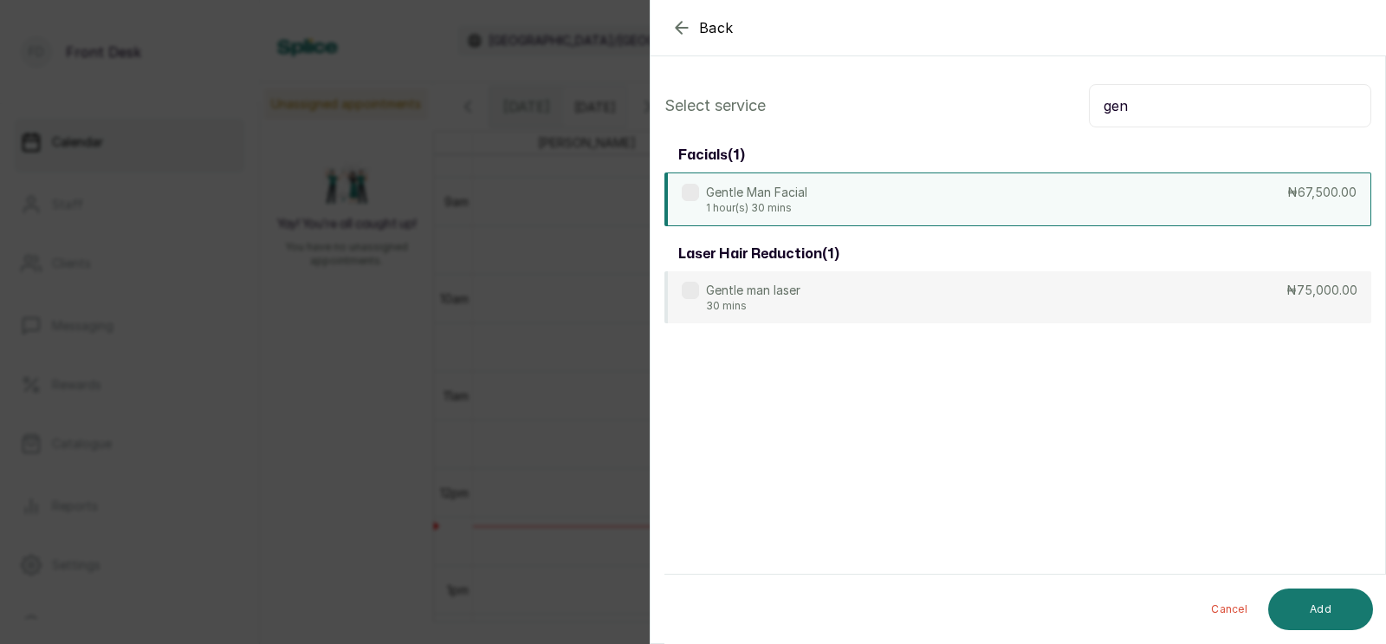
click at [1036, 195] on div "Gentle Man Facial 1 hour(s) 30 mins ₦67,500.00" at bounding box center [1017, 199] width 707 height 54
click at [1178, 111] on input "gen" at bounding box center [1230, 105] width 282 height 43
type input "g"
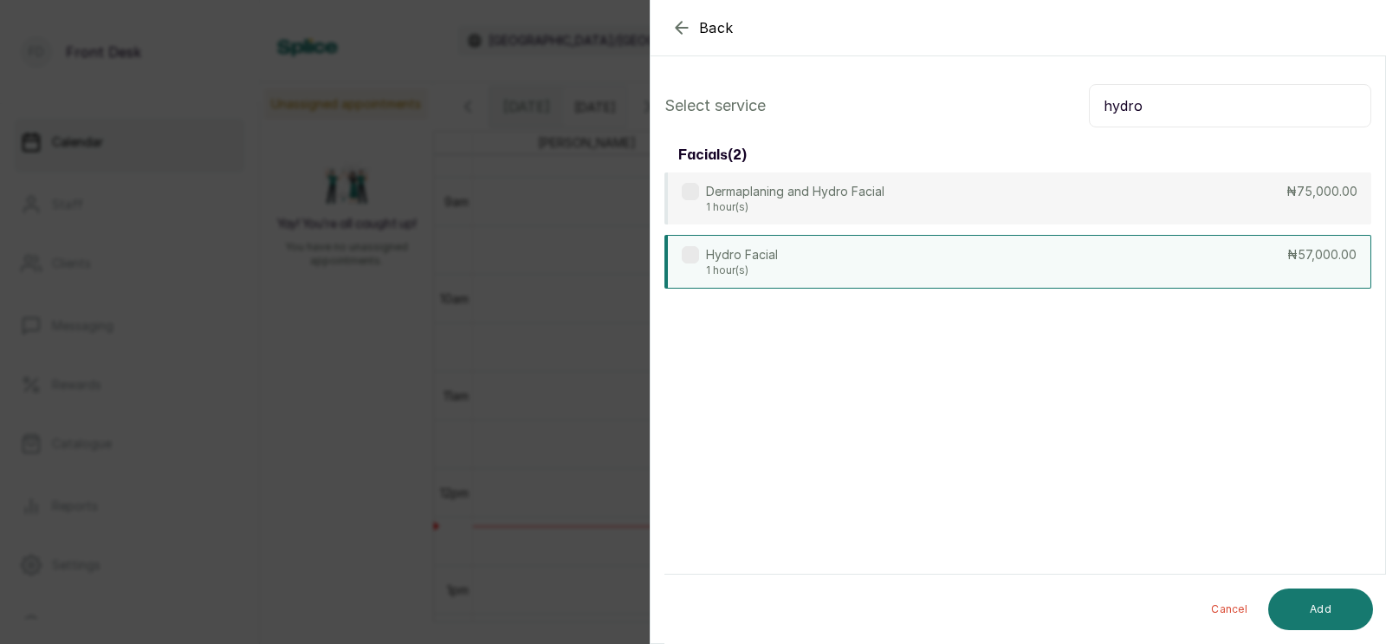
click at [981, 251] on div "Hydro Facial 1 hour(s) ₦57,000.00" at bounding box center [1017, 262] width 707 height 54
click at [1158, 104] on input "hydro" at bounding box center [1230, 105] width 282 height 43
type input "h"
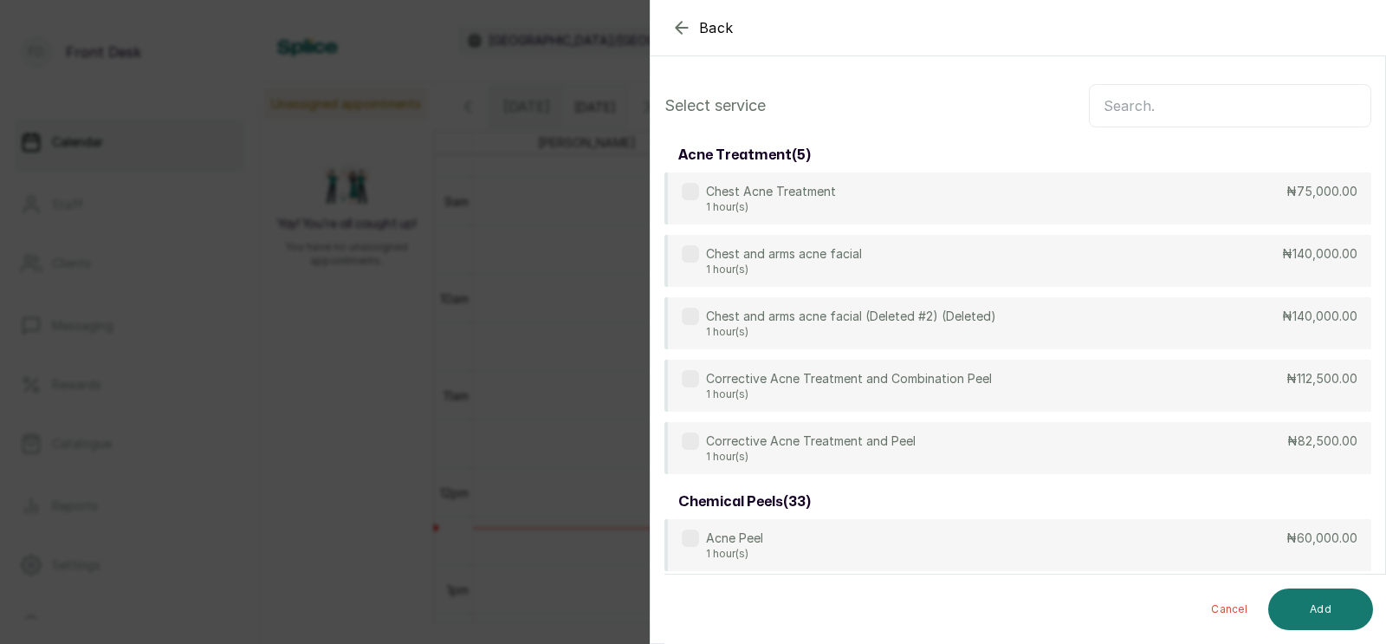
click at [341, 151] on div "Back Add Appointment Select service acne treatment ( 5 ) Chest Acne Treatment 1…" at bounding box center [693, 322] width 1386 height 644
click at [104, 295] on ul "Calendar Staff Clients Messaging Rewards Catalogue Reports Settings Support Log…" at bounding box center [129, 410] width 231 height 593
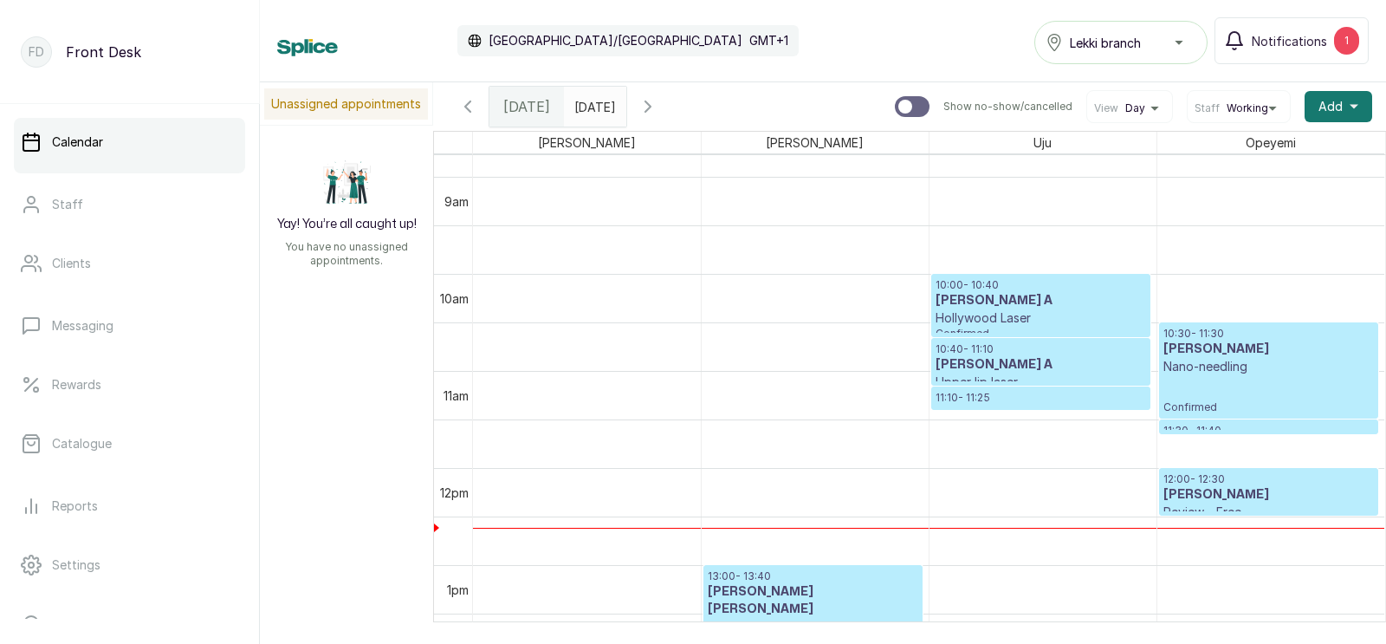
click at [104, 295] on ul "Calendar Staff Clients Messaging Rewards Catalogue Reports Settings Support Log…" at bounding box center [129, 410] width 231 height 593
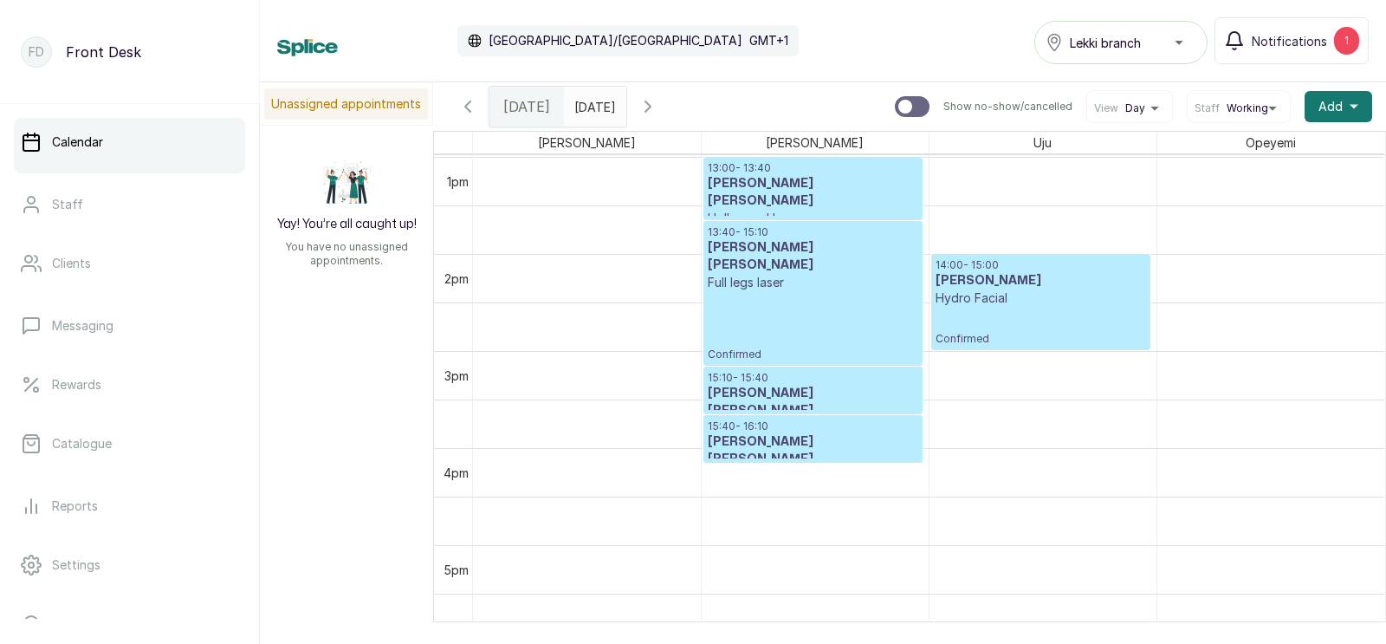
scroll to position [1330, 0]
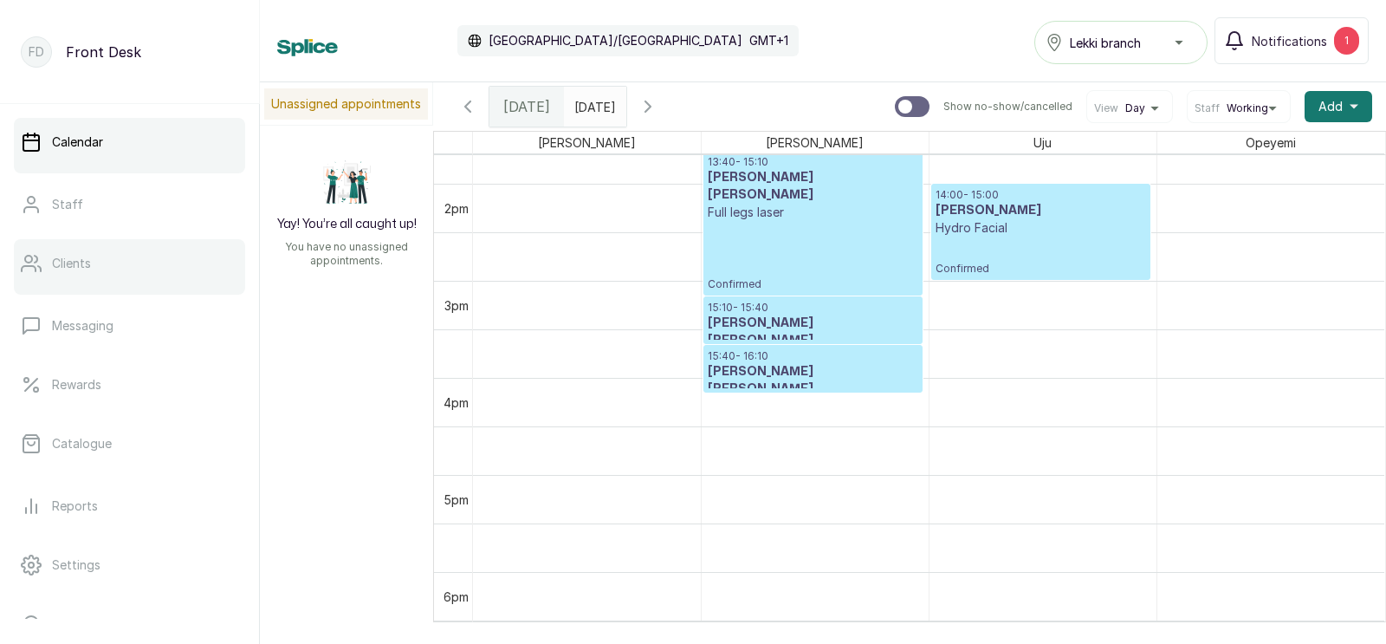
click at [93, 268] on link "Clients" at bounding box center [129, 263] width 231 height 49
